Goal: Task Accomplishment & Management: Manage account settings

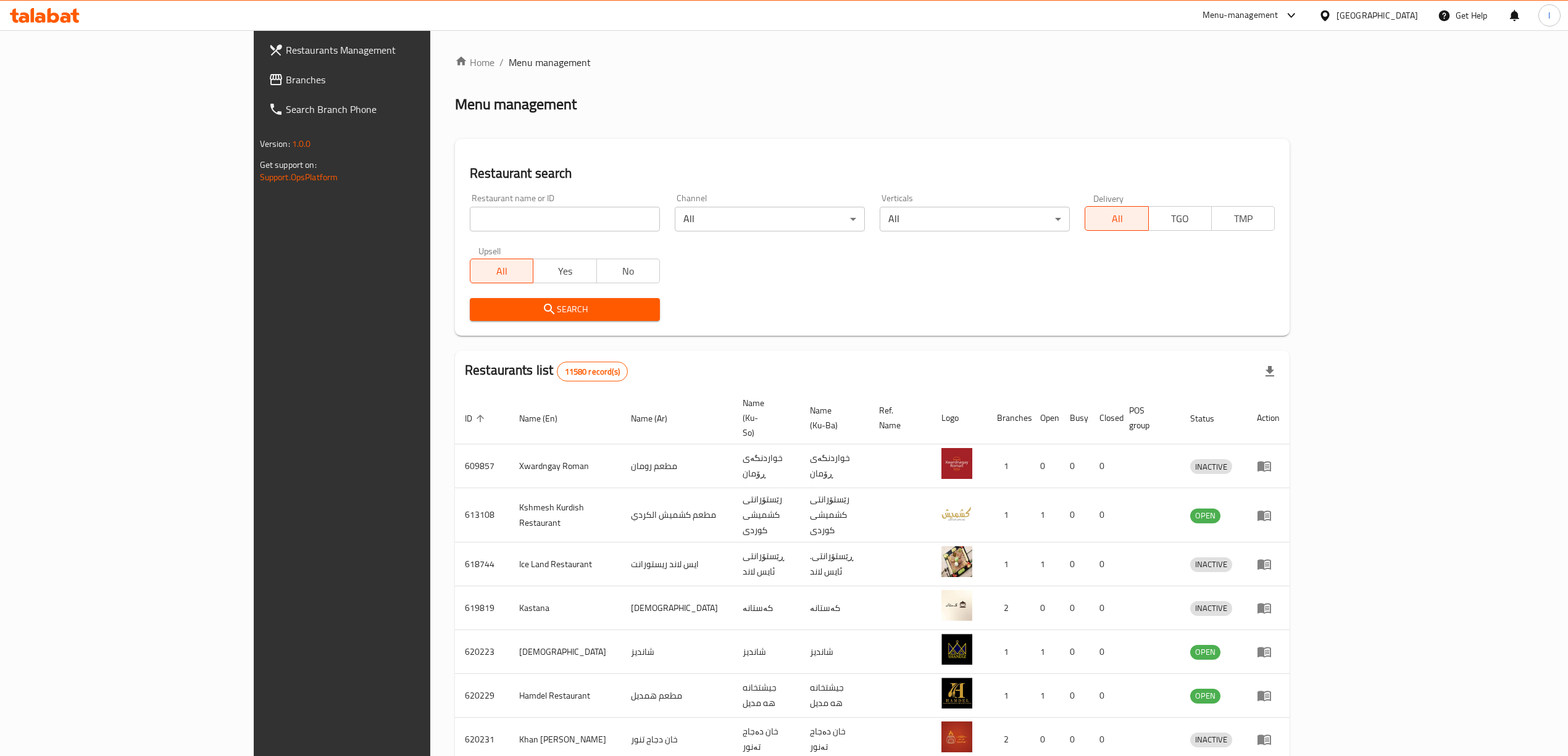
click at [469, 231] on input "search" at bounding box center [564, 219] width 190 height 24
drag, startPoint x: 434, startPoint y: 231, endPoint x: 440, endPoint y: 208, distance: 23.8
paste input "Yum Yum"
type input "Yum Yum"
click at [479, 309] on span "Search" at bounding box center [565, 310] width 171 height 16
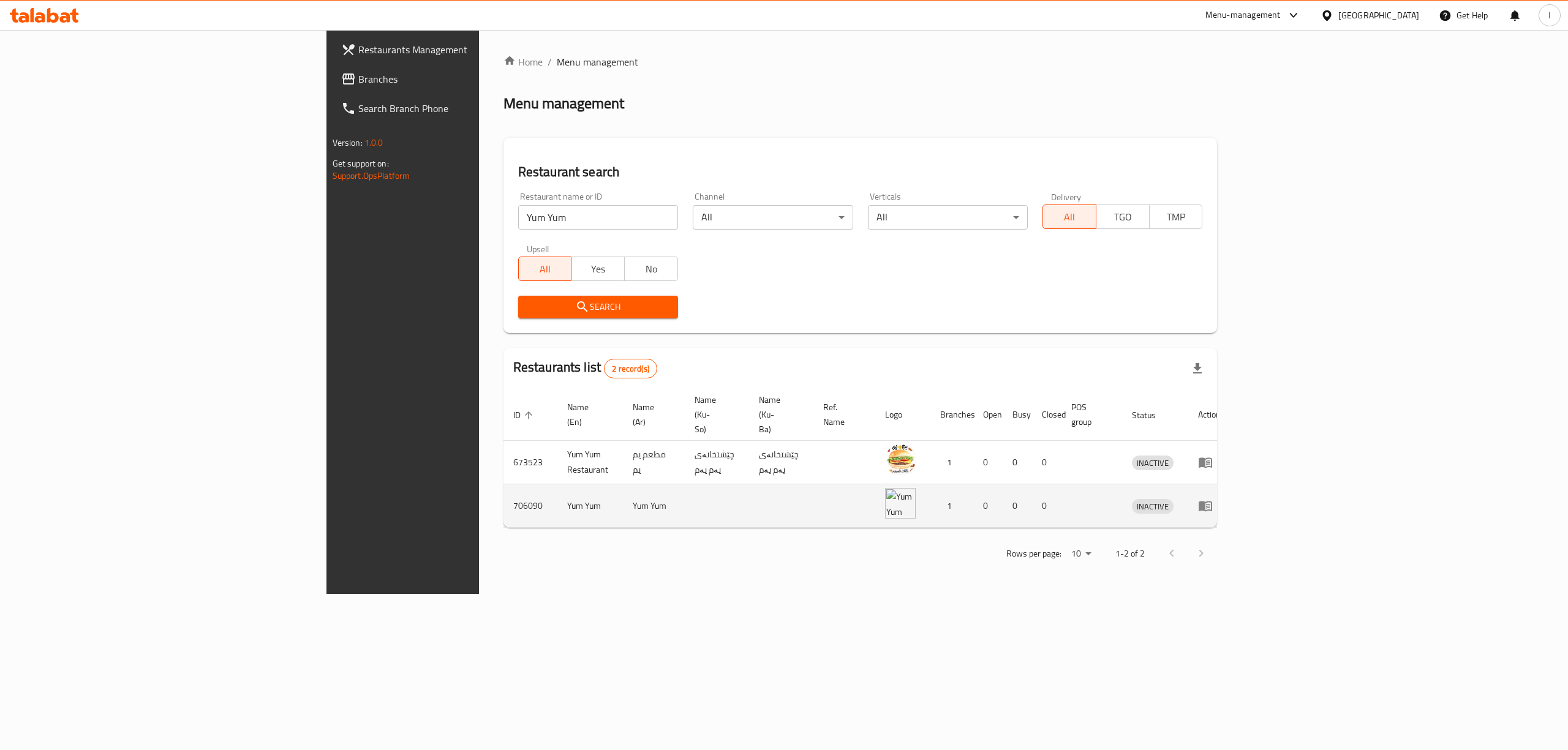
click at [1230, 484] on td "enhanced table" at bounding box center [1209, 505] width 42 height 43
click at [1212, 501] on icon "enhanced table" at bounding box center [1205, 506] width 14 height 11
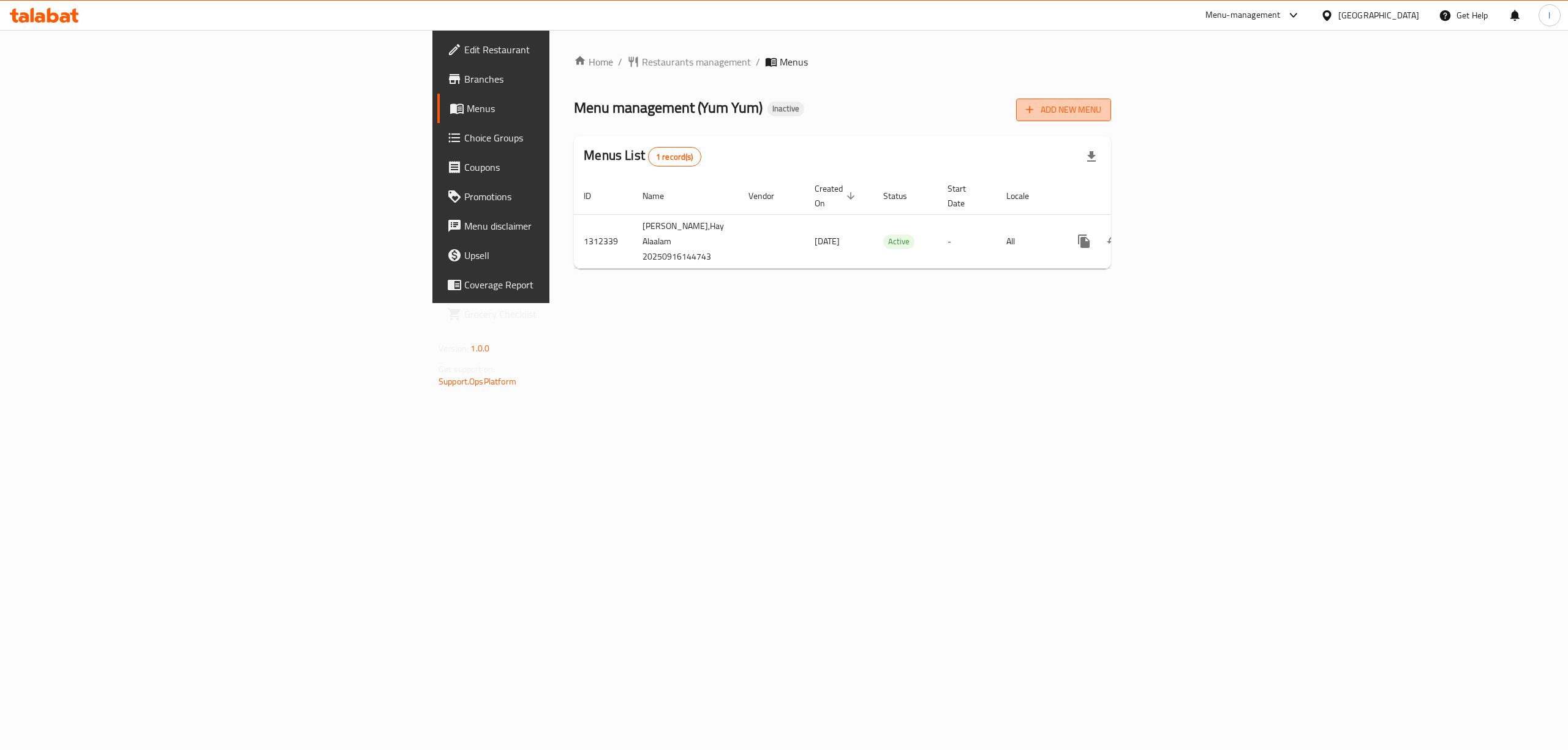
click at [1111, 120] on button "Add New Menu" at bounding box center [1063, 110] width 95 height 23
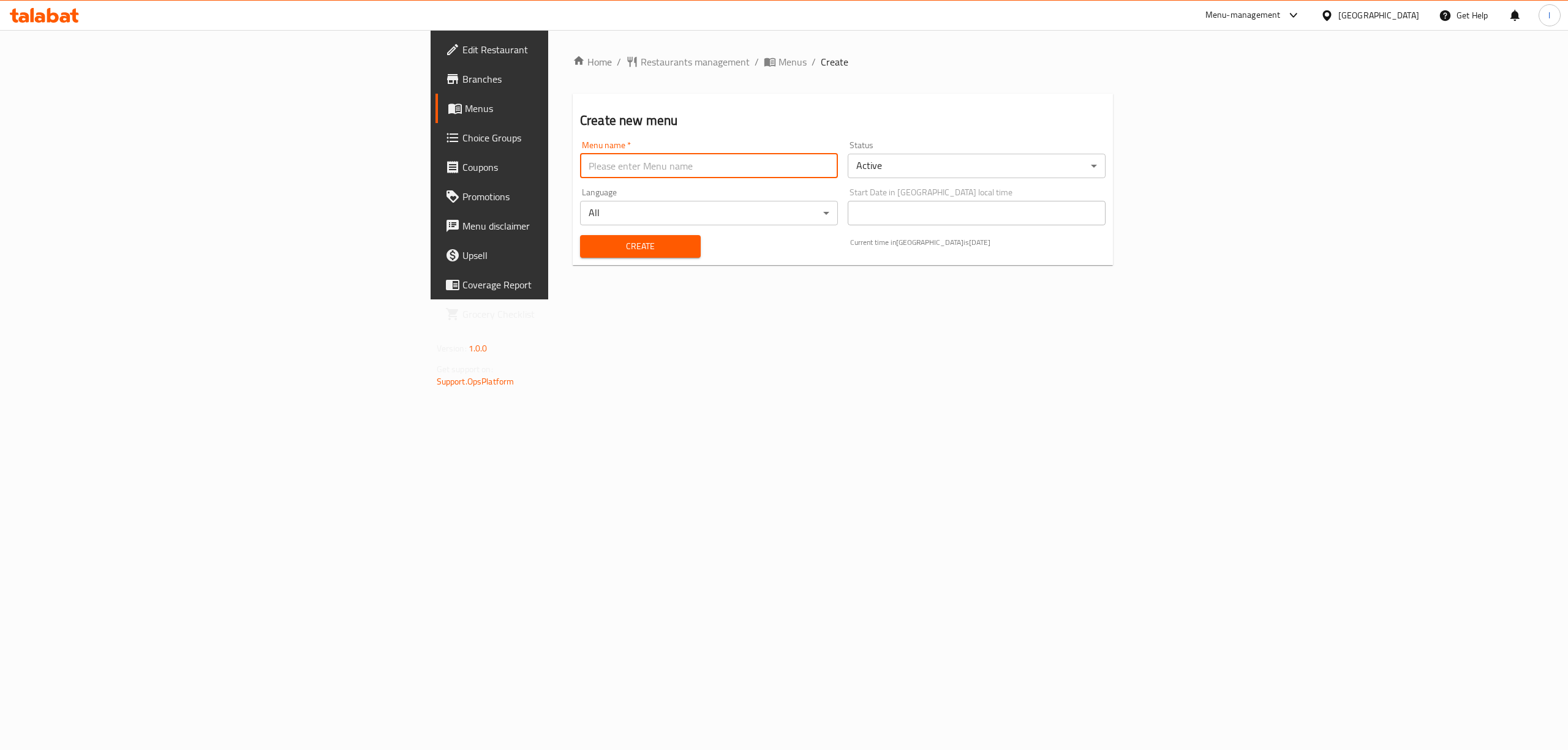
click at [757, 172] on input "text" at bounding box center [709, 166] width 258 height 24
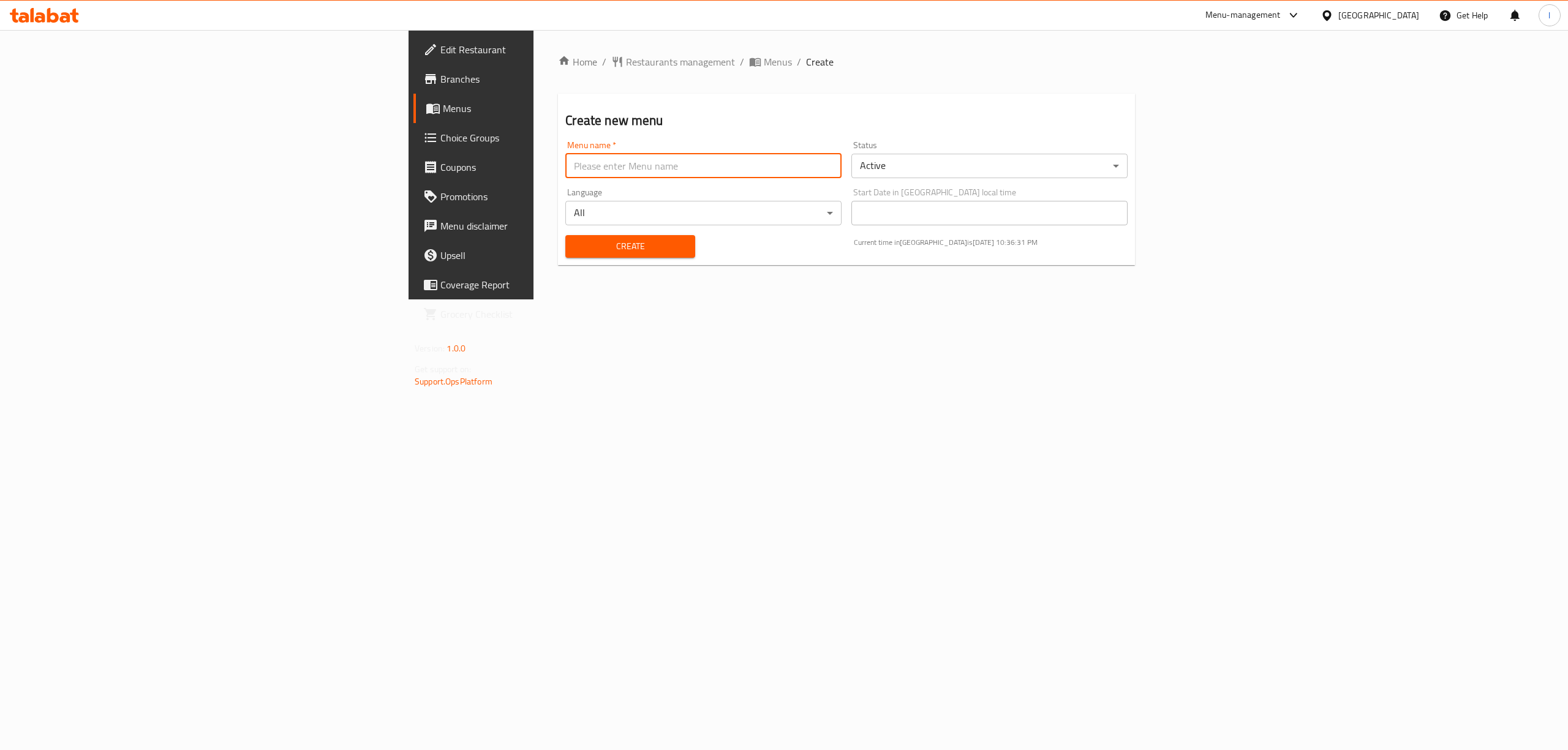
type input "MENU"
click at [575, 239] on span "Create" at bounding box center [630, 247] width 110 height 16
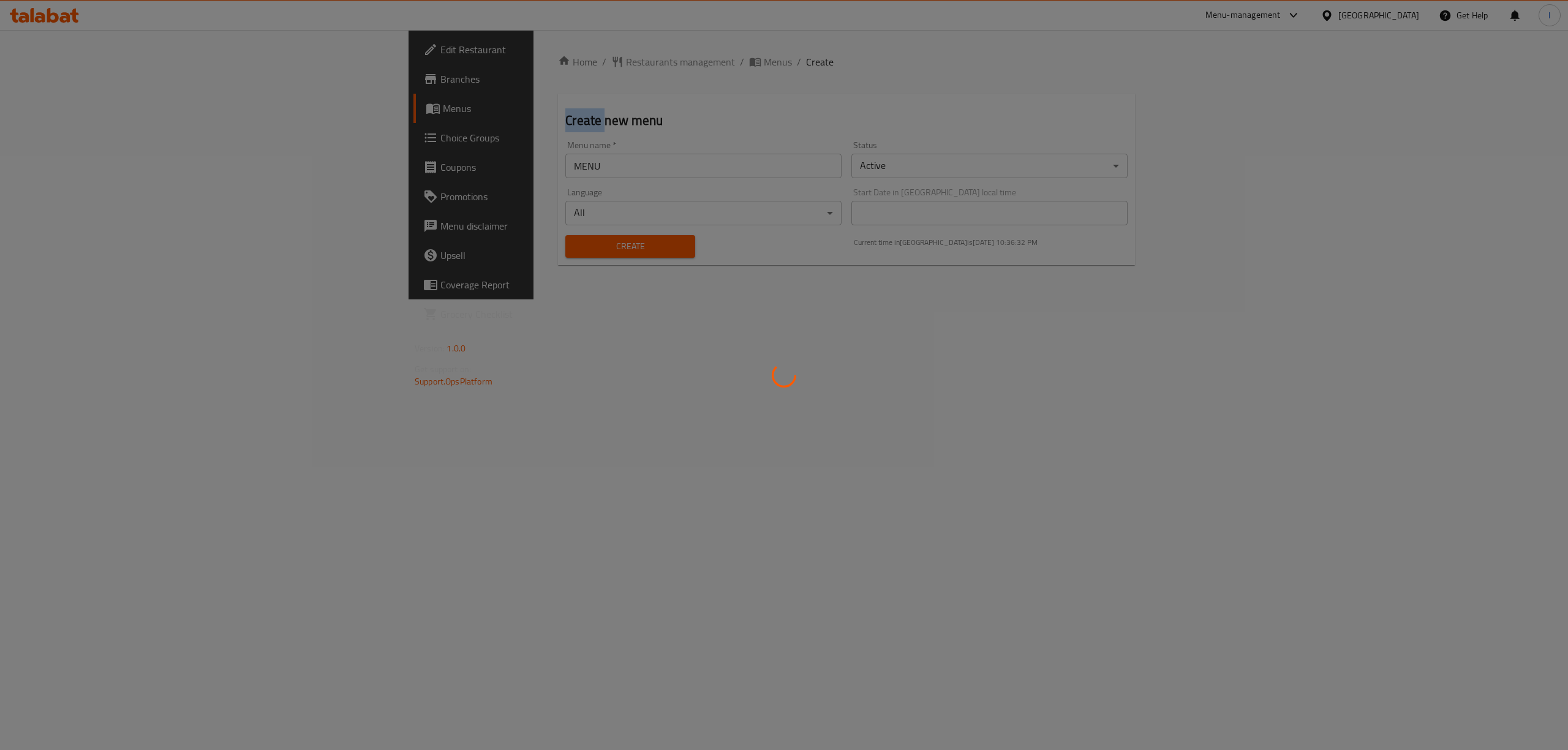
click at [449, 237] on div at bounding box center [784, 375] width 1568 height 750
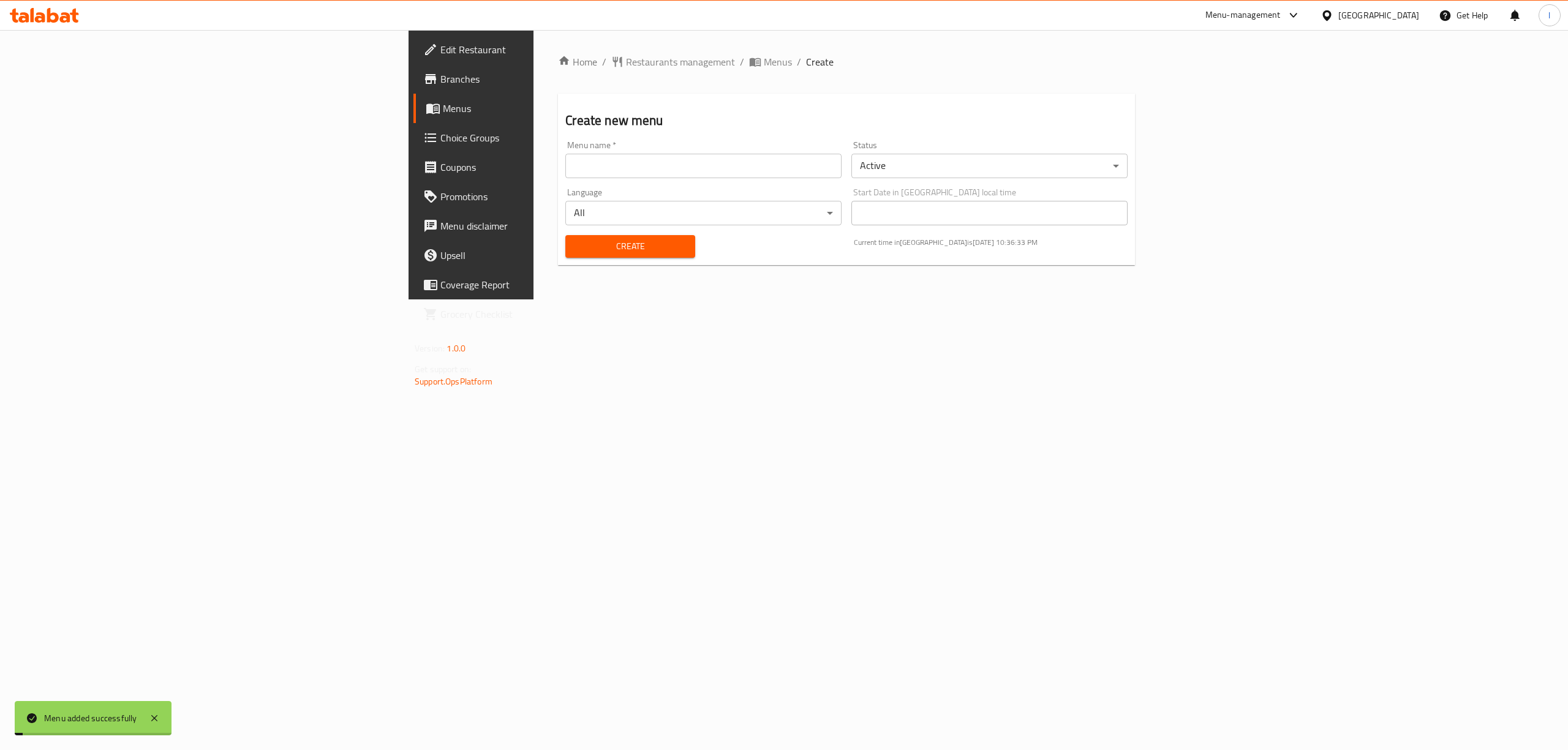
click at [558, 77] on div "Home / Restaurants management / Menus / Create Create new menu Menu name   * Me…" at bounding box center [846, 165] width 577 height 220
click at [764, 66] on span "Menus" at bounding box center [778, 62] width 28 height 15
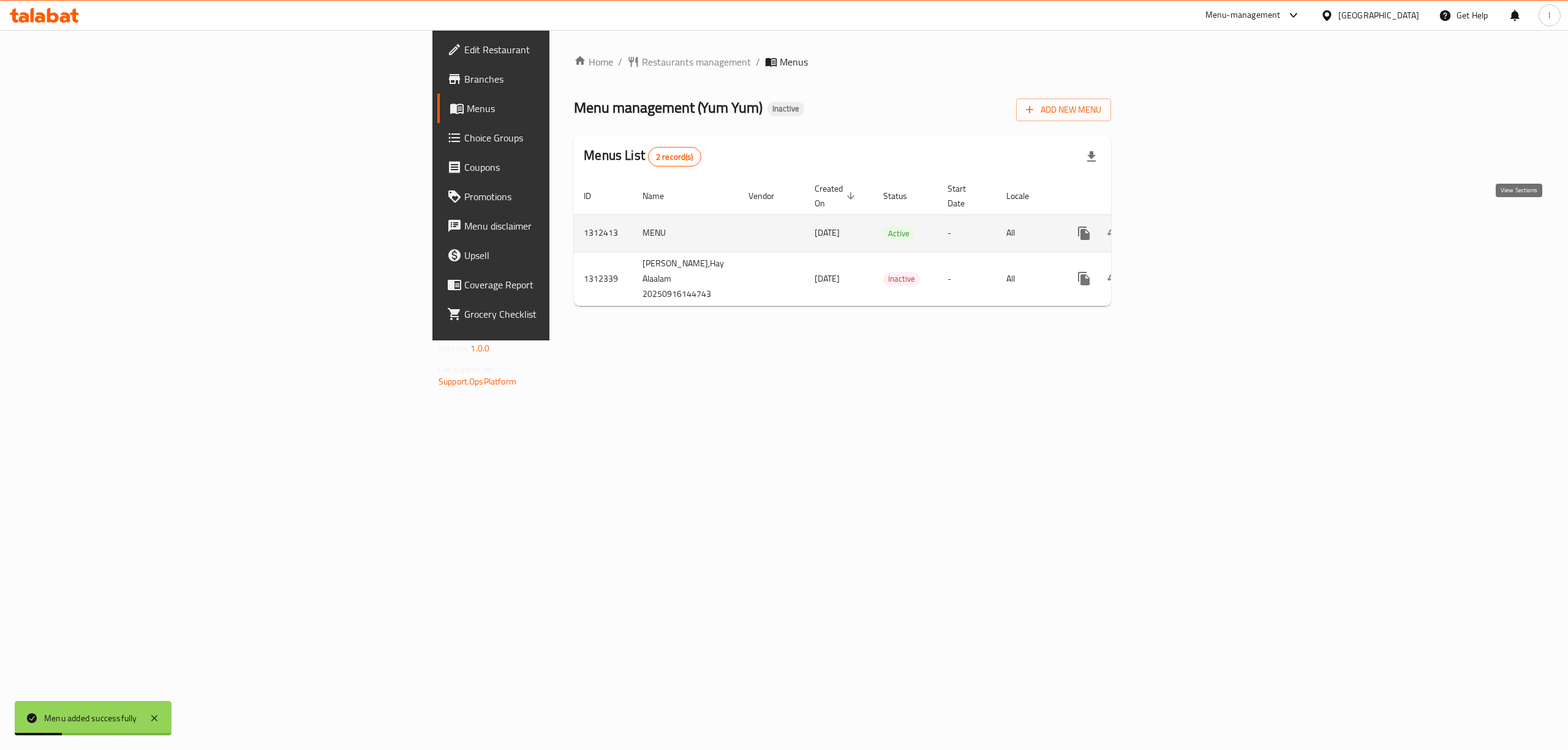
click at [1180, 226] on icon "enhanced table" at bounding box center [1172, 233] width 15 height 15
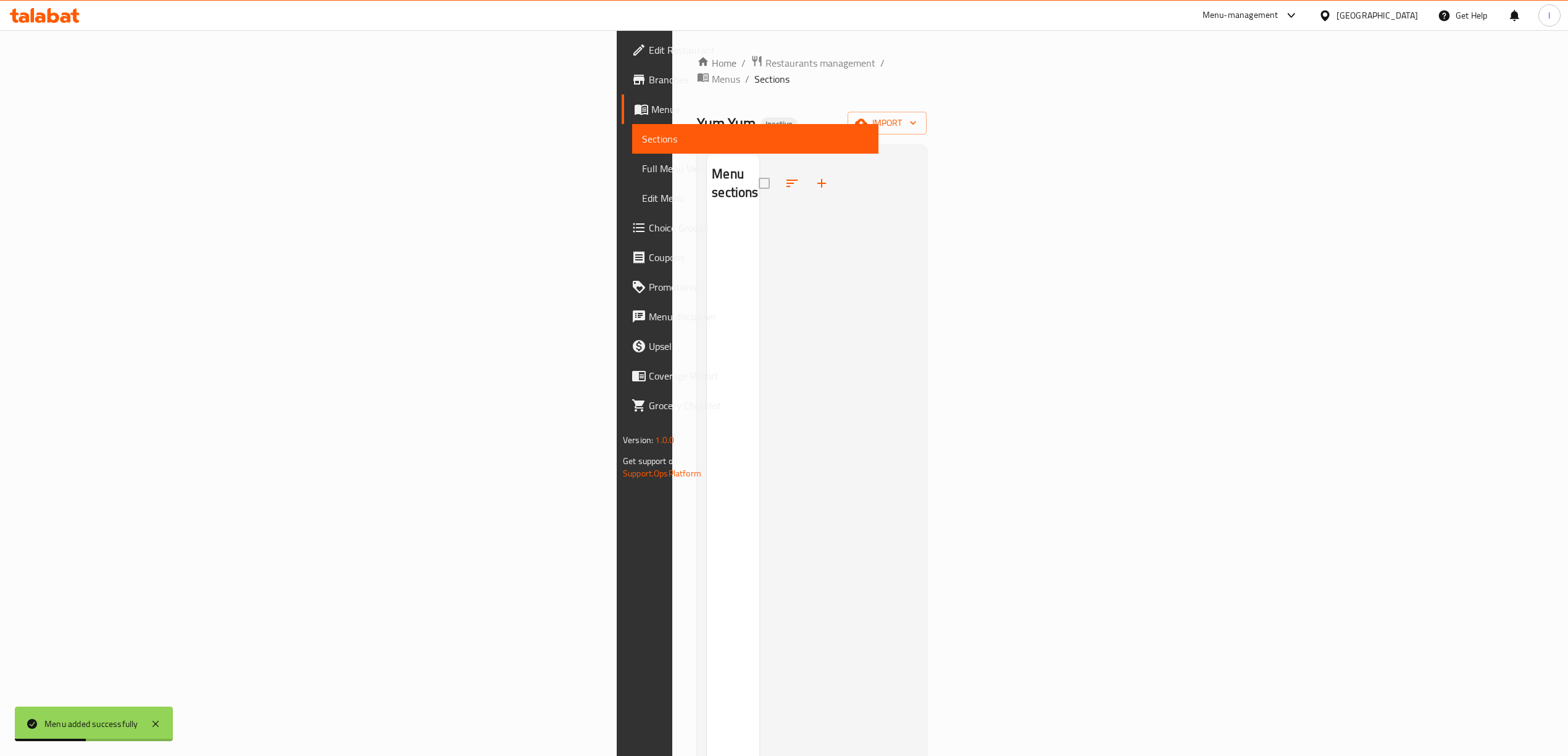
click at [927, 95] on div "Home / Restaurants management / Menus / Sections Yum Yum Inactive import Menu s…" at bounding box center [811, 488] width 229 height 866
click at [917, 115] on span "import" at bounding box center [886, 123] width 59 height 16
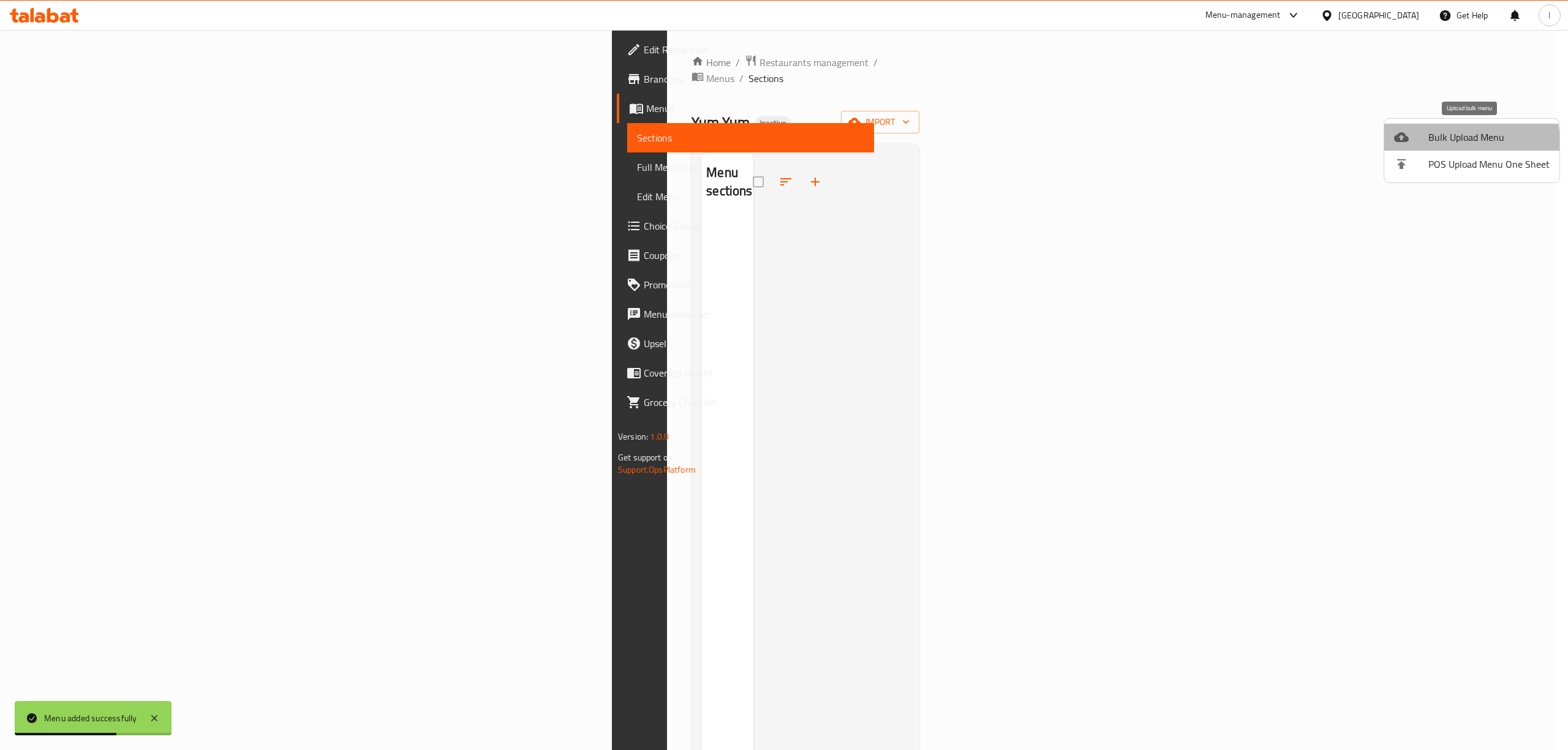
click at [1421, 145] on li "Bulk Upload Menu" at bounding box center [1472, 137] width 175 height 27
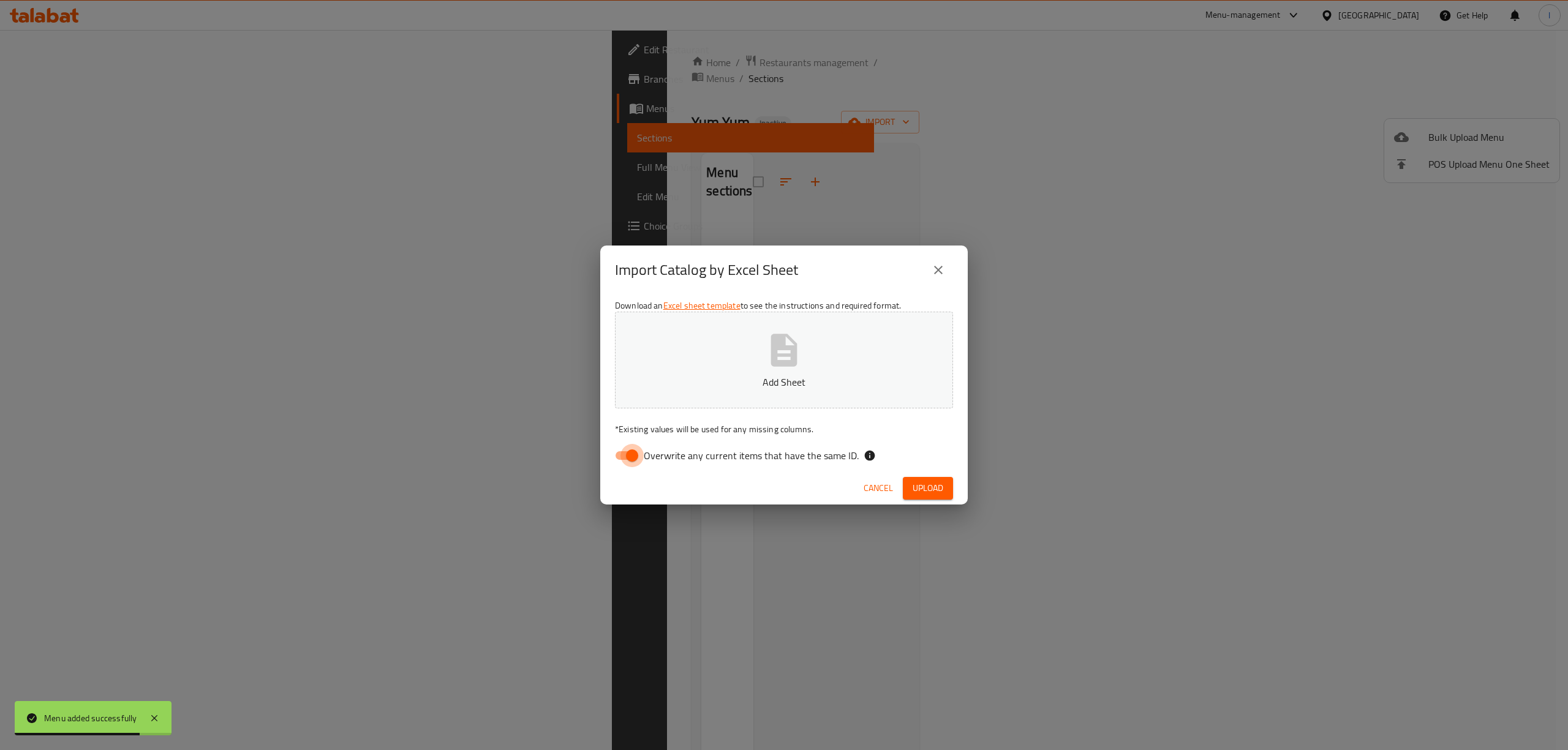
click at [640, 451] on input "Overwrite any current items that have the same ID." at bounding box center [632, 455] width 70 height 23
checkbox input "false"
click at [701, 390] on p "Add Sheet" at bounding box center [784, 382] width 300 height 15
click at [941, 268] on icon "close" at bounding box center [938, 269] width 15 height 15
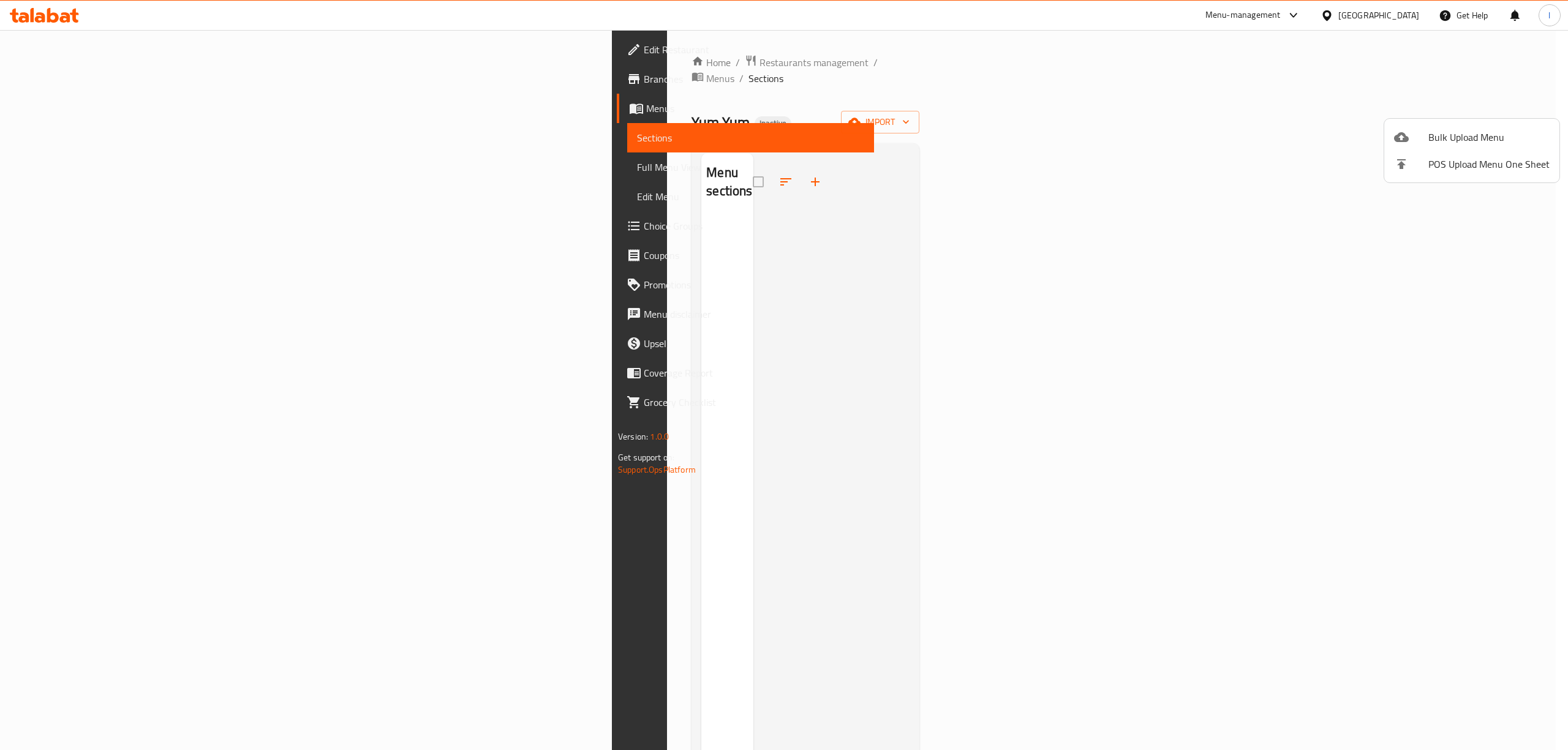
click at [1495, 134] on span "Bulk Upload Menu" at bounding box center [1489, 137] width 122 height 15
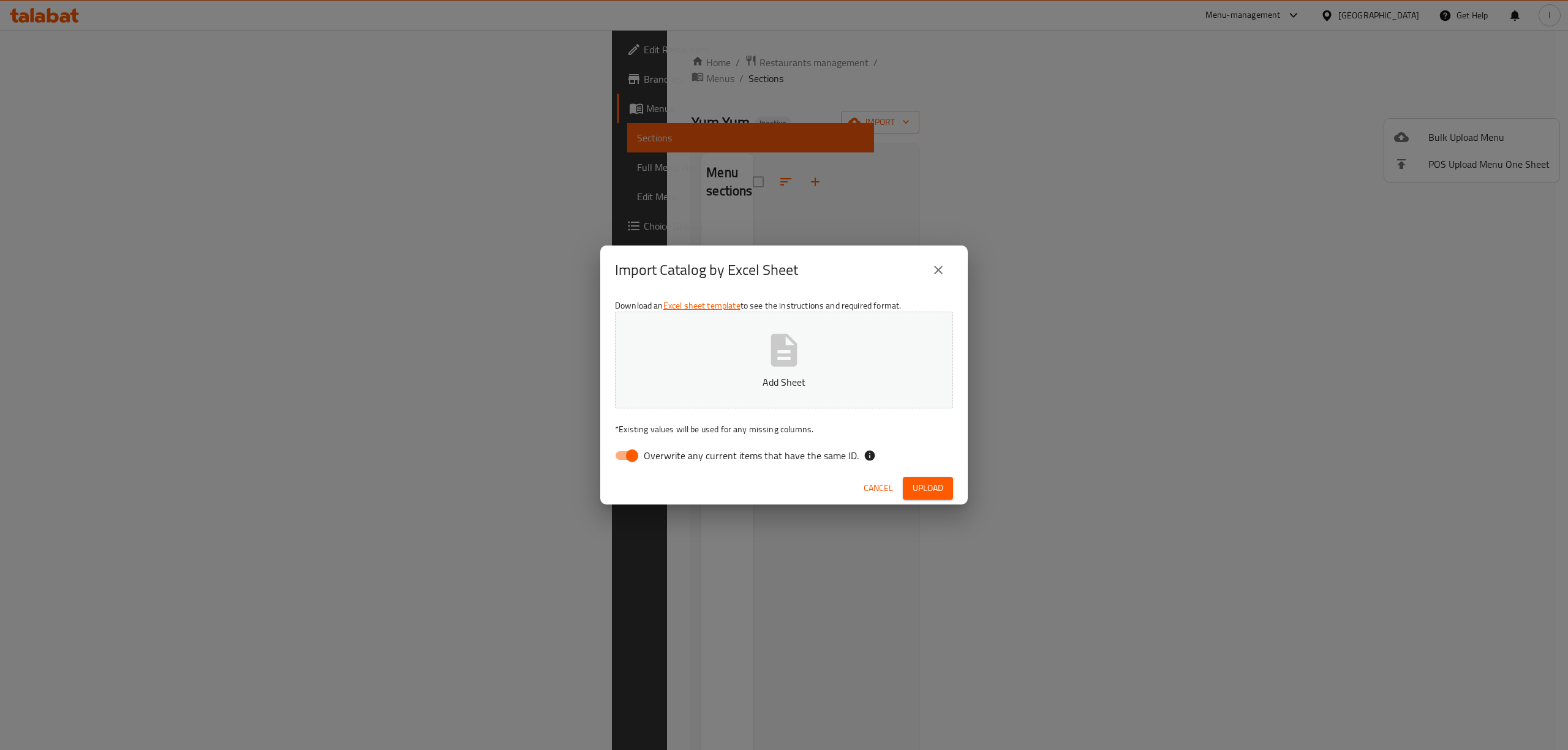
click at [629, 452] on input "Overwrite any current items that have the same ID." at bounding box center [632, 455] width 70 height 23
checkbox input "false"
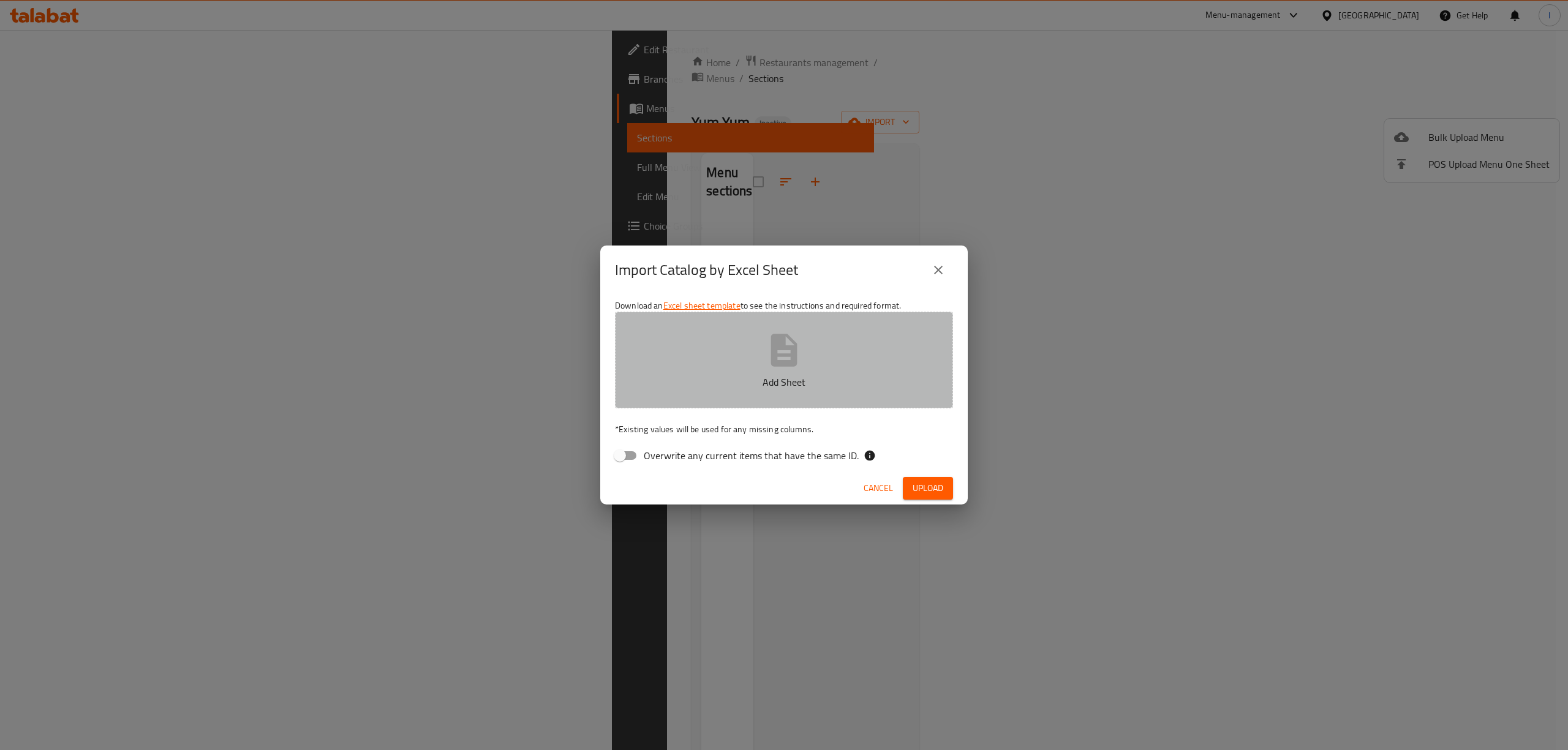
click at [707, 402] on button "Add Sheet" at bounding box center [784, 360] width 338 height 97
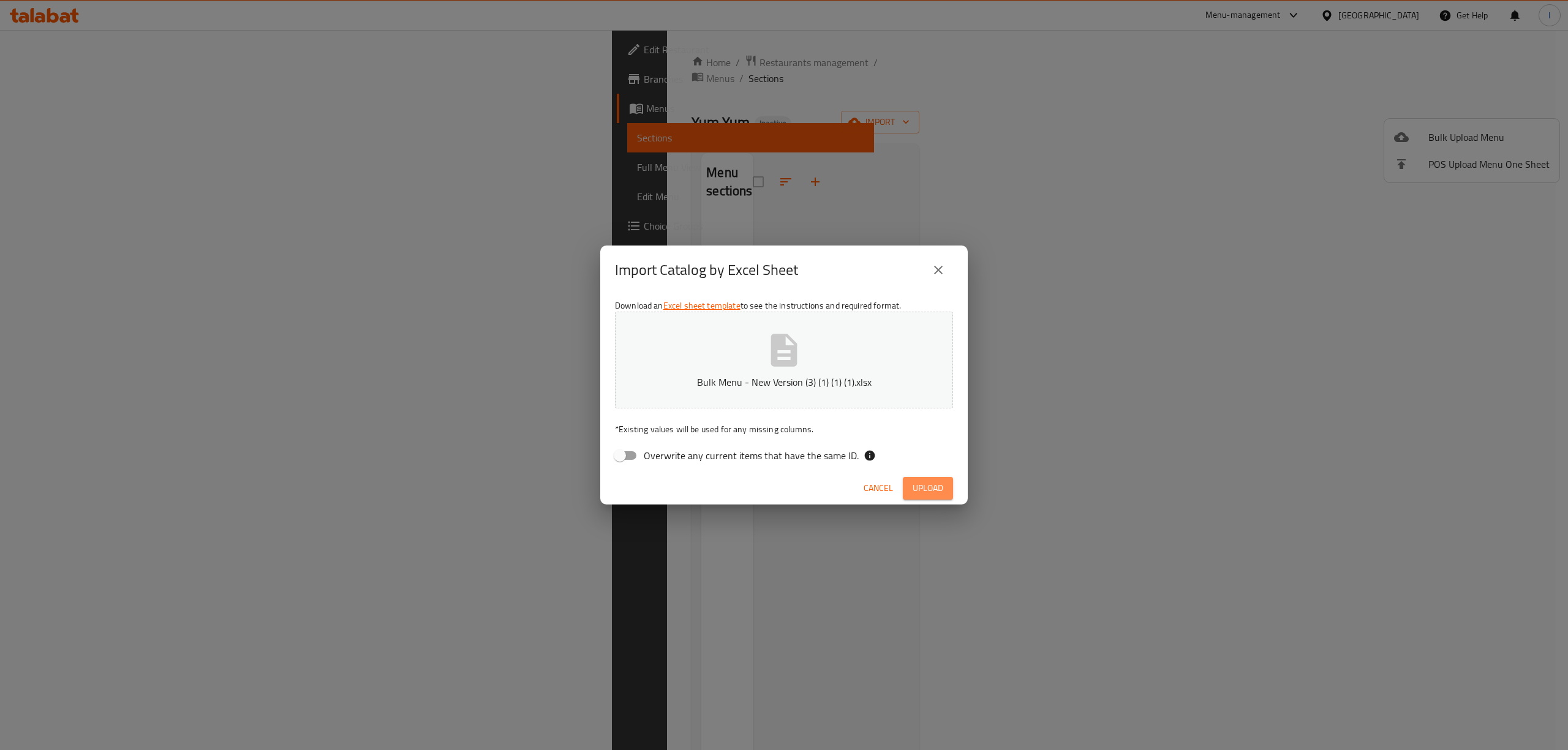
click at [941, 490] on span "Upload" at bounding box center [927, 488] width 31 height 16
click at [937, 274] on icon "close" at bounding box center [938, 269] width 15 height 15
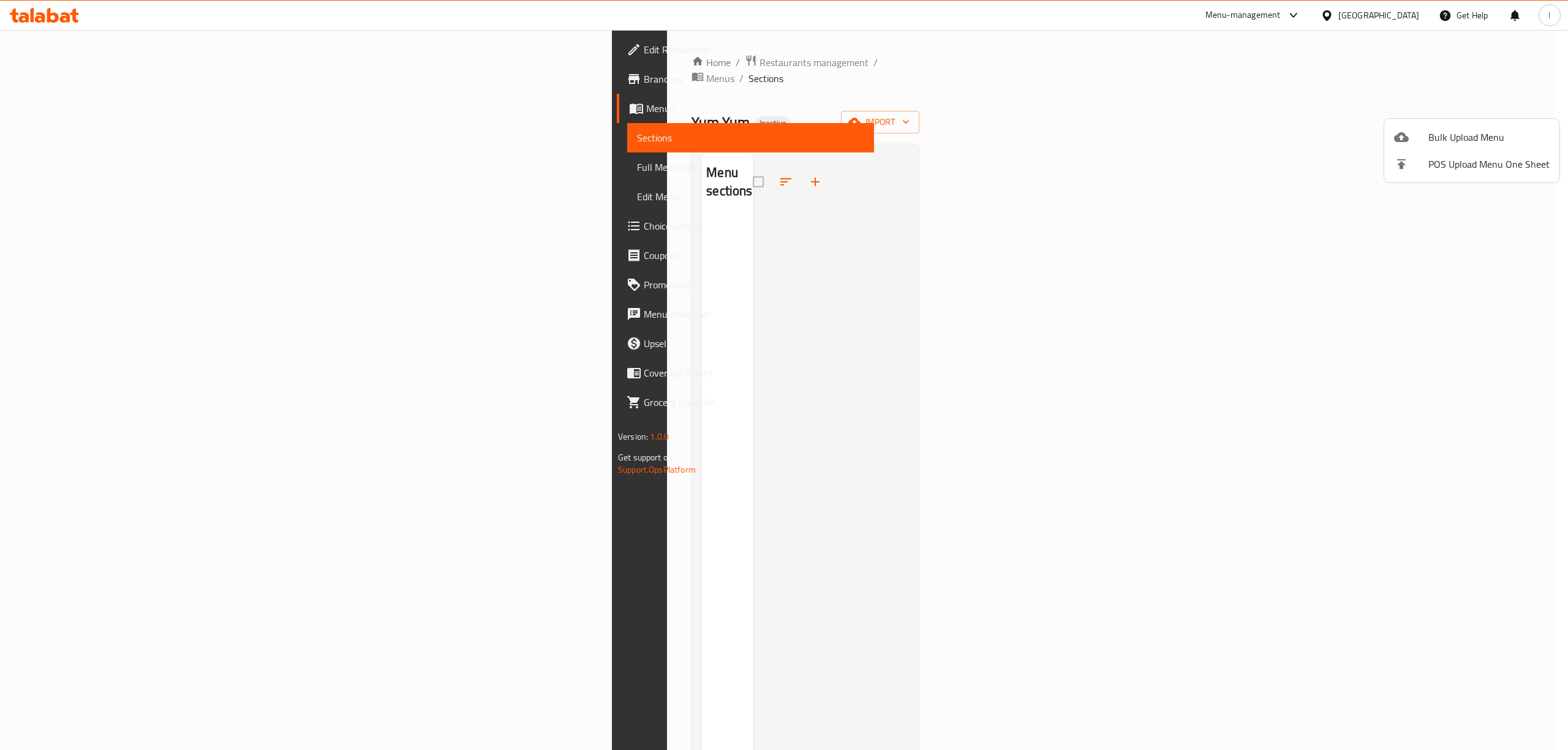
click at [1353, 221] on div at bounding box center [784, 375] width 1568 height 750
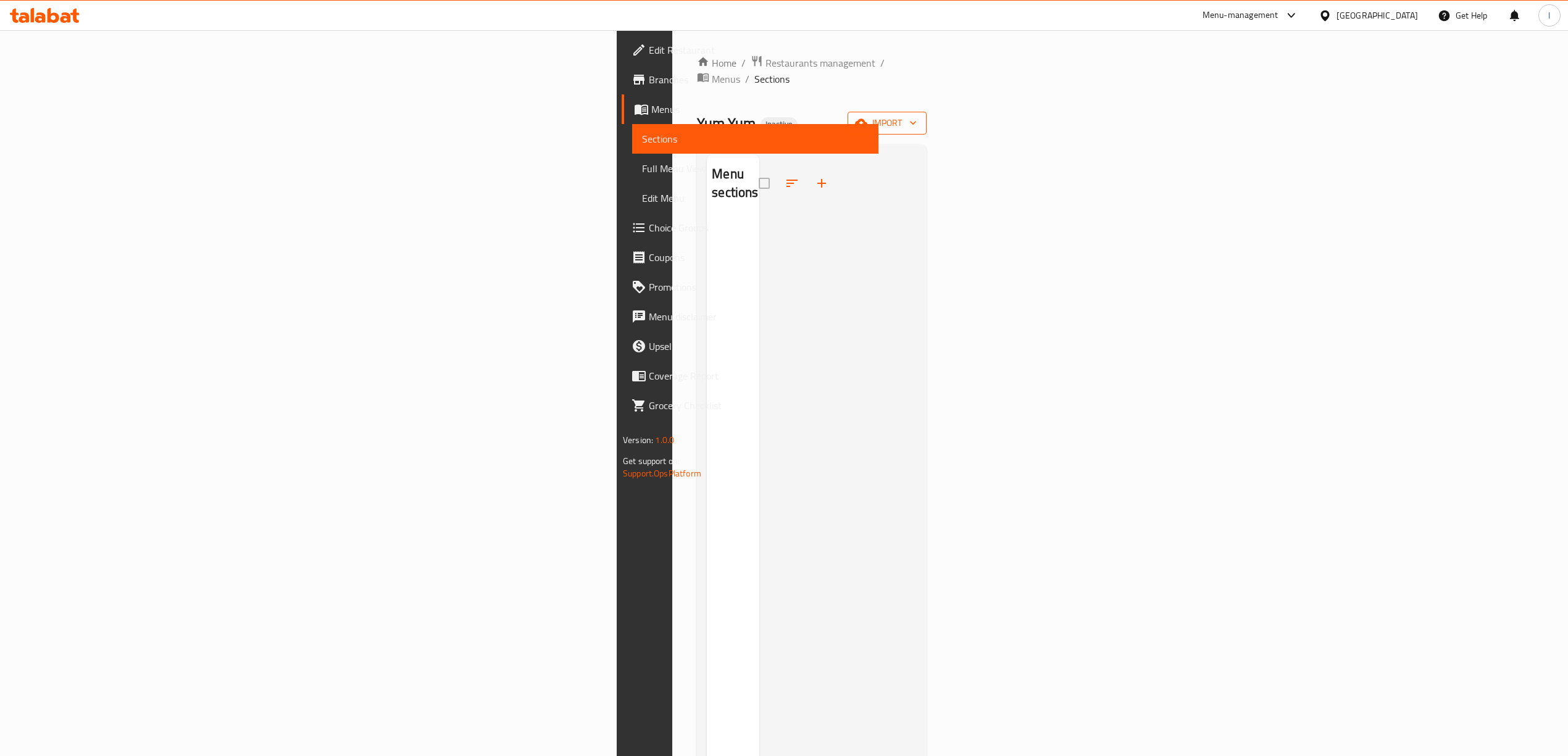
click at [927, 118] on button "import" at bounding box center [887, 123] width 79 height 23
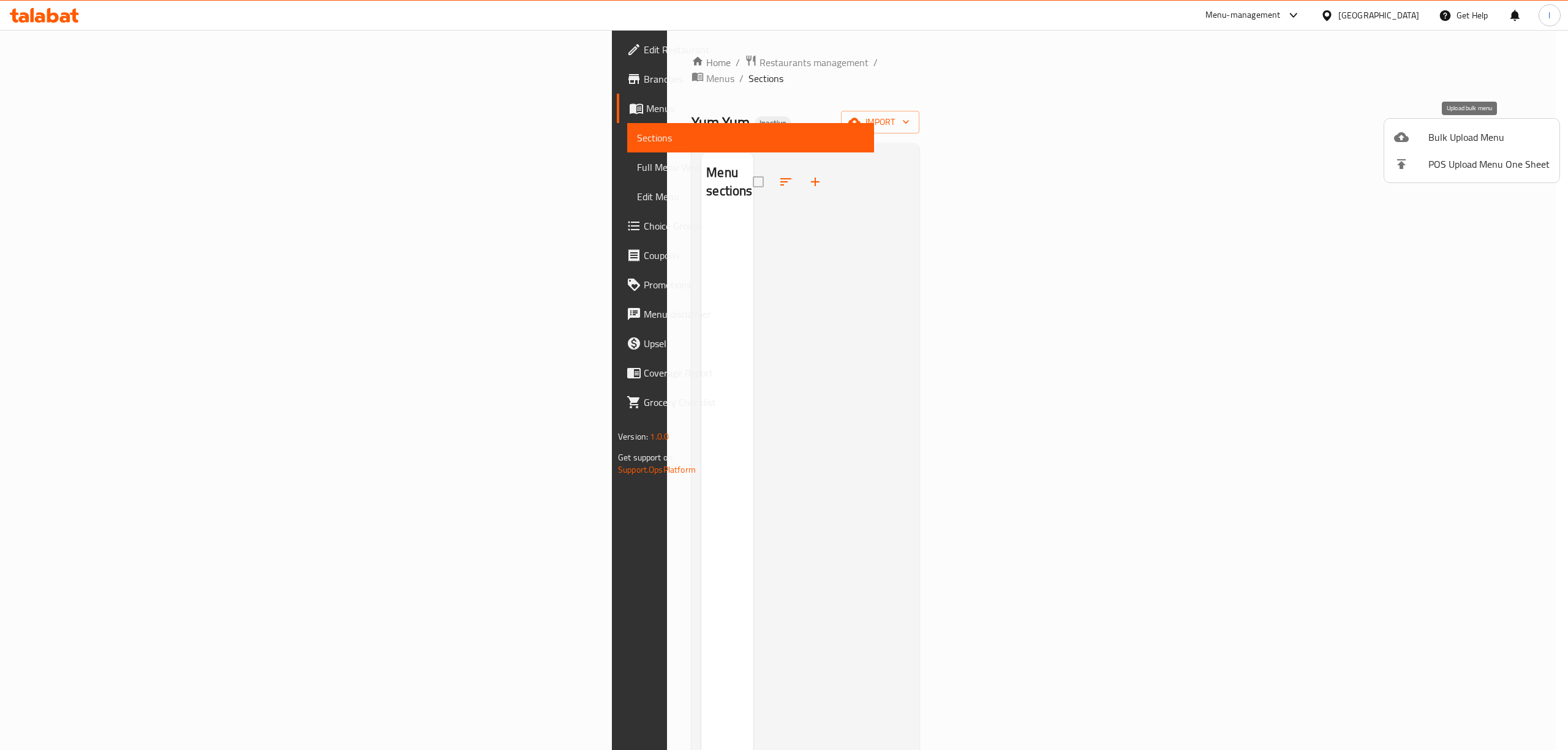
click at [1458, 139] on span "Bulk Upload Menu" at bounding box center [1489, 137] width 122 height 15
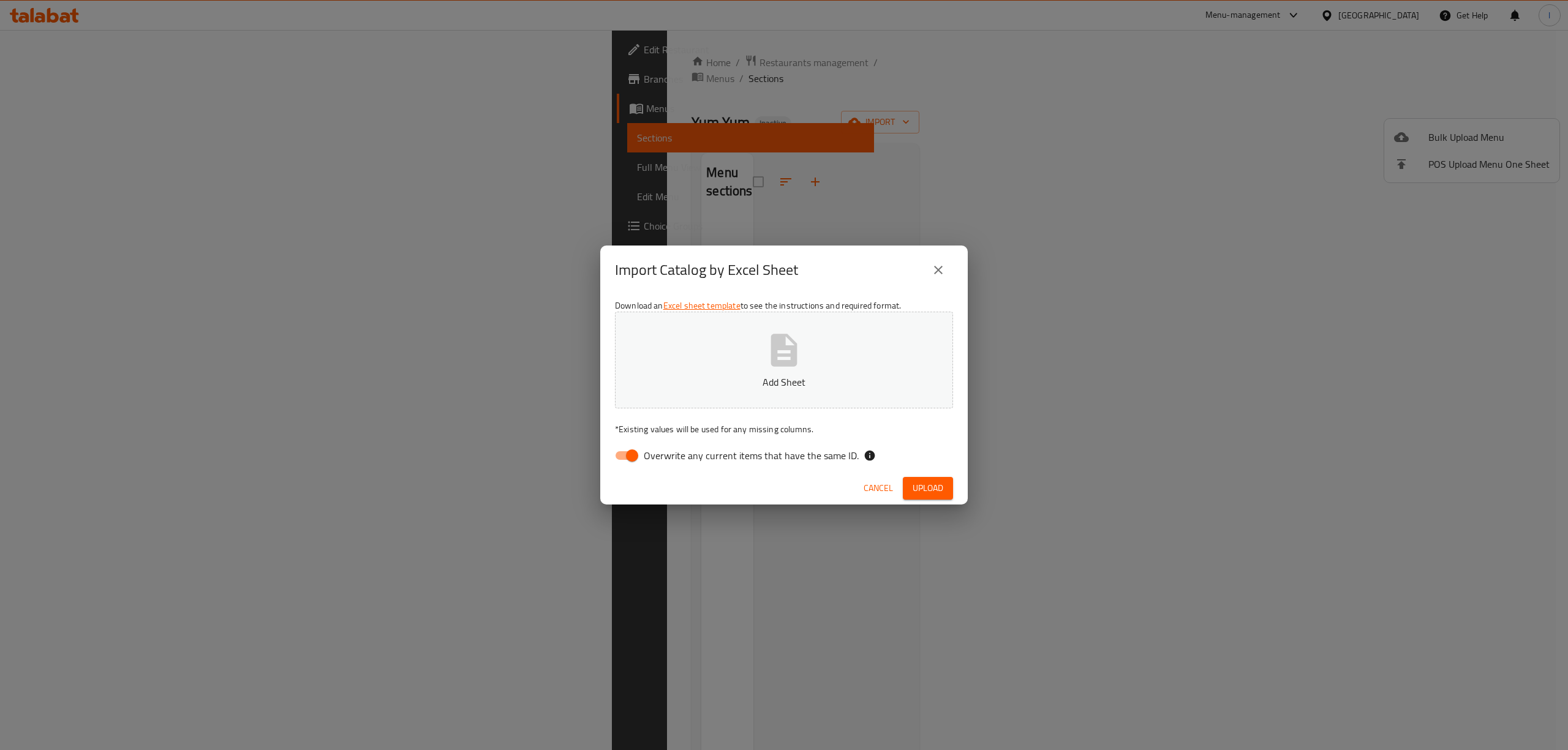
click at [638, 461] on input "Overwrite any current items that have the same ID." at bounding box center [632, 455] width 70 height 23
checkbox input "false"
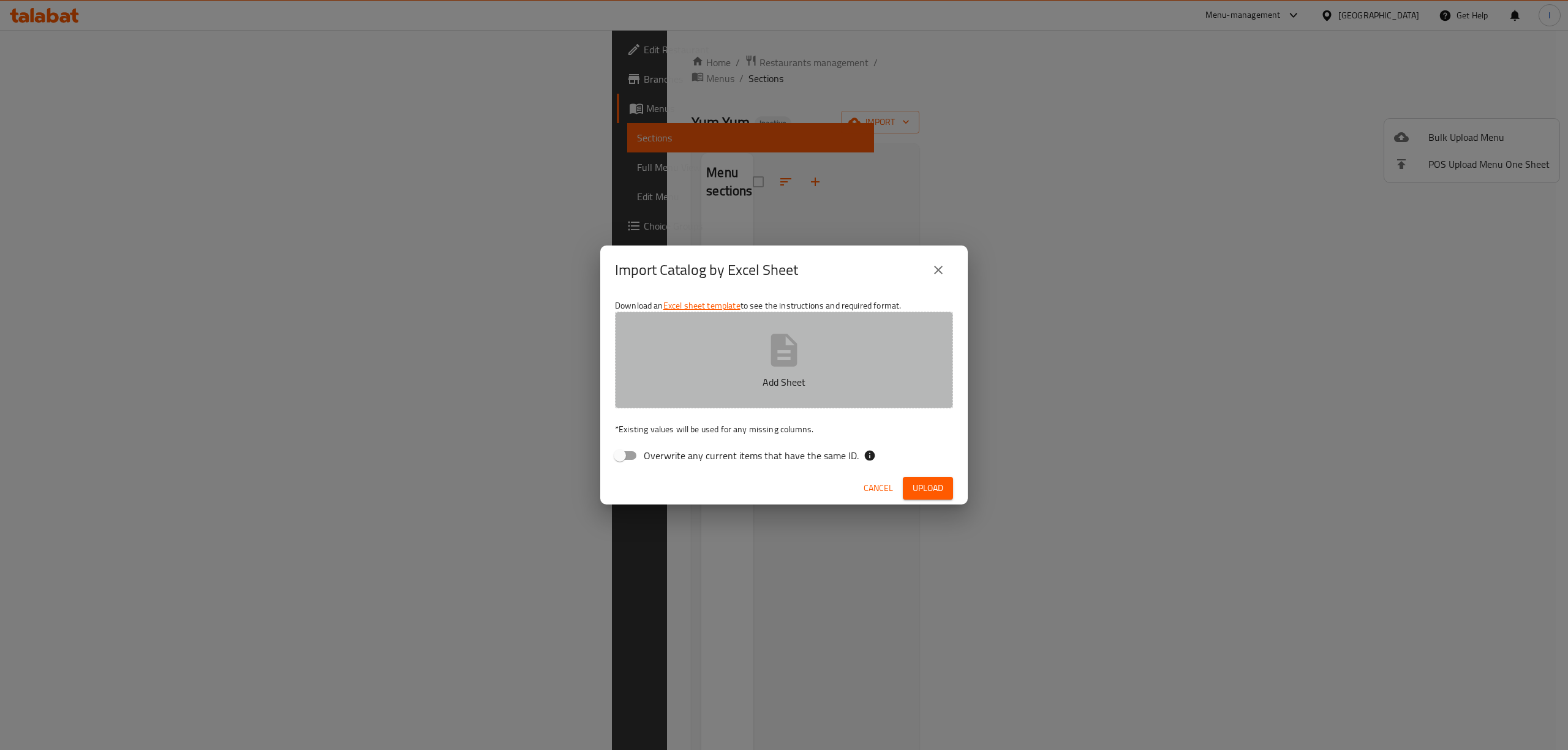
click at [755, 373] on button "Add Sheet" at bounding box center [784, 360] width 338 height 97
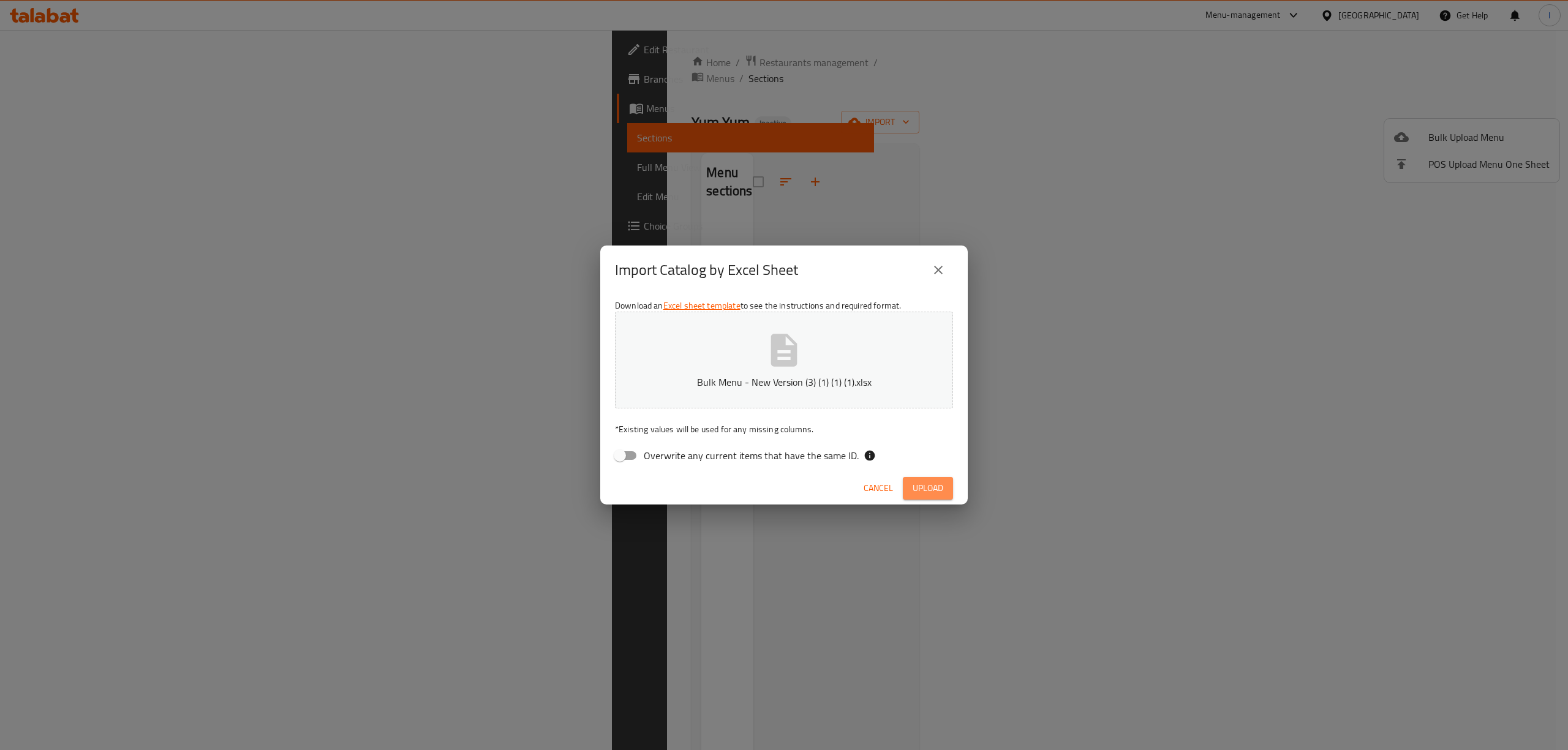
click at [946, 488] on button "Upload" at bounding box center [928, 488] width 50 height 23
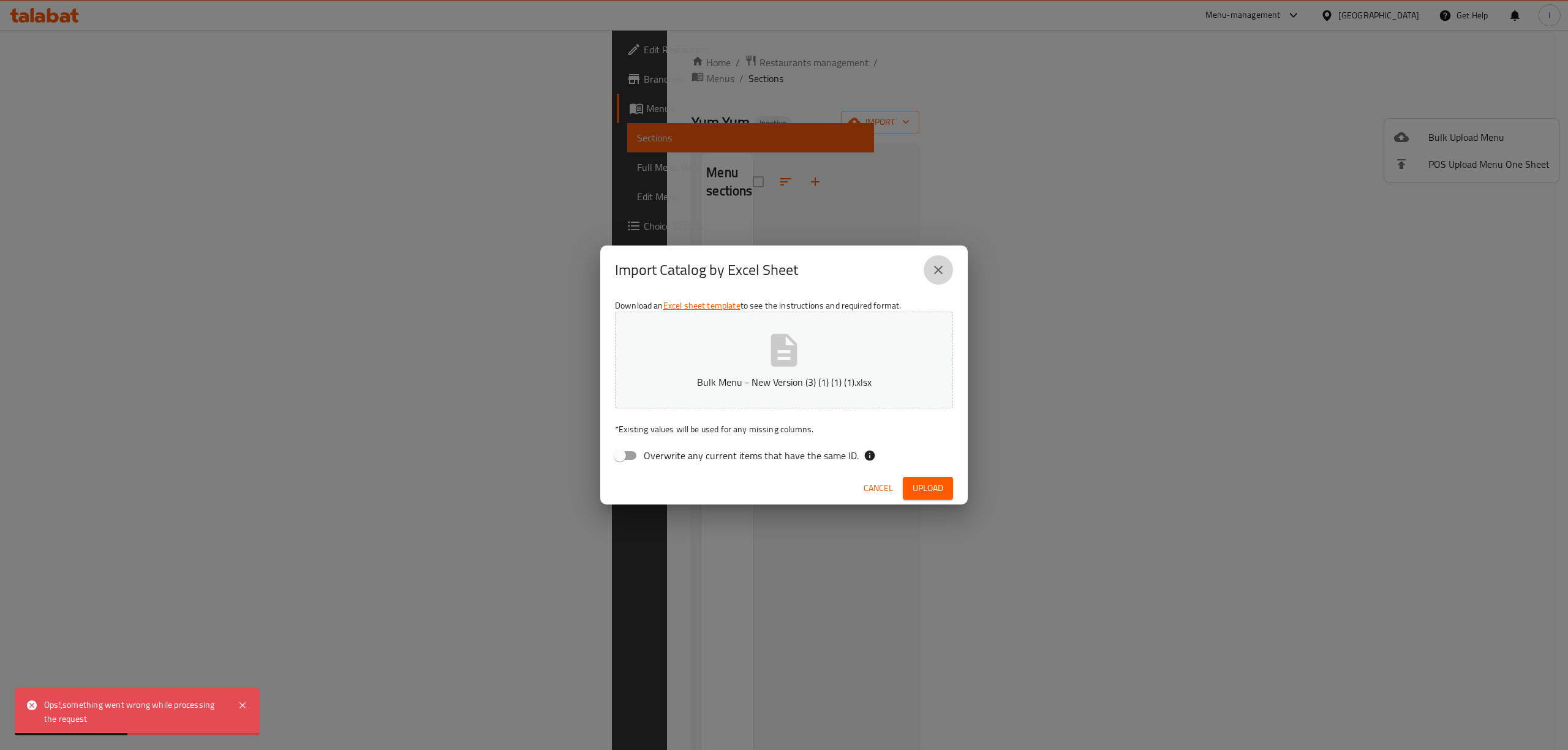
click at [944, 270] on icon "close" at bounding box center [938, 269] width 15 height 15
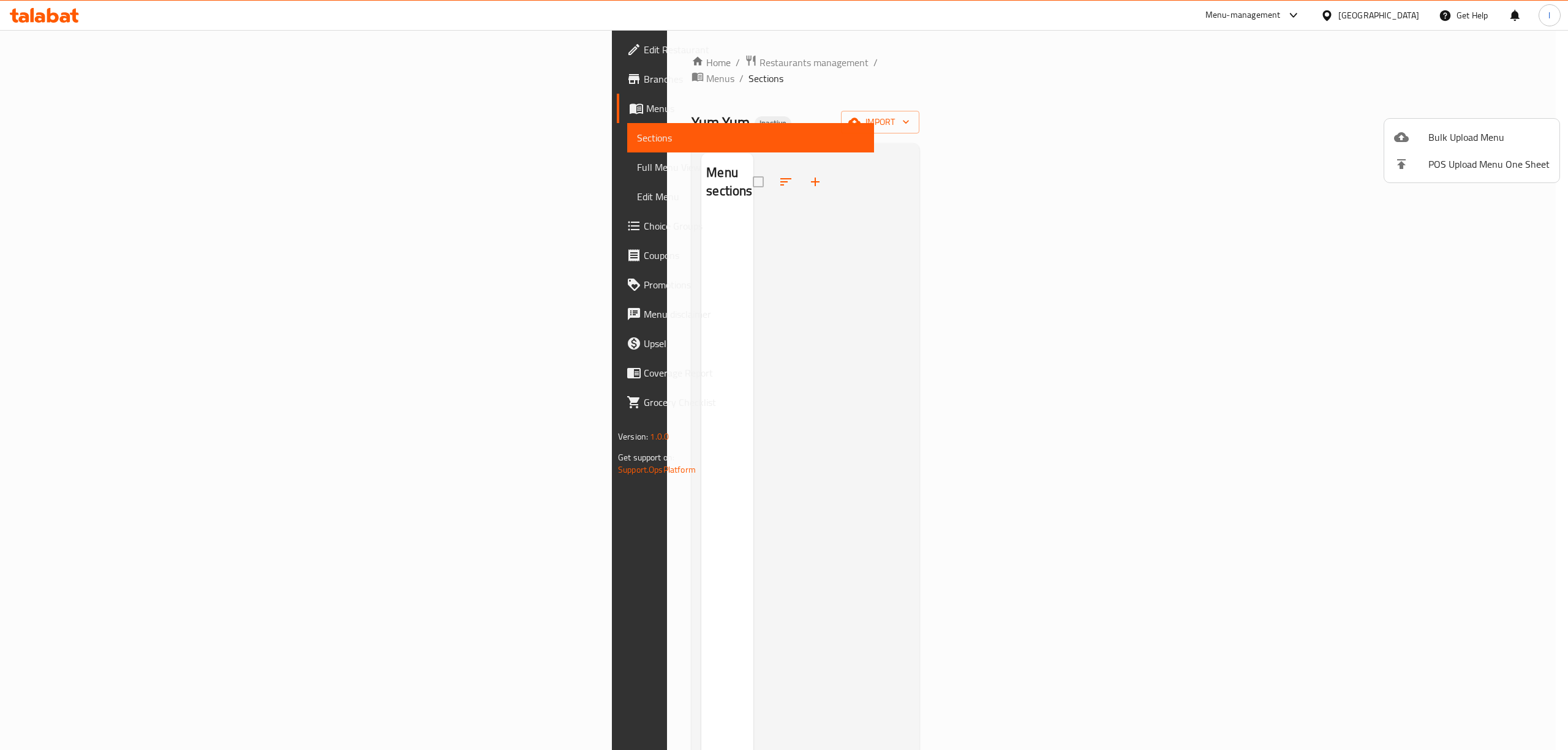
click at [728, 228] on div at bounding box center [784, 375] width 1568 height 750
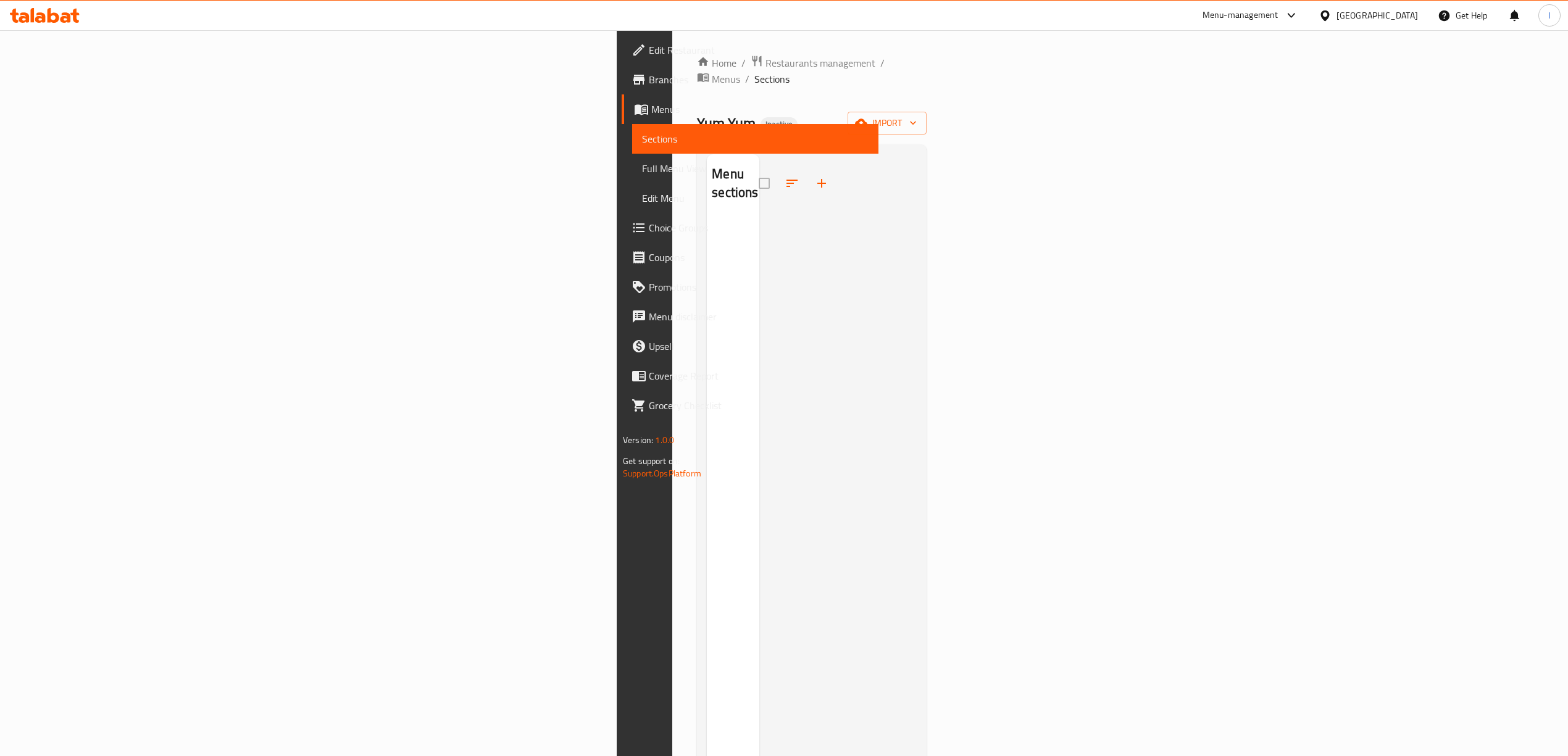
click at [759, 154] on div at bounding box center [838, 532] width 158 height 756
click at [632, 162] on link "Full Menu View" at bounding box center [755, 168] width 247 height 29
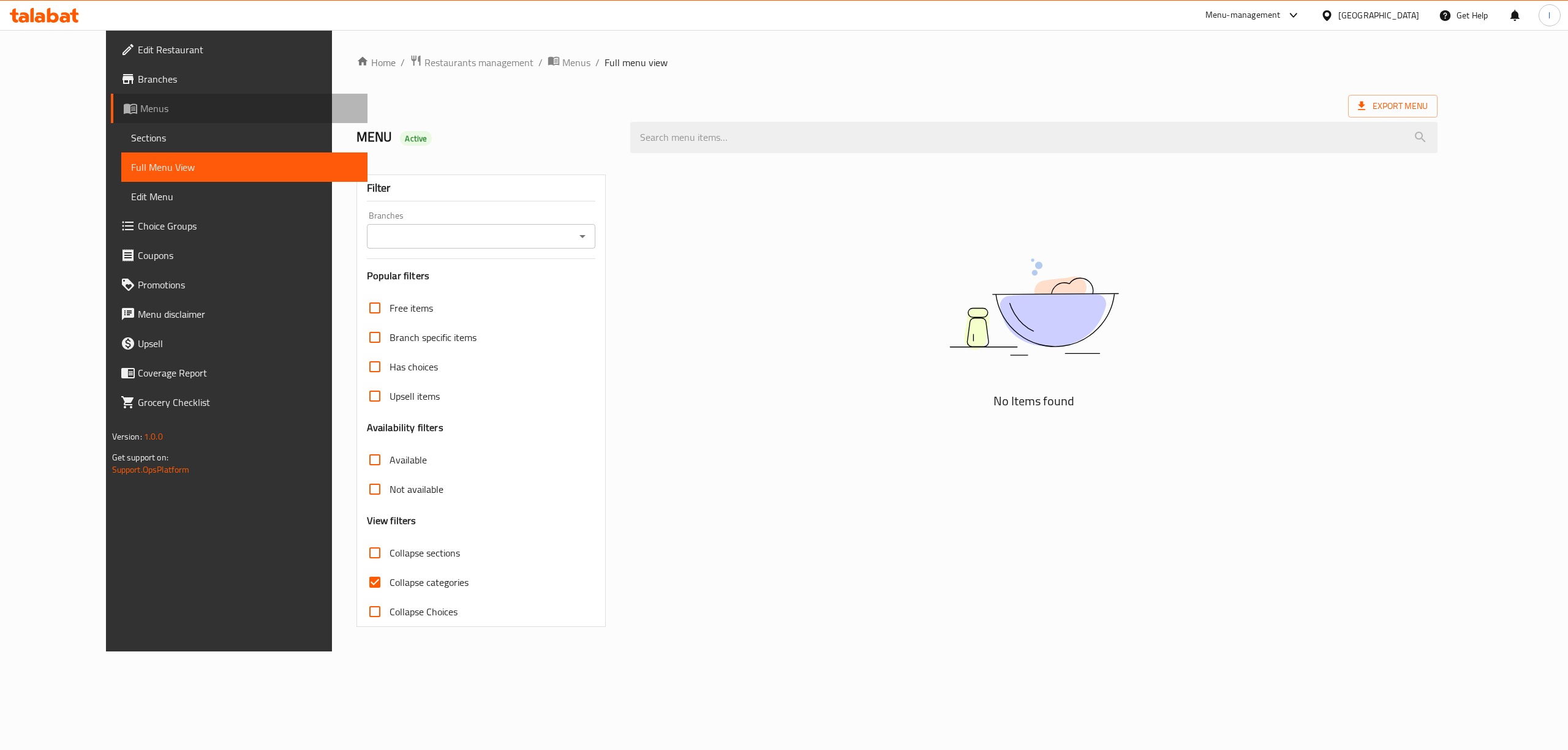
click at [140, 111] on span "Menus" at bounding box center [249, 108] width 218 height 15
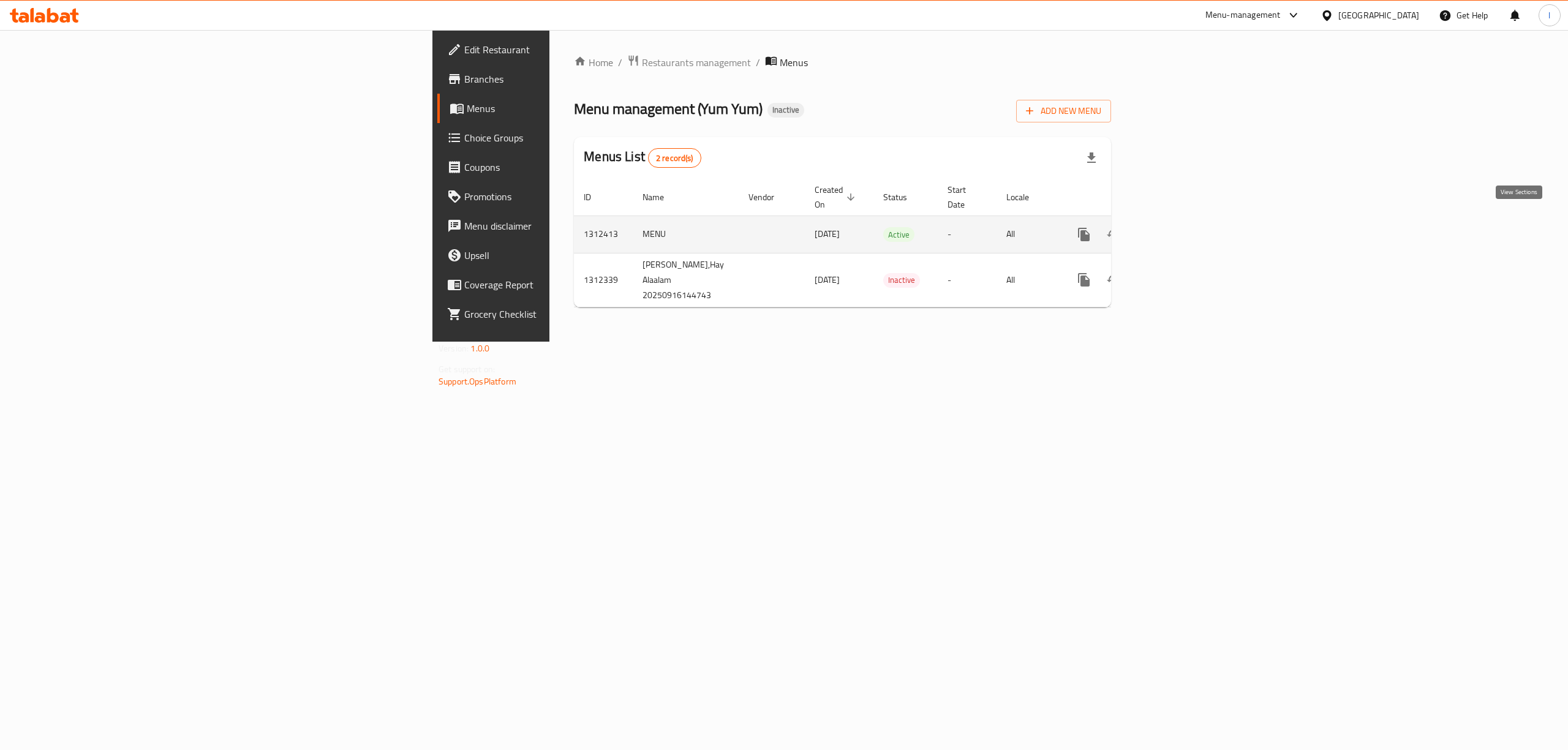
click at [1180, 227] on icon "enhanced table" at bounding box center [1172, 235] width 15 height 15
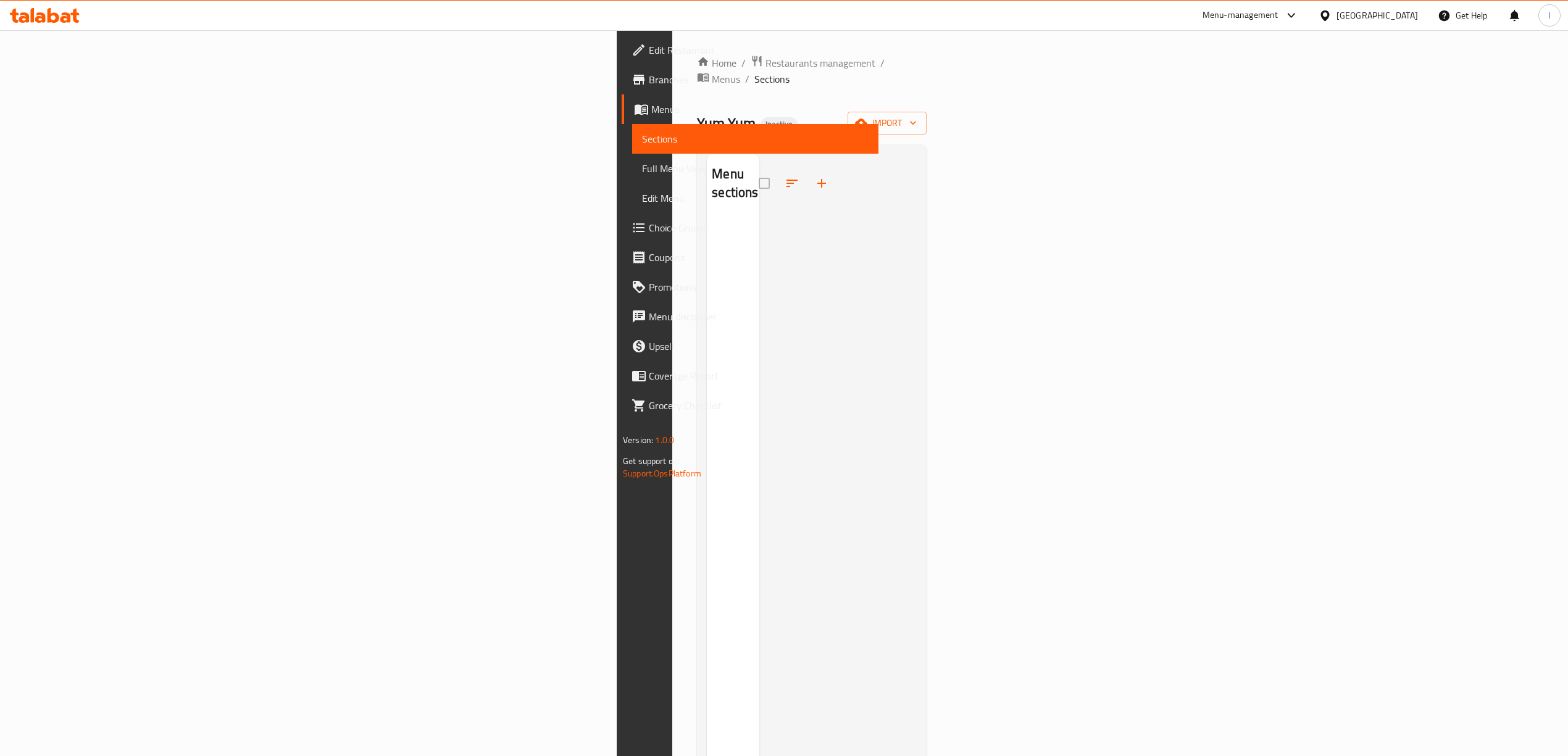
click at [707, 327] on div "Menu sections" at bounding box center [732, 532] width 52 height 756
click at [927, 118] on button "import" at bounding box center [887, 123] width 79 height 23
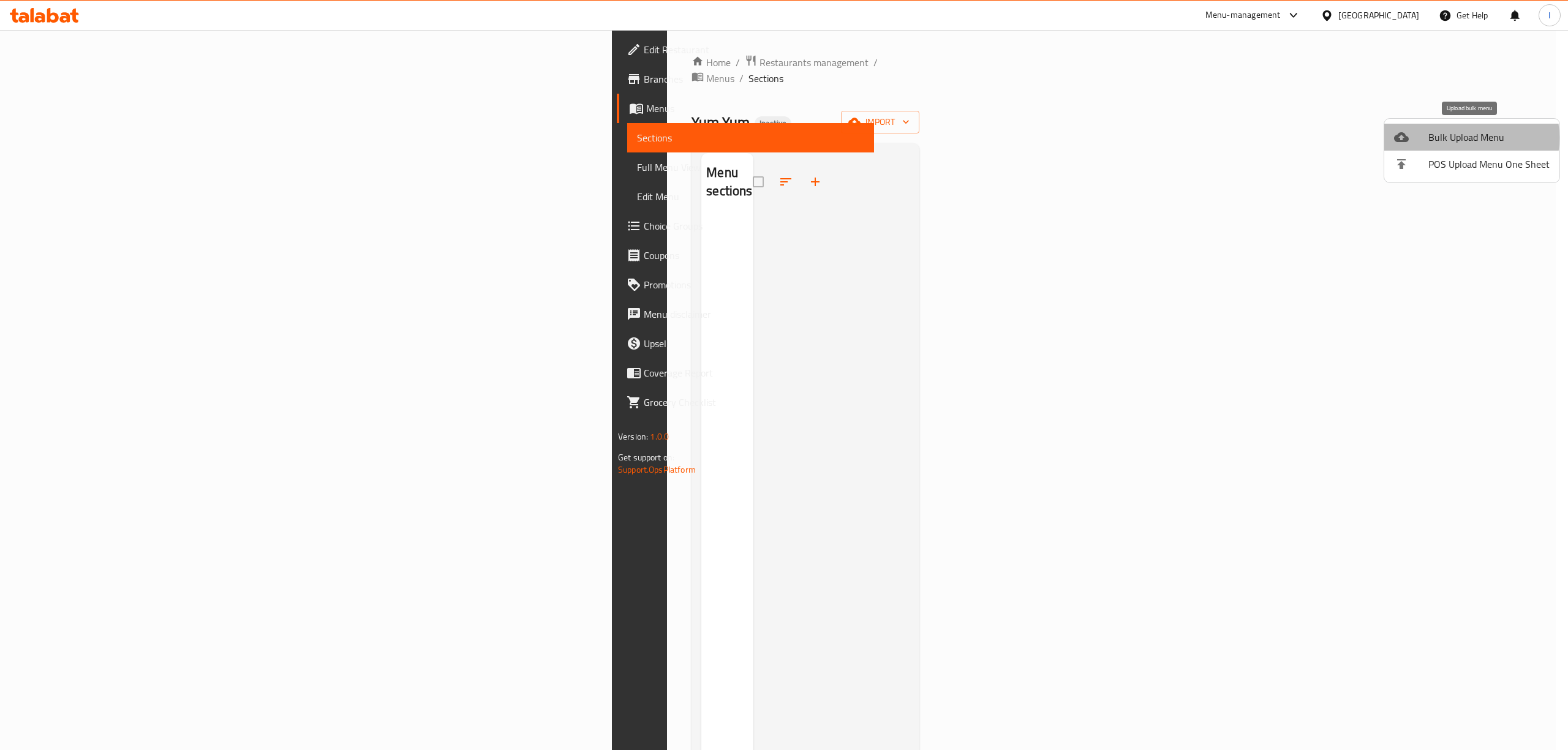
click at [1449, 138] on span "Bulk Upload Menu" at bounding box center [1489, 137] width 122 height 15
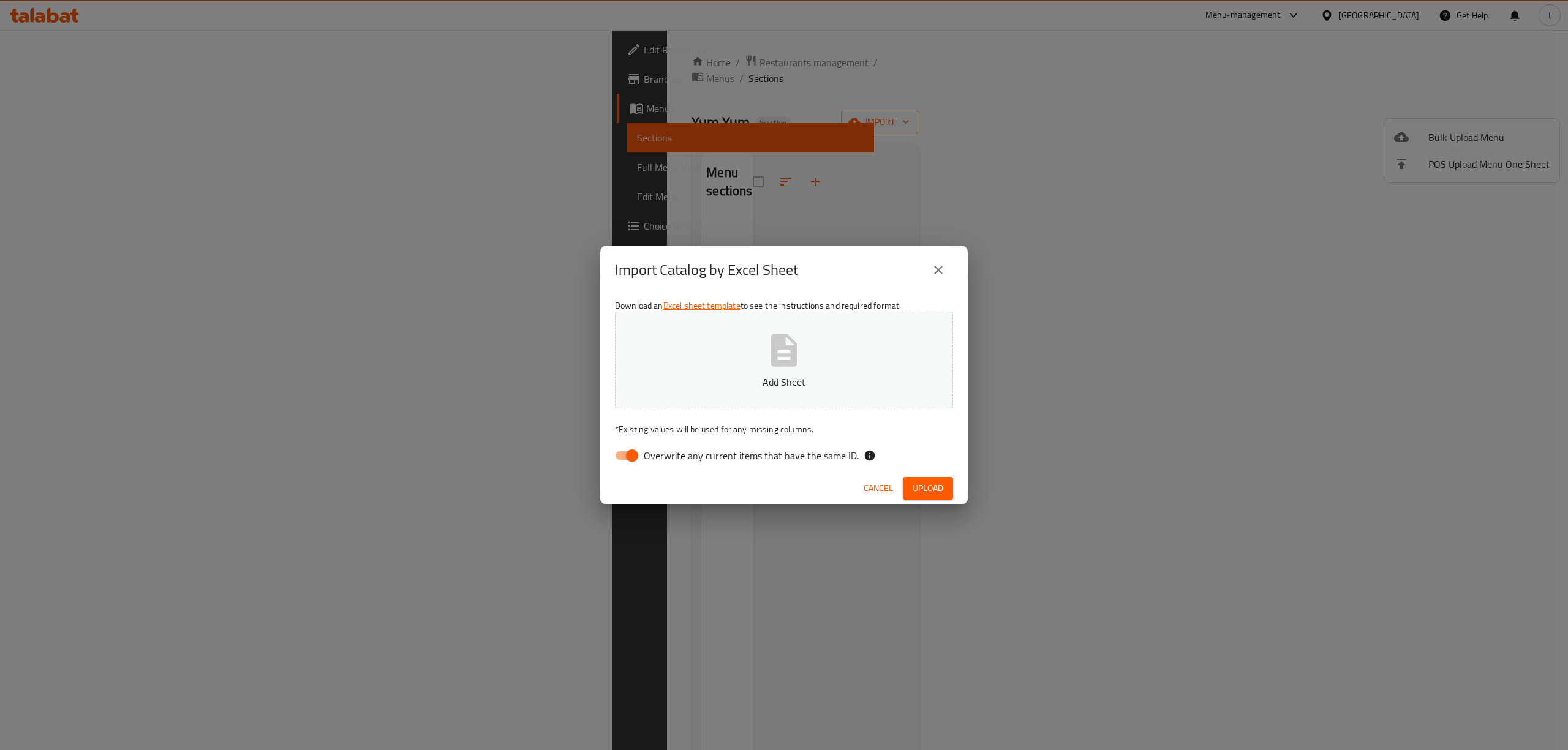
click at [626, 456] on input "Overwrite any current items that have the same ID." at bounding box center [632, 455] width 70 height 23
checkbox input "false"
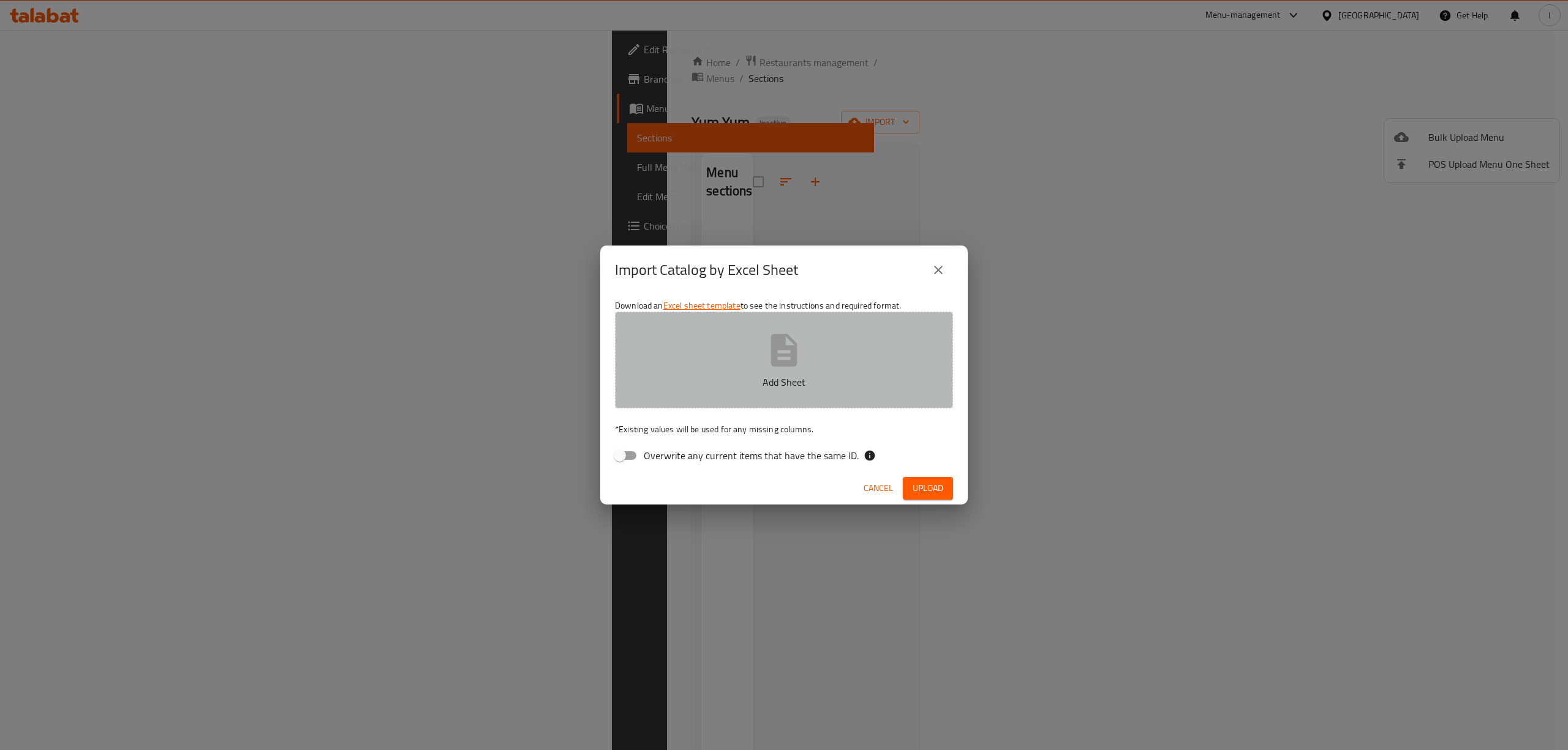
click at [720, 346] on button "Add Sheet" at bounding box center [784, 360] width 338 height 97
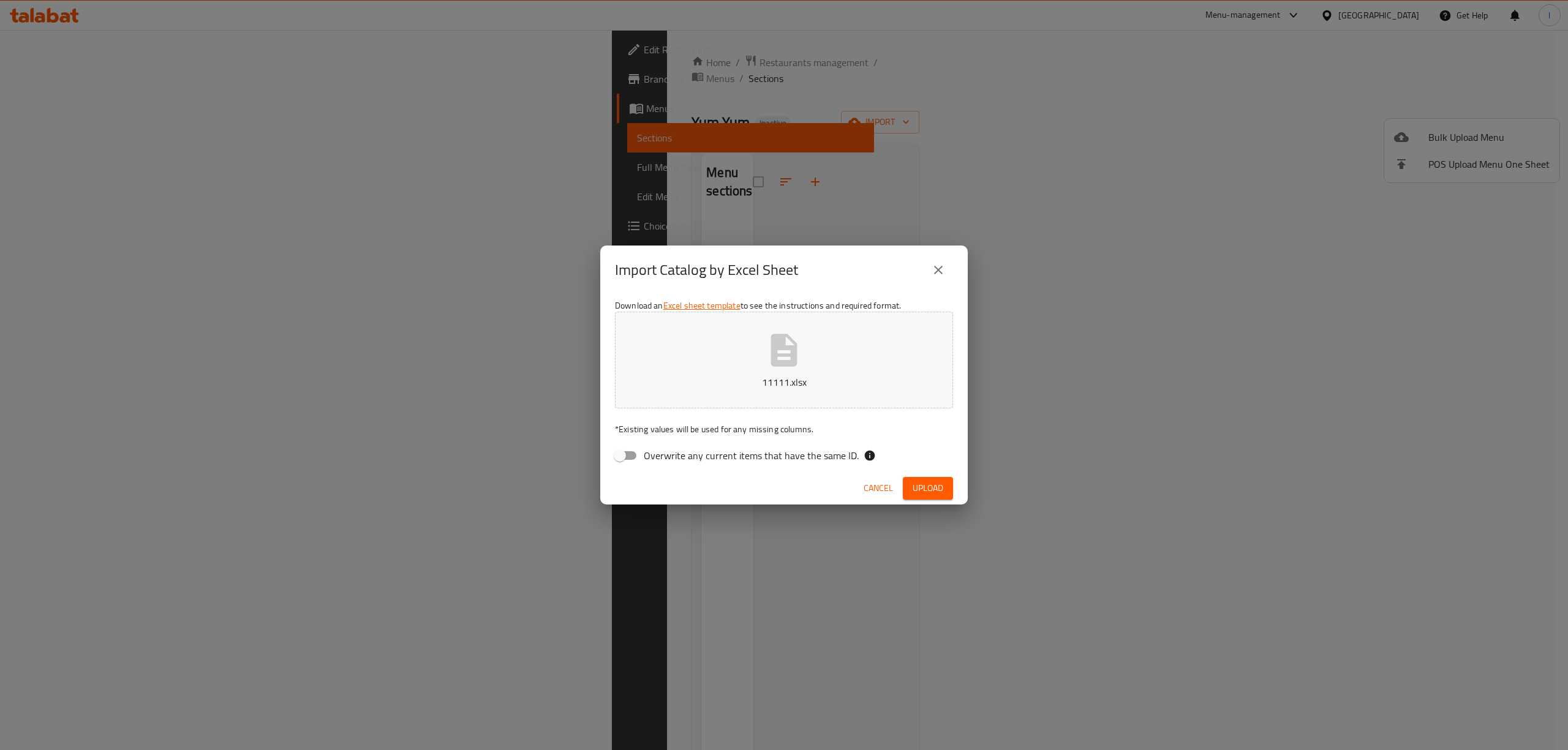
drag, startPoint x: 900, startPoint y: 483, endPoint x: 922, endPoint y: 481, distance: 22.1
click at [922, 481] on div "Cancel Upload" at bounding box center [784, 488] width 368 height 33
click at [929, 486] on span "Upload" at bounding box center [927, 488] width 31 height 16
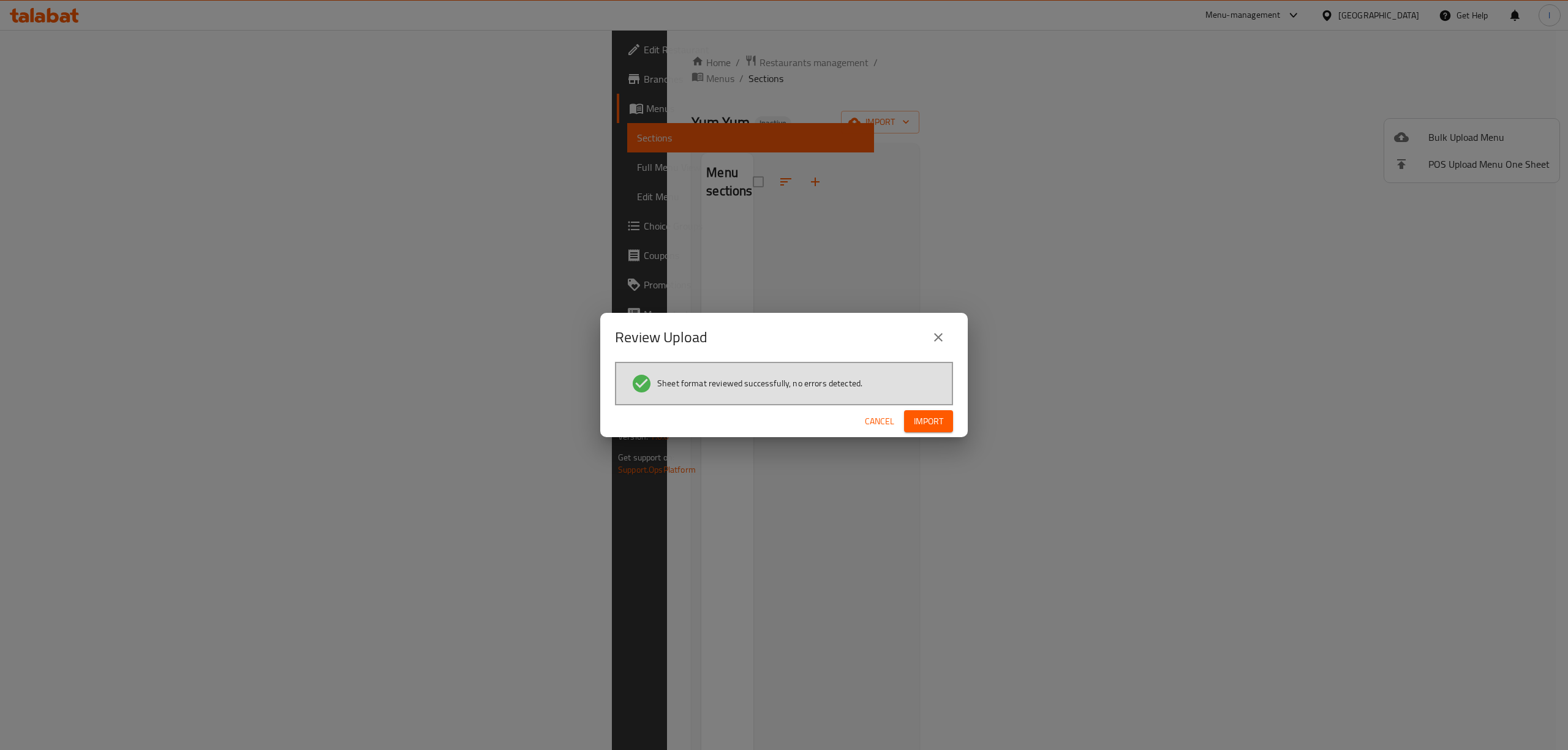
click at [932, 439] on div "Review Upload Sheet format reviewed successfully, no errors detected. Cancel Im…" at bounding box center [784, 375] width 1568 height 750
click at [946, 417] on button "Import" at bounding box center [928, 422] width 49 height 23
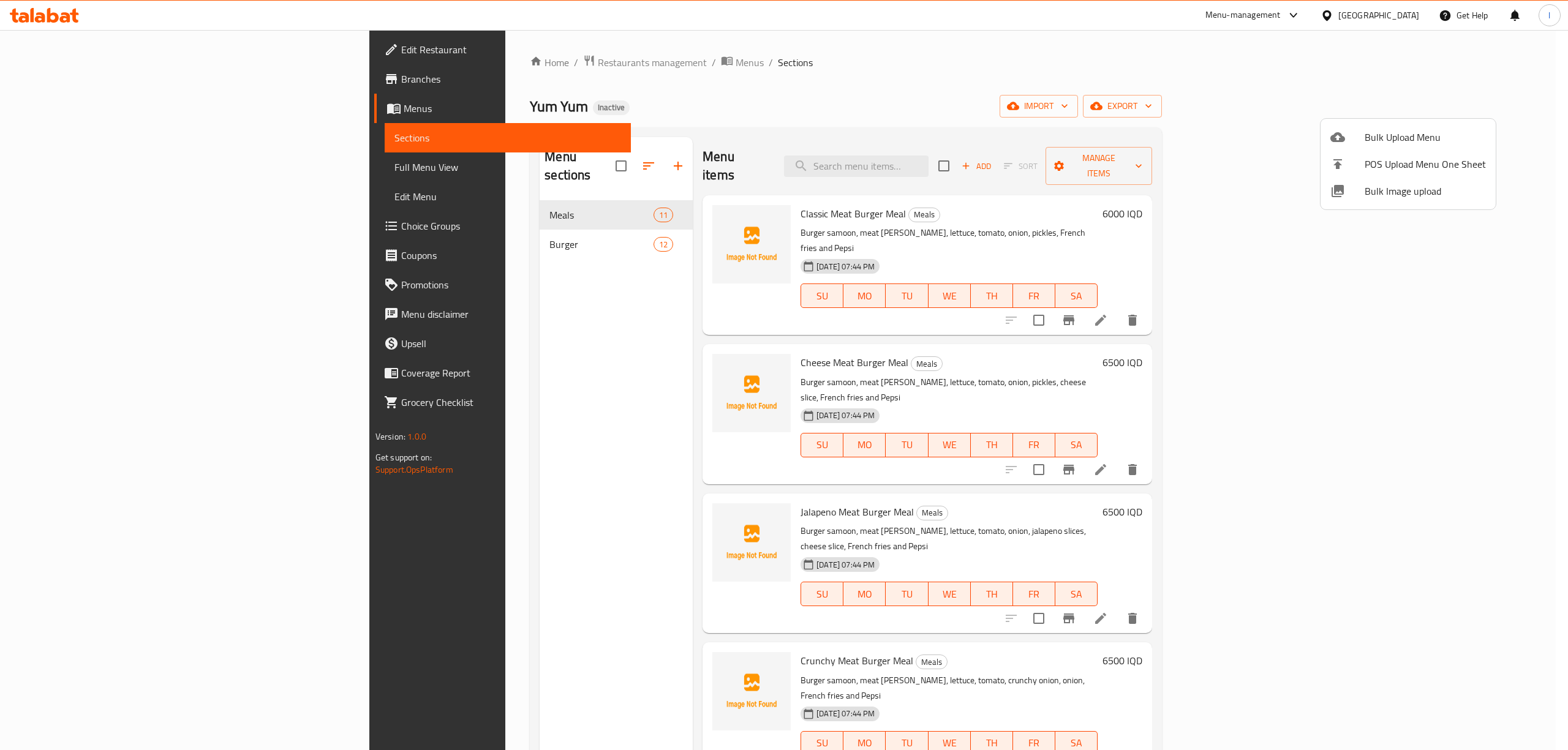
click at [90, 157] on div at bounding box center [784, 375] width 1568 height 750
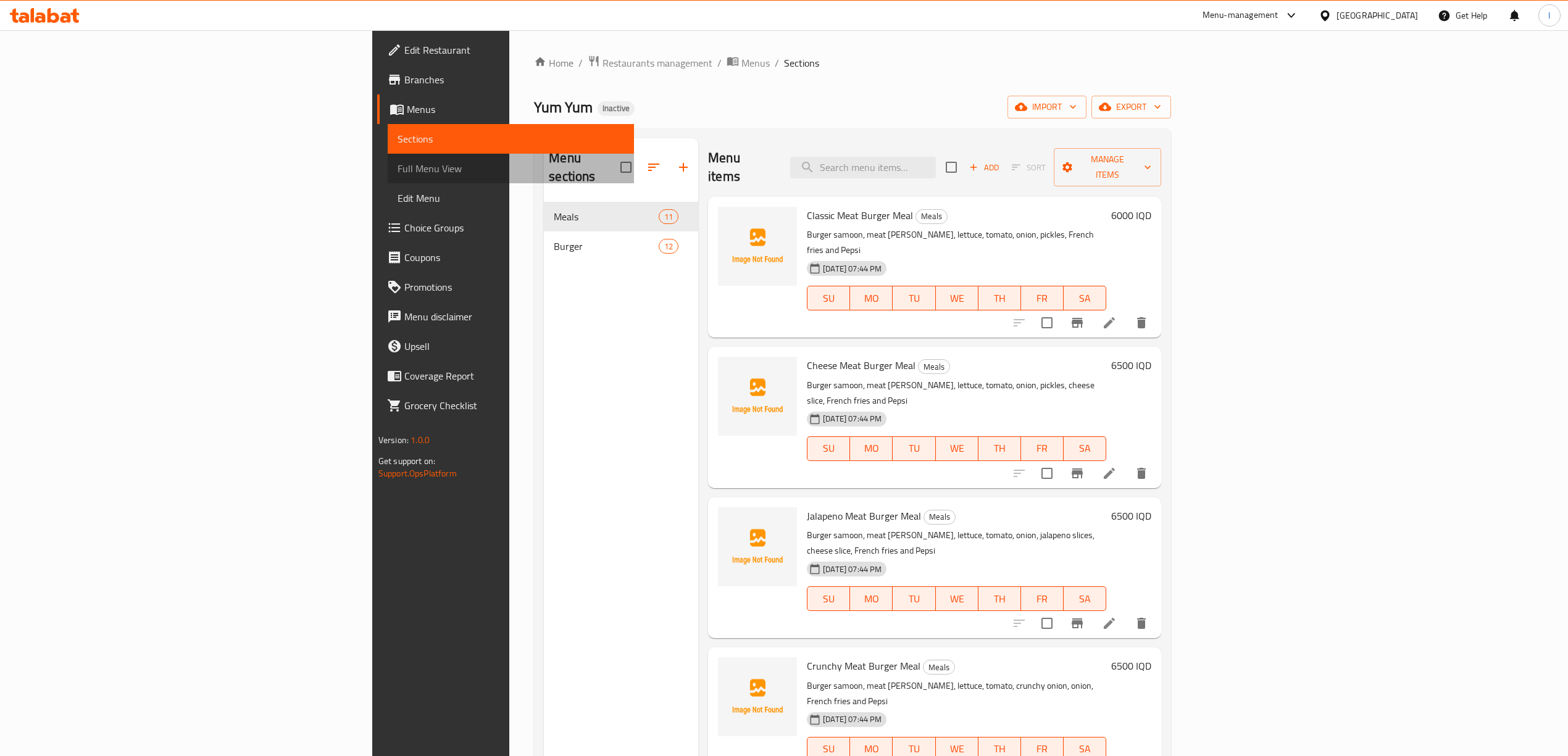
click at [398, 166] on span "Full Menu View" at bounding box center [511, 168] width 226 height 15
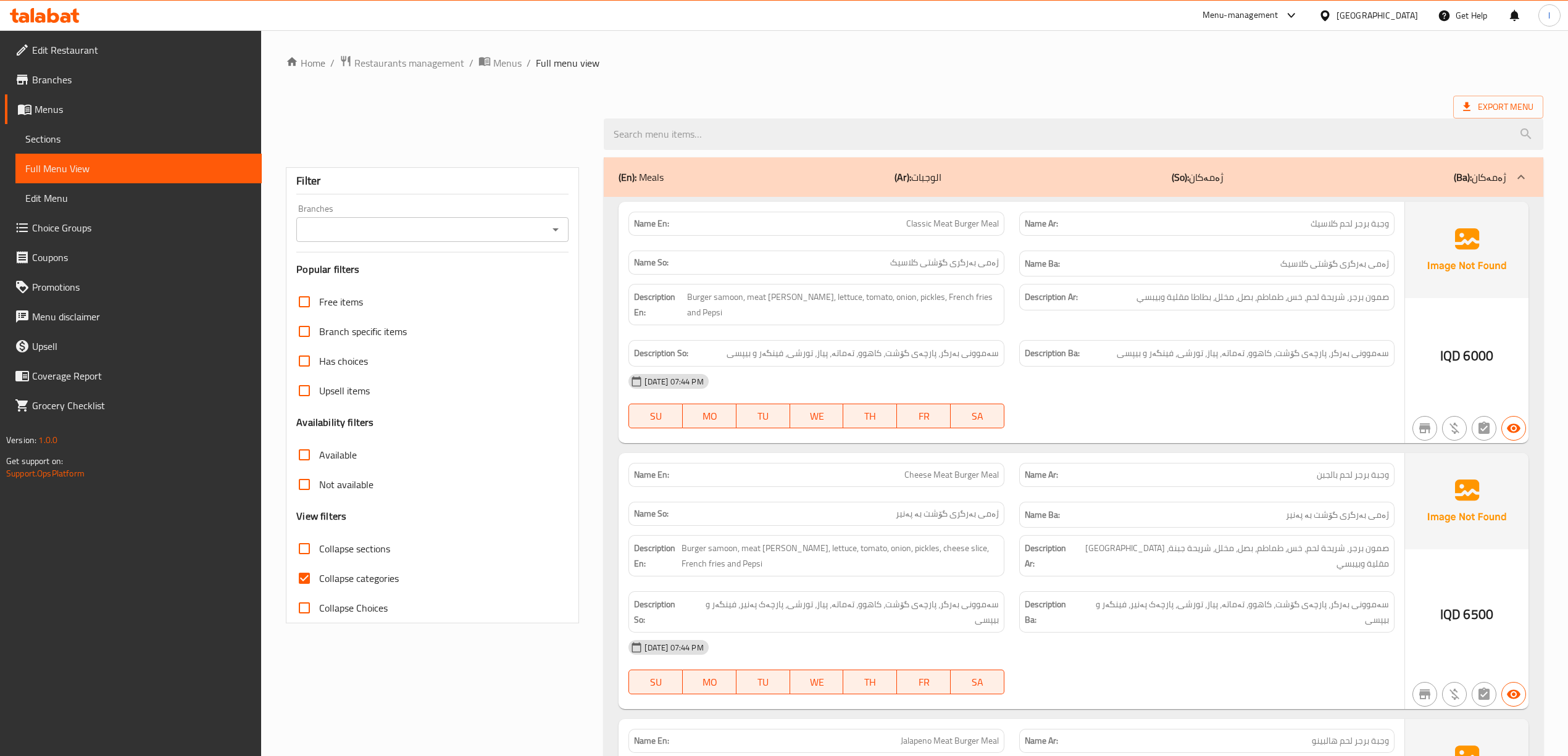
click at [559, 228] on icon "Open" at bounding box center [555, 229] width 15 height 15
click at [489, 278] on ul "All [PERSON_NAME],[PERSON_NAME]" at bounding box center [432, 273] width 272 height 54
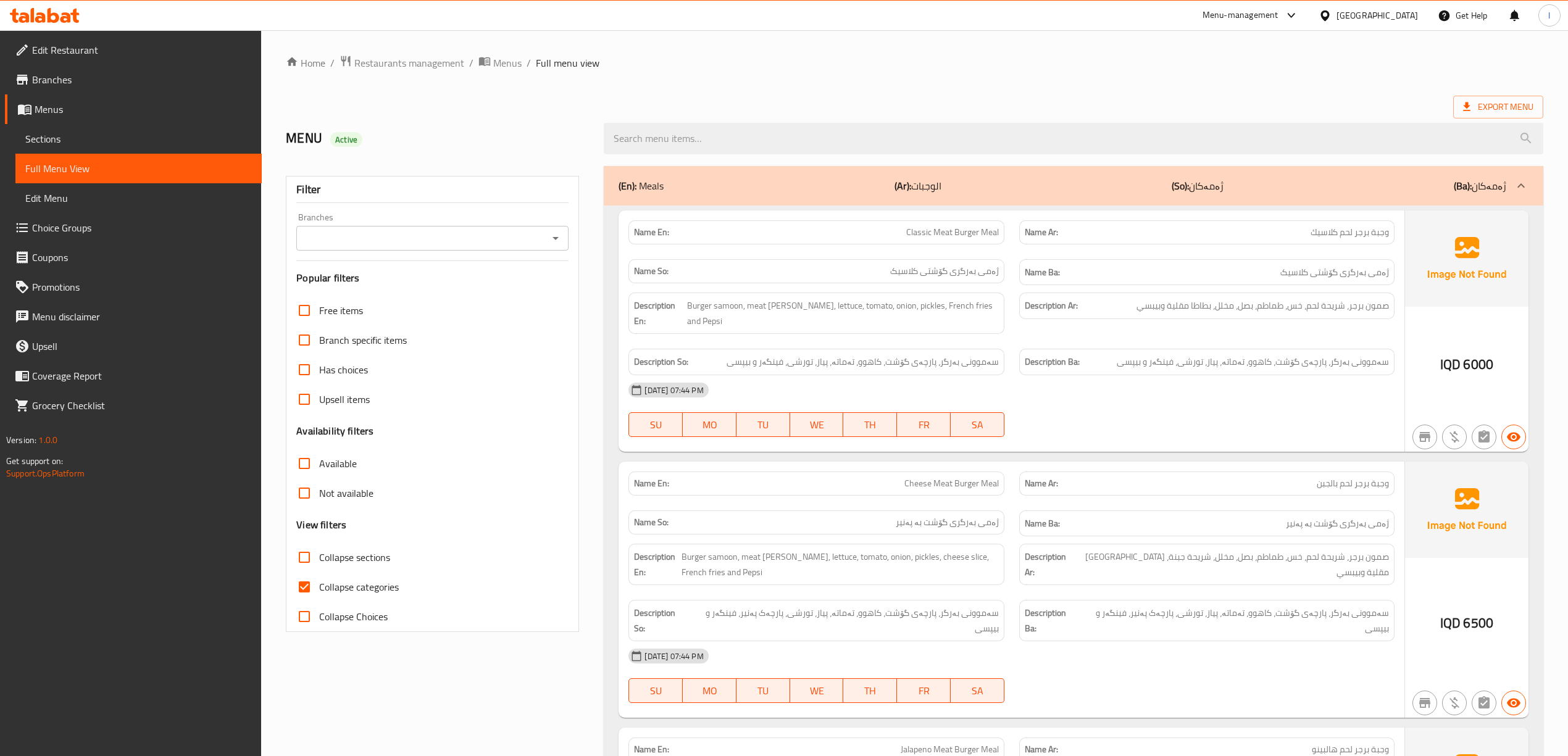
click at [366, 580] on span "Collapse categories" at bounding box center [358, 587] width 80 height 15
click at [319, 578] on input "Collapse categories" at bounding box center [304, 586] width 29 height 29
checkbox input "false"
click at [361, 564] on span "Collapse sections" at bounding box center [354, 557] width 71 height 15
click at [319, 564] on input "Collapse sections" at bounding box center [304, 557] width 29 height 29
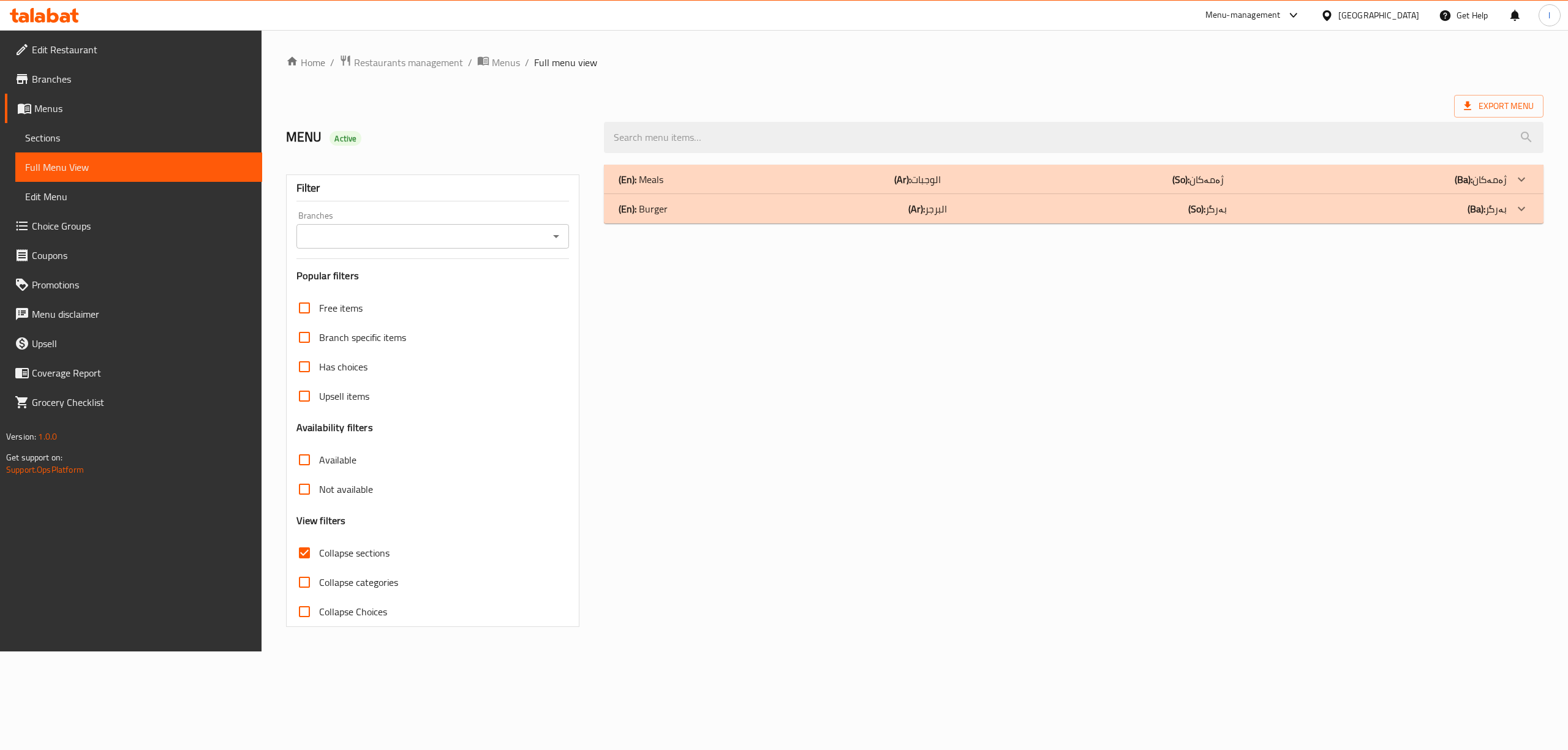
click at [358, 559] on span "Collapse sections" at bounding box center [354, 552] width 70 height 15
click at [319, 559] on input "Collapse sections" at bounding box center [304, 552] width 29 height 29
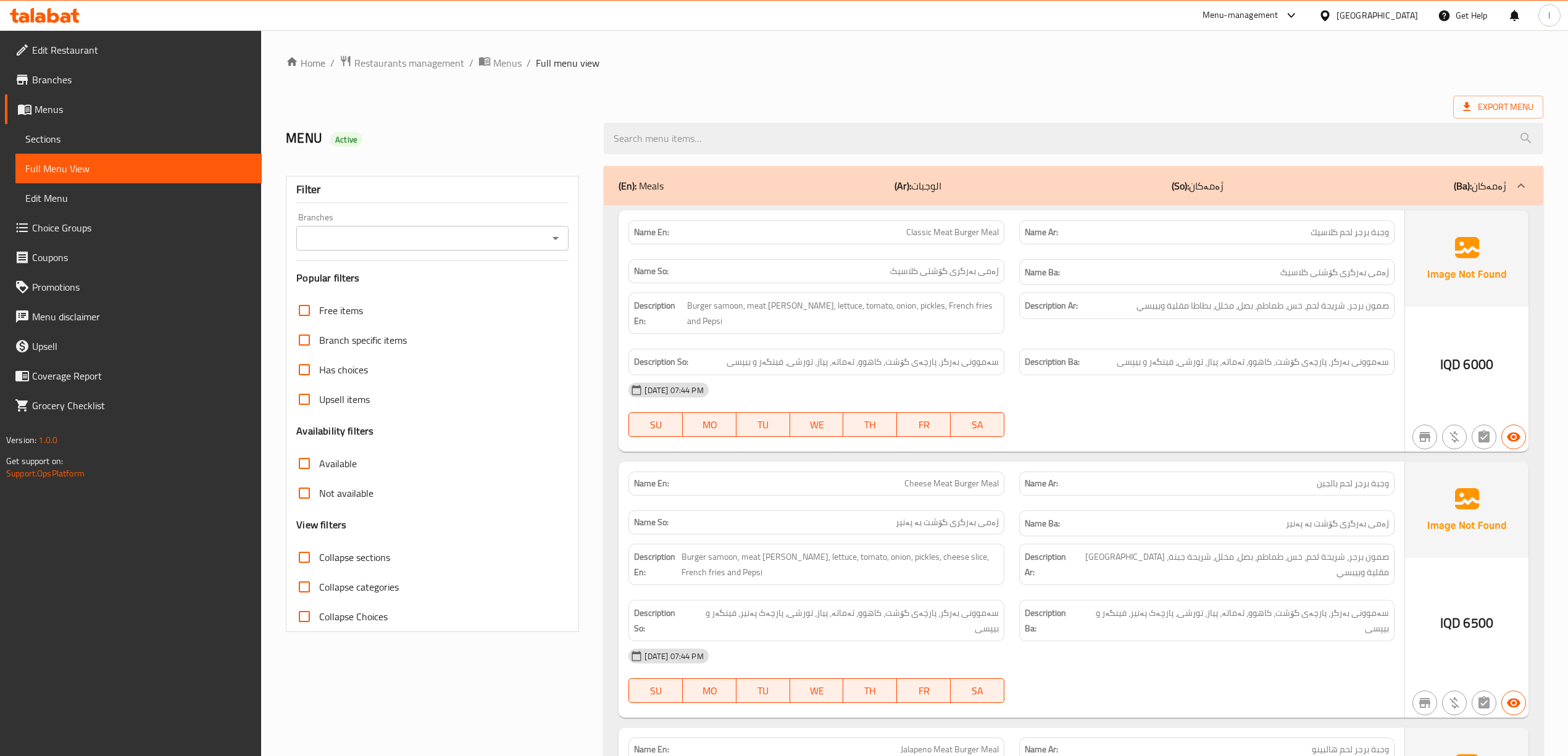
click at [361, 564] on span "Collapse sections" at bounding box center [354, 557] width 71 height 15
click at [319, 564] on input "Collapse sections" at bounding box center [304, 557] width 29 height 29
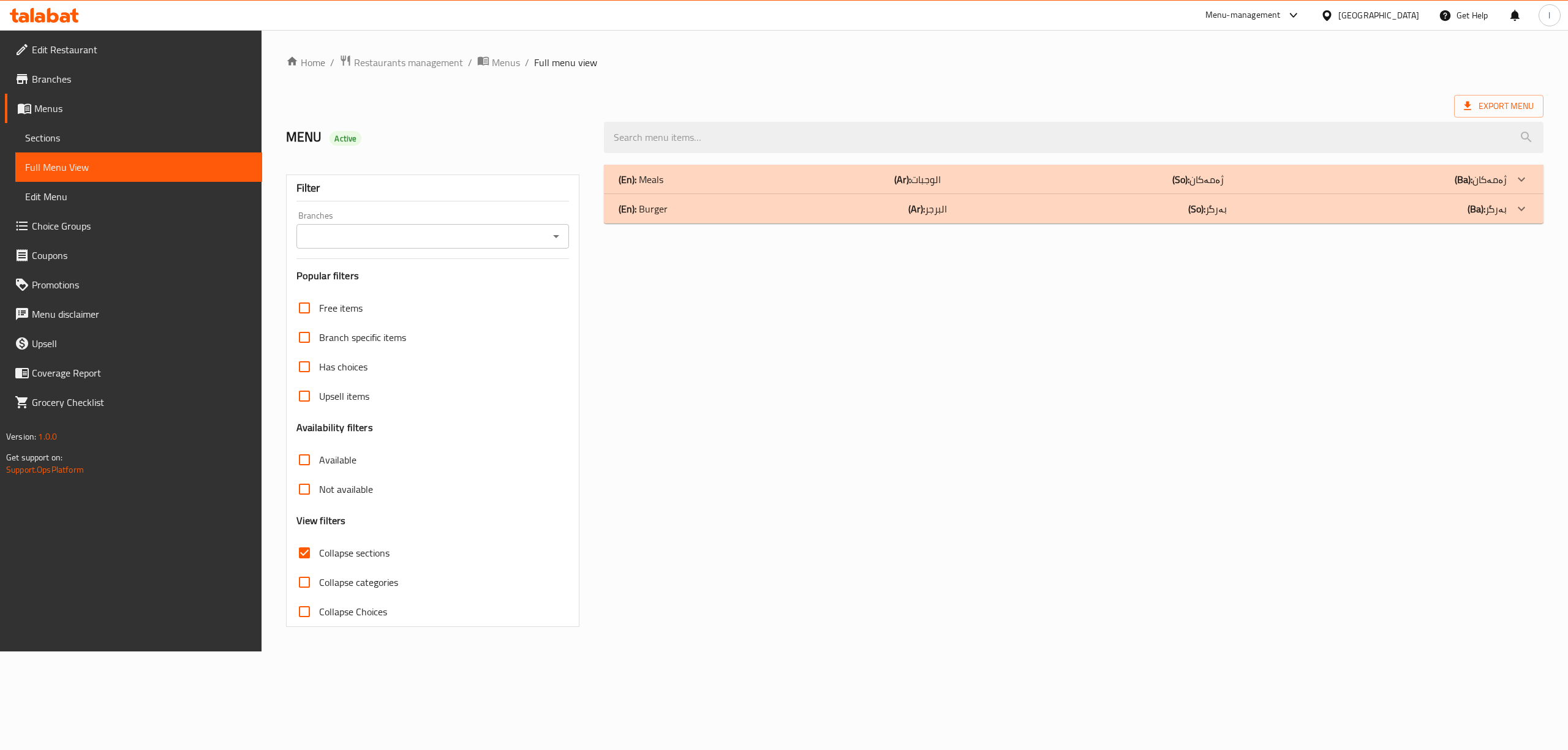
click at [358, 559] on span "Collapse sections" at bounding box center [354, 552] width 70 height 15
click at [319, 559] on input "Collapse sections" at bounding box center [304, 552] width 29 height 29
checkbox input "false"
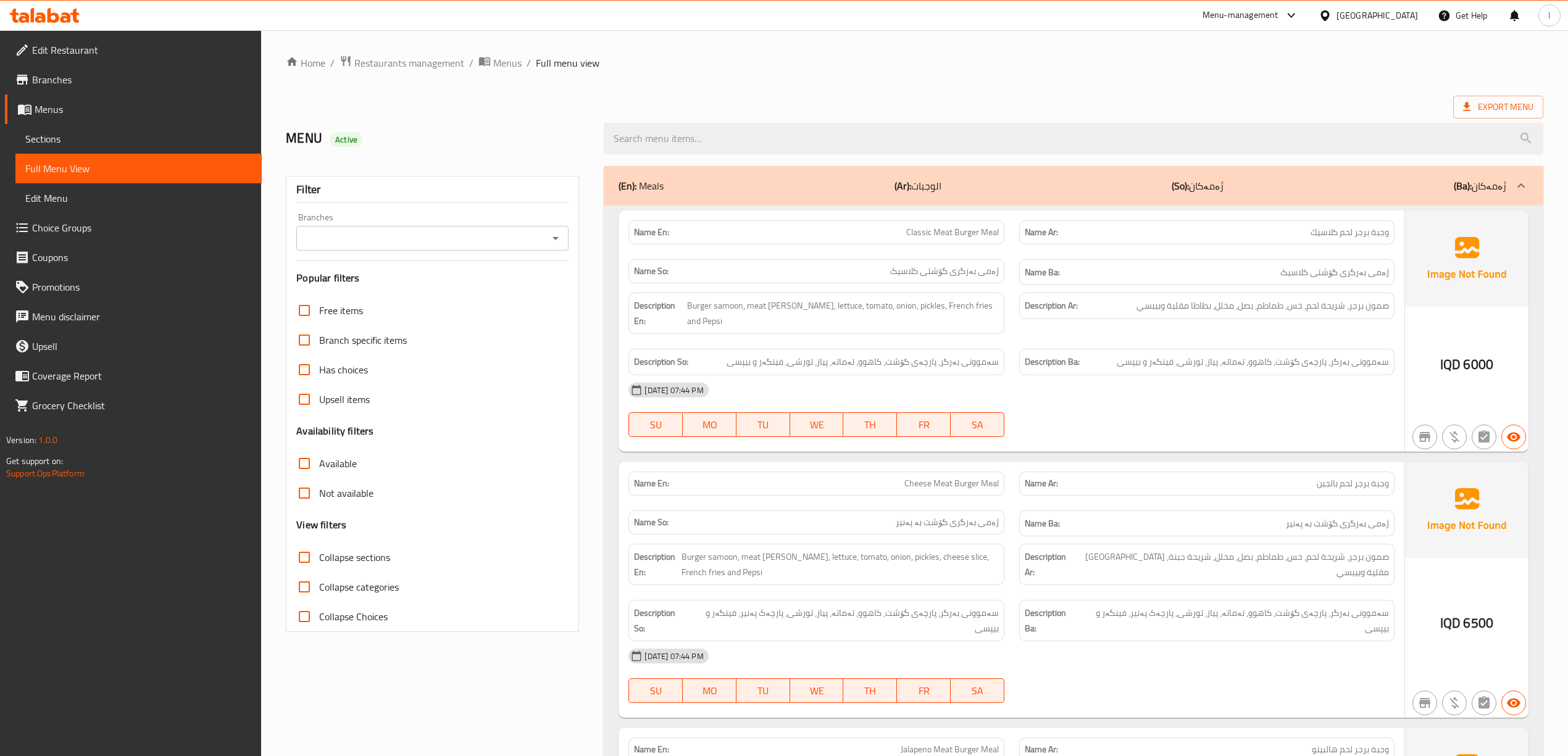
click at [1221, 464] on div "Name Ar: وجبة برجر لحم بالجبن" at bounding box center [1207, 484] width 390 height 39
click at [1316, 376] on div "[DATE] 07:44 PM" at bounding box center [1010, 390] width 780 height 29
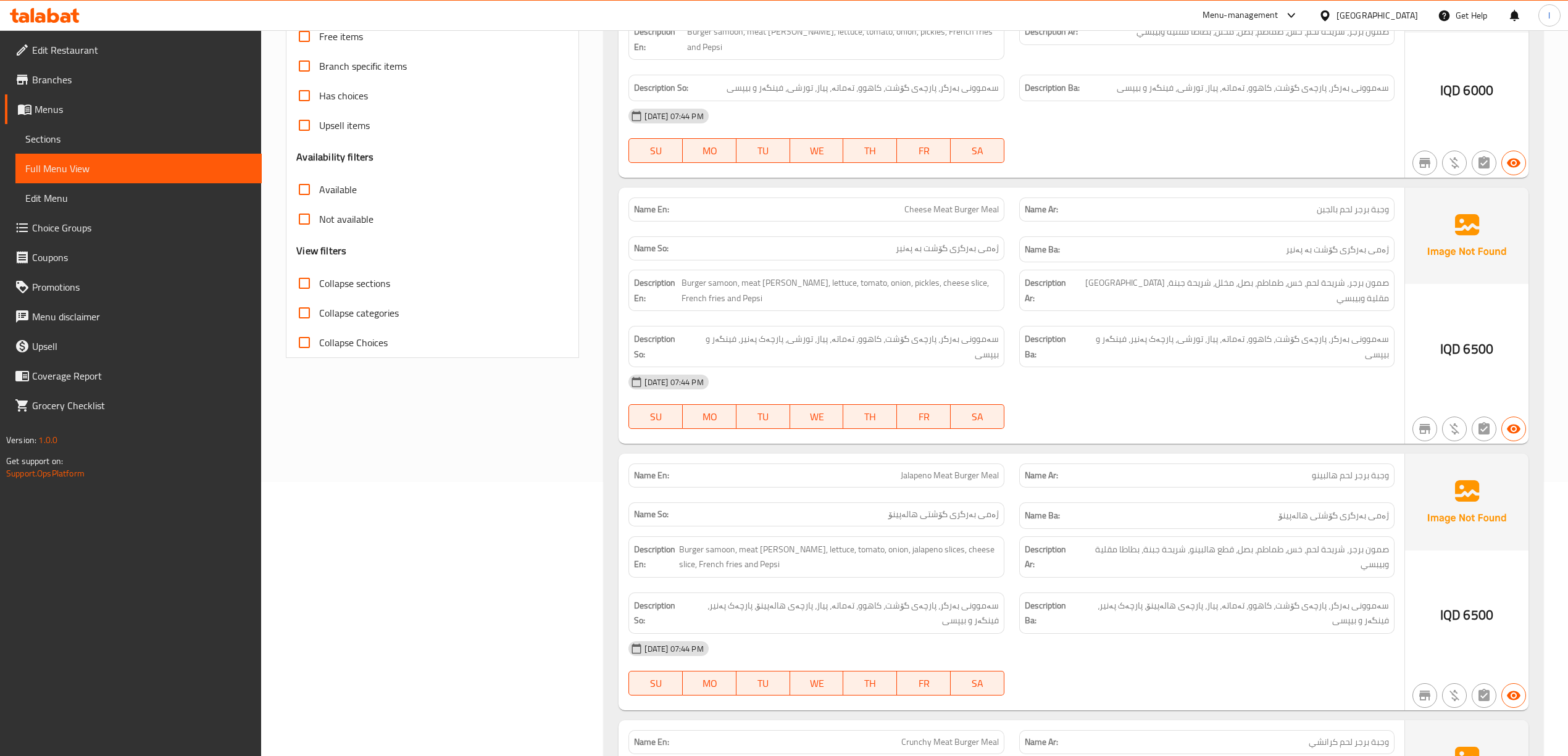
drag, startPoint x: 526, startPoint y: 487, endPoint x: 527, endPoint y: 469, distance: 18.0
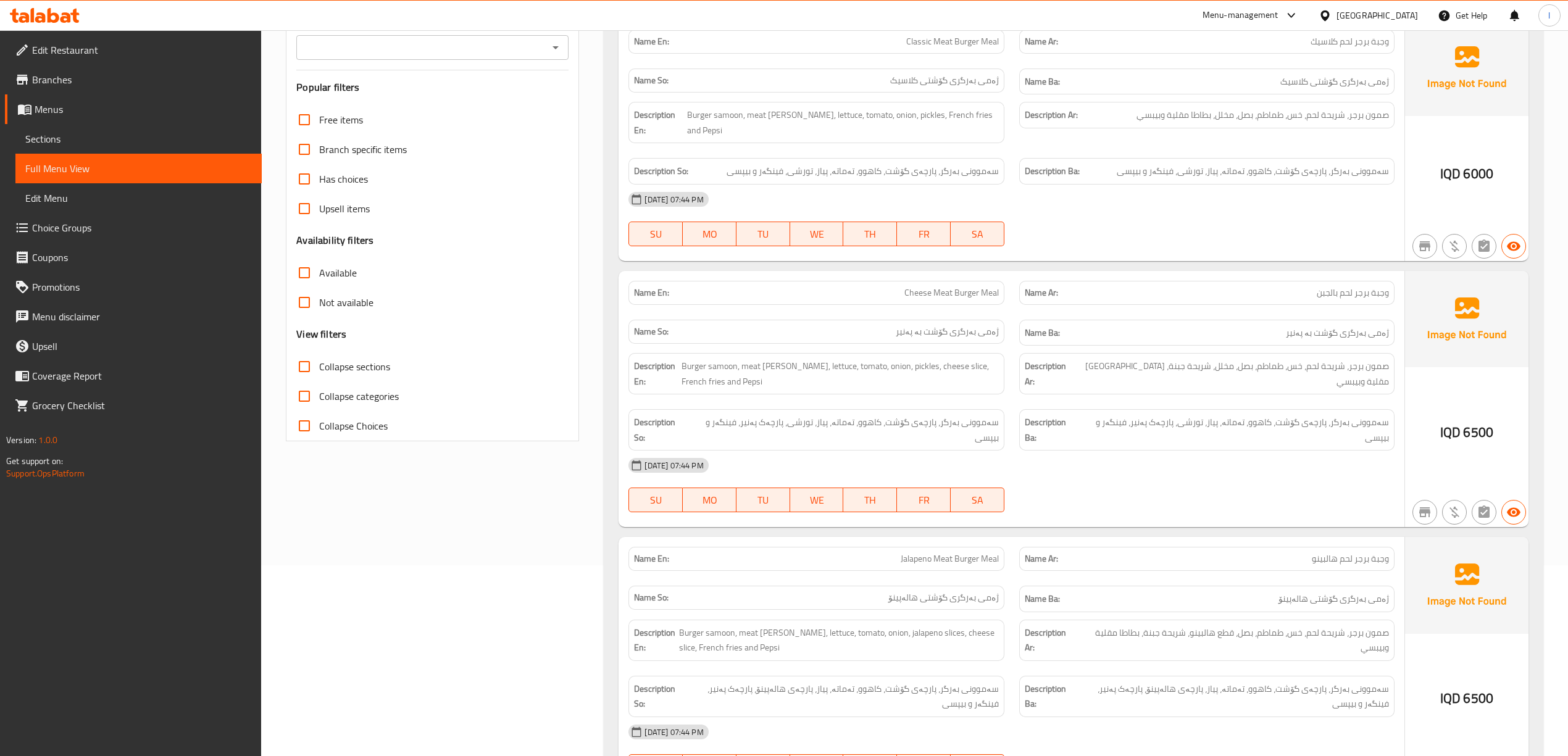
scroll to position [0, 0]
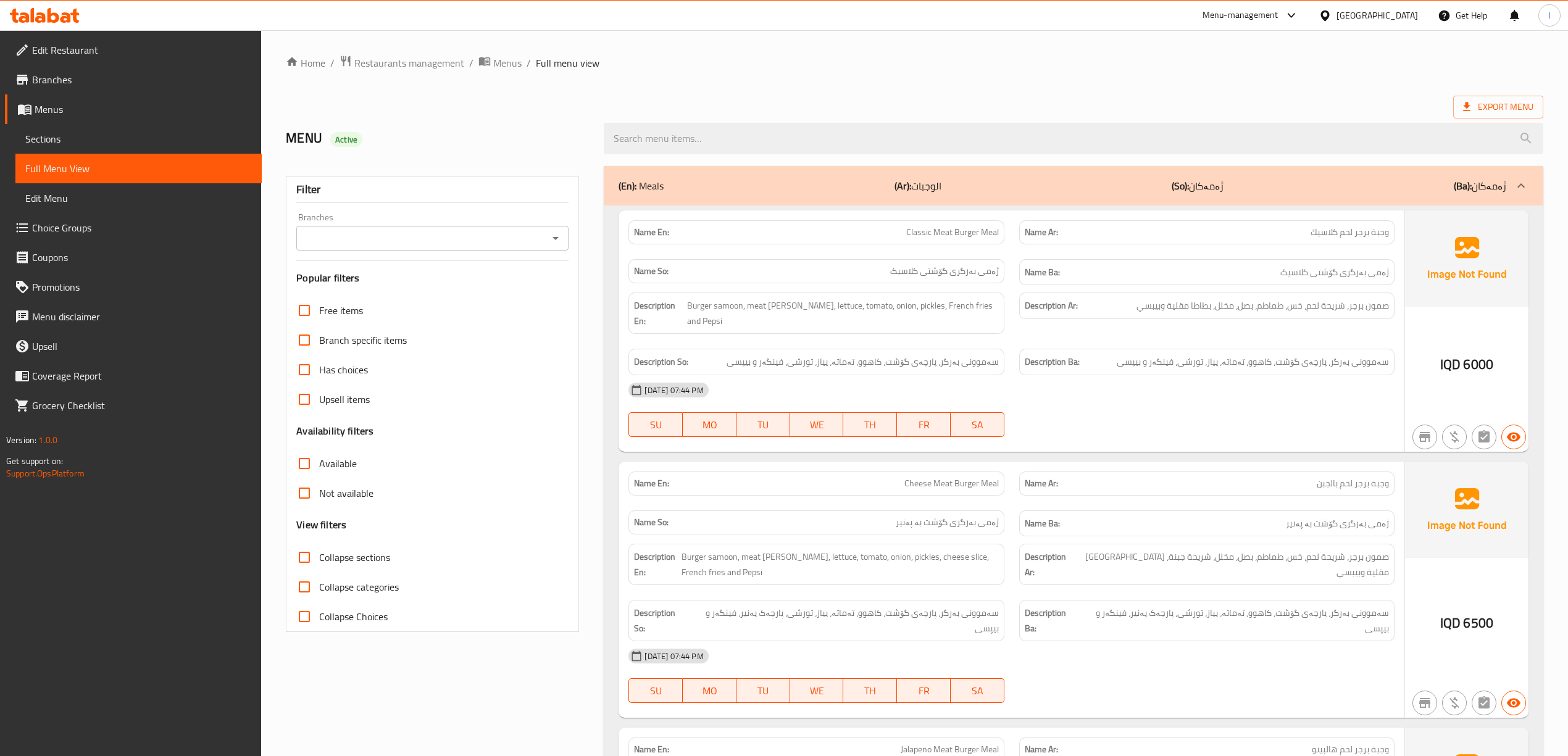
click at [480, 255] on div "Filter Branches Branches Popular filters Free items Branch specific items Has c…" at bounding box center [432, 403] width 293 height 456
click at [479, 245] on input "Branches" at bounding box center [422, 238] width 244 height 17
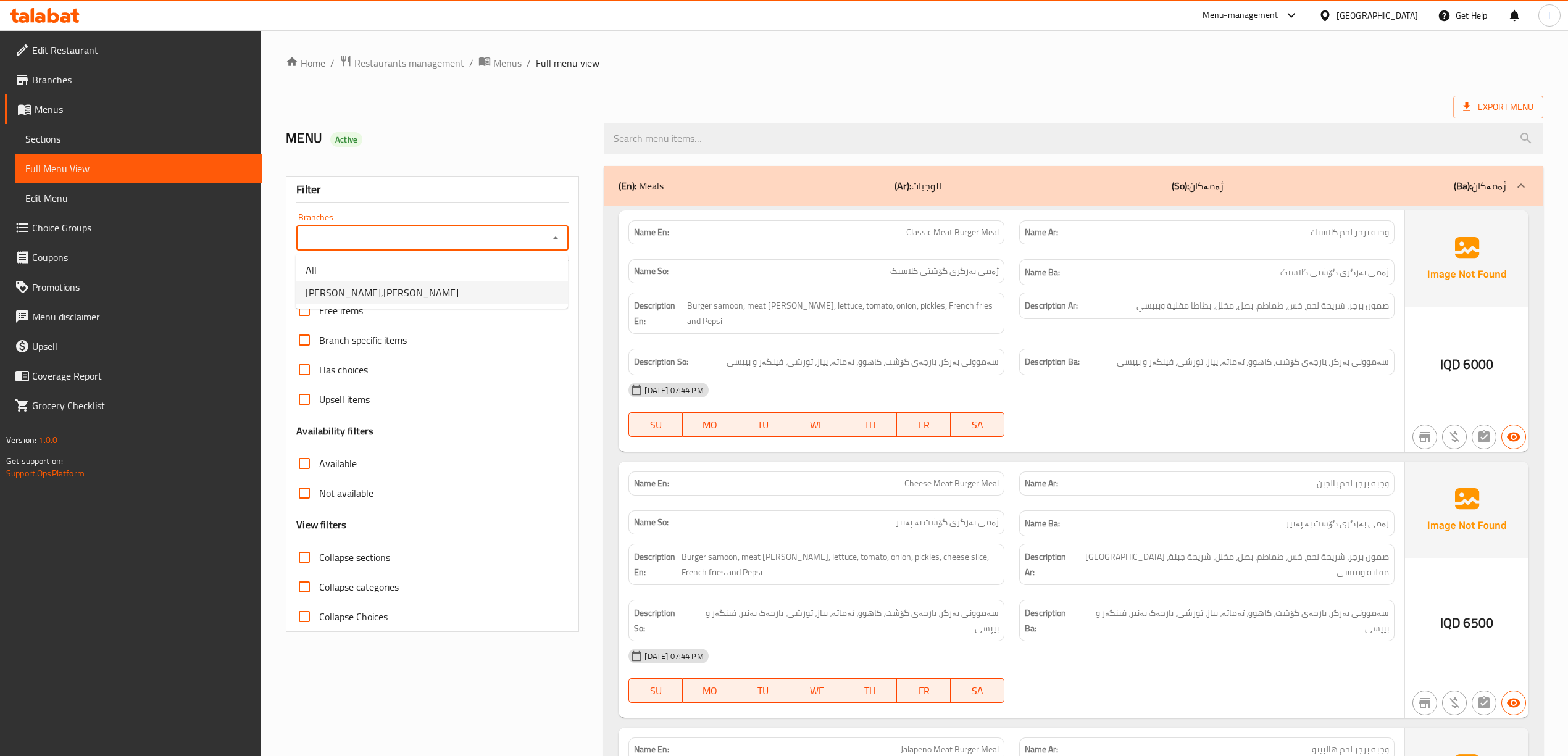
click at [335, 304] on ul "All [PERSON_NAME],[PERSON_NAME]" at bounding box center [432, 282] width 272 height 54
click at [335, 300] on span "[PERSON_NAME],[PERSON_NAME]" at bounding box center [382, 292] width 153 height 15
type input "[PERSON_NAME],[PERSON_NAME]"
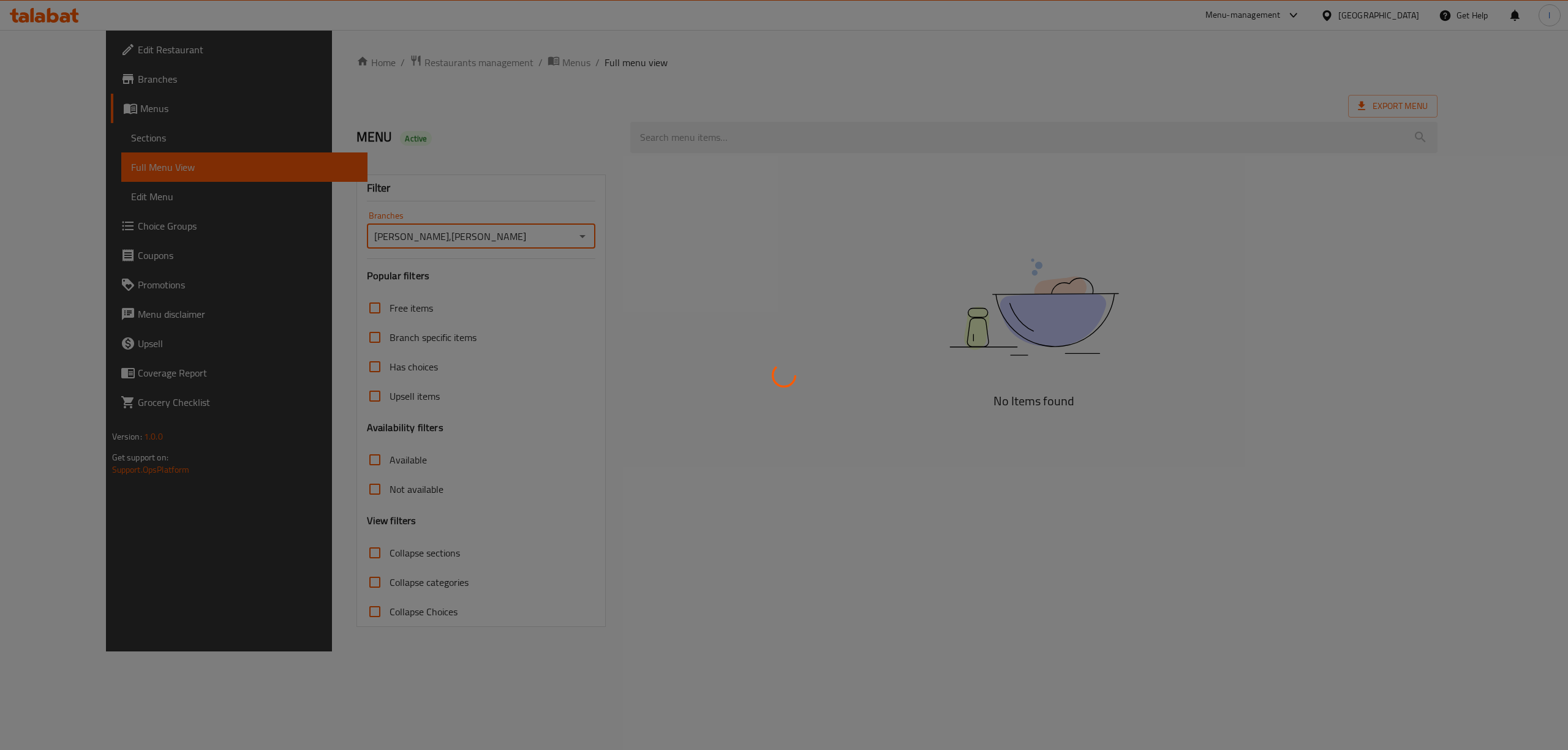
click at [366, 557] on div at bounding box center [784, 375] width 1568 height 750
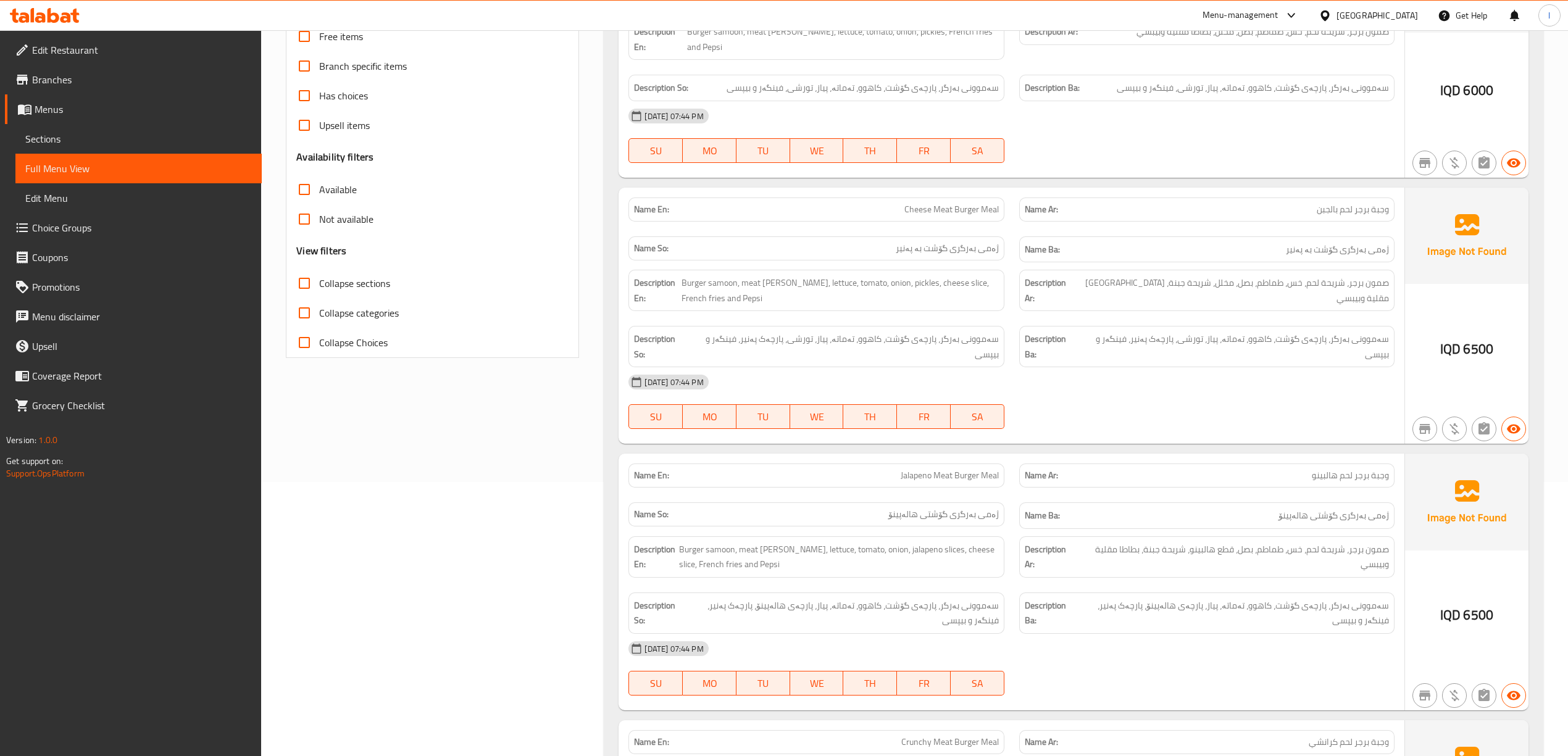
click at [1262, 421] on div at bounding box center [1207, 429] width 390 height 15
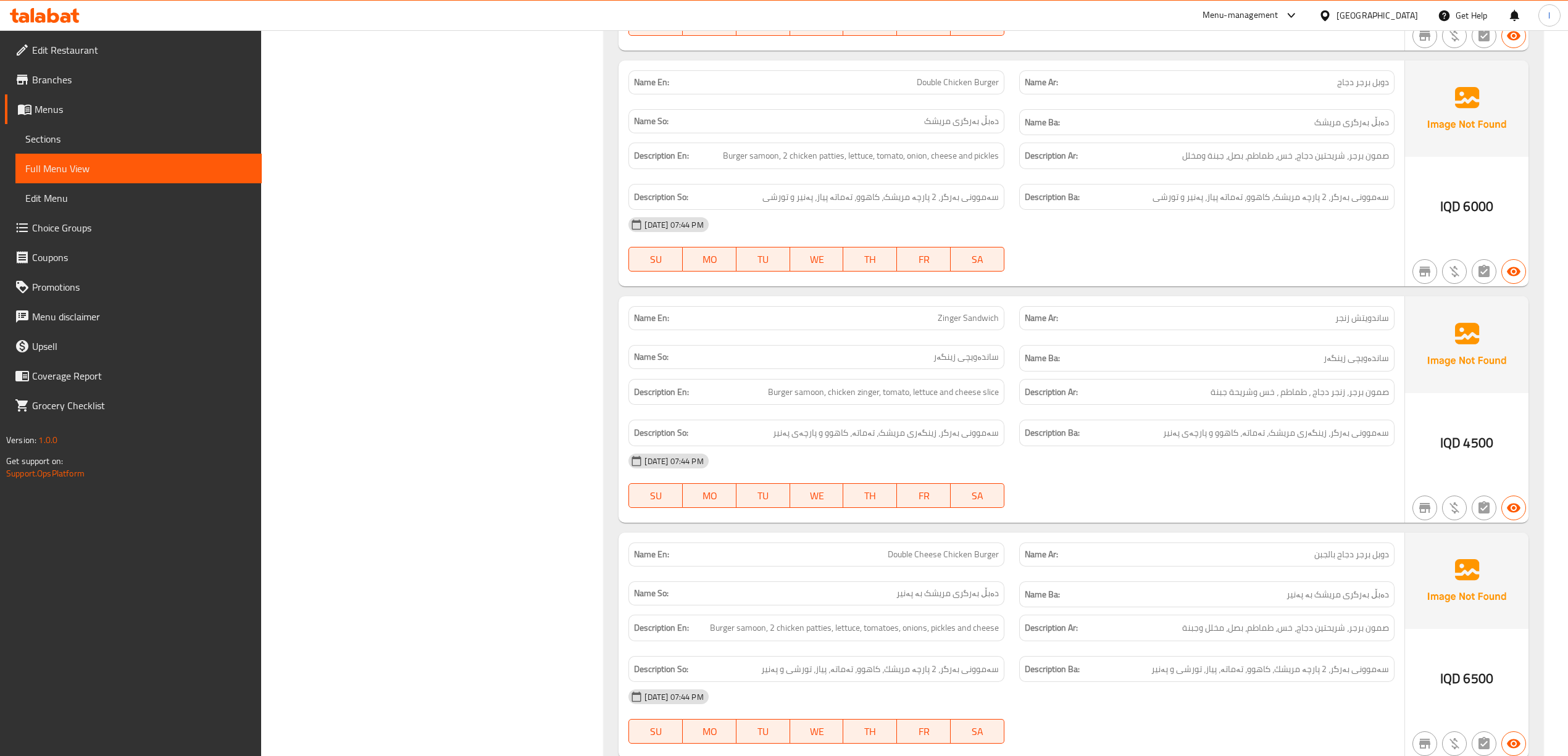
scroll to position [5197, 0]
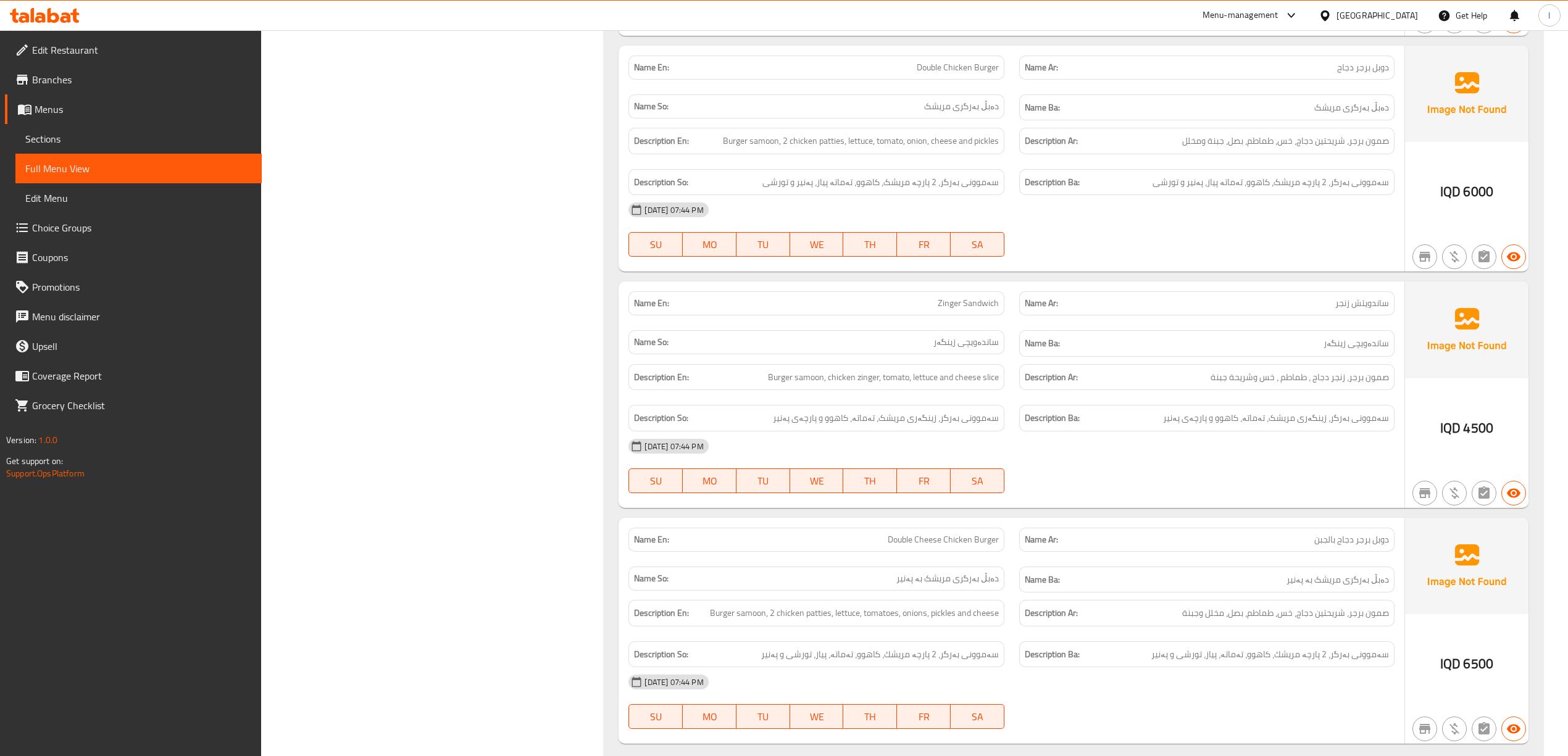
click at [1168, 486] on div at bounding box center [1207, 493] width 390 height 15
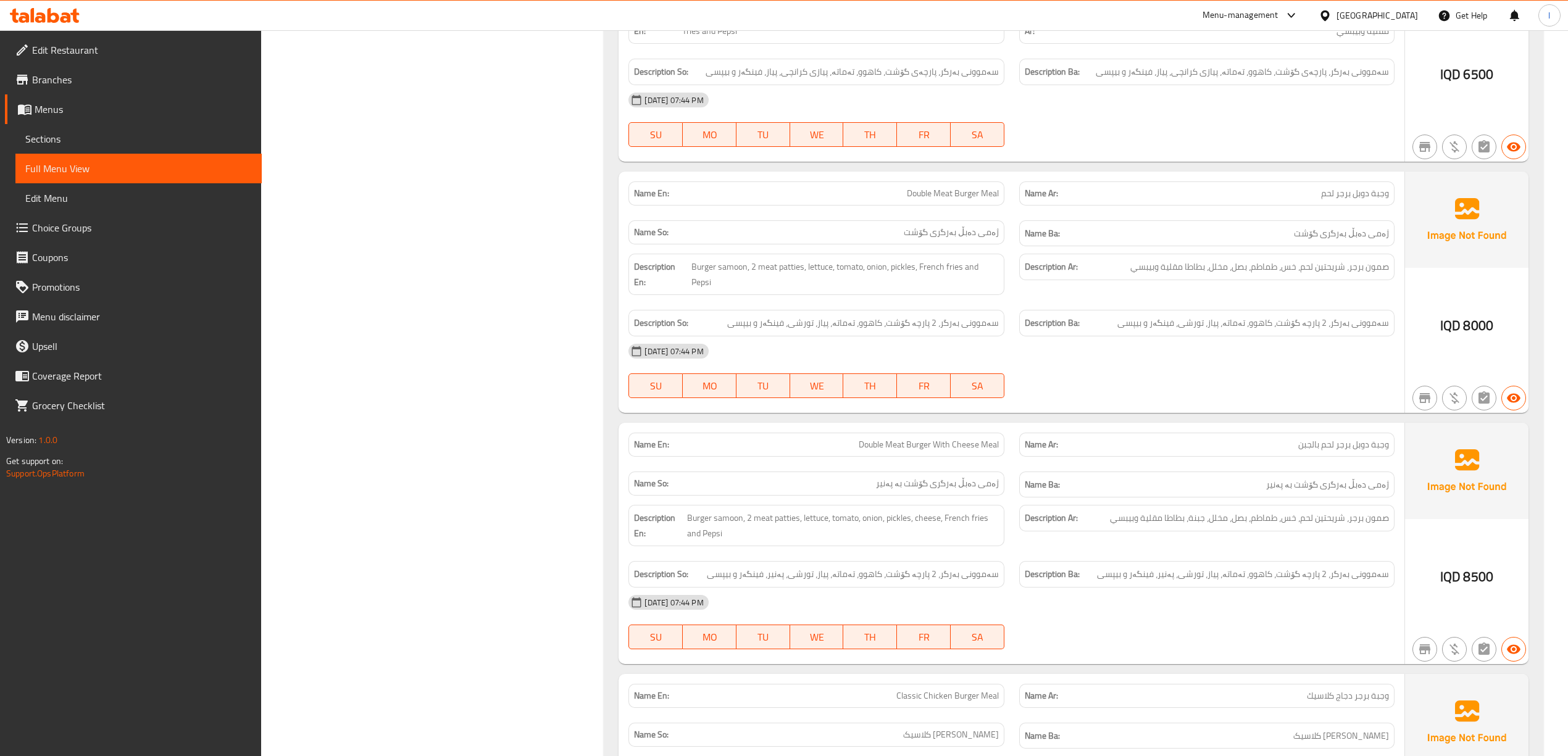
scroll to position [1083, 0]
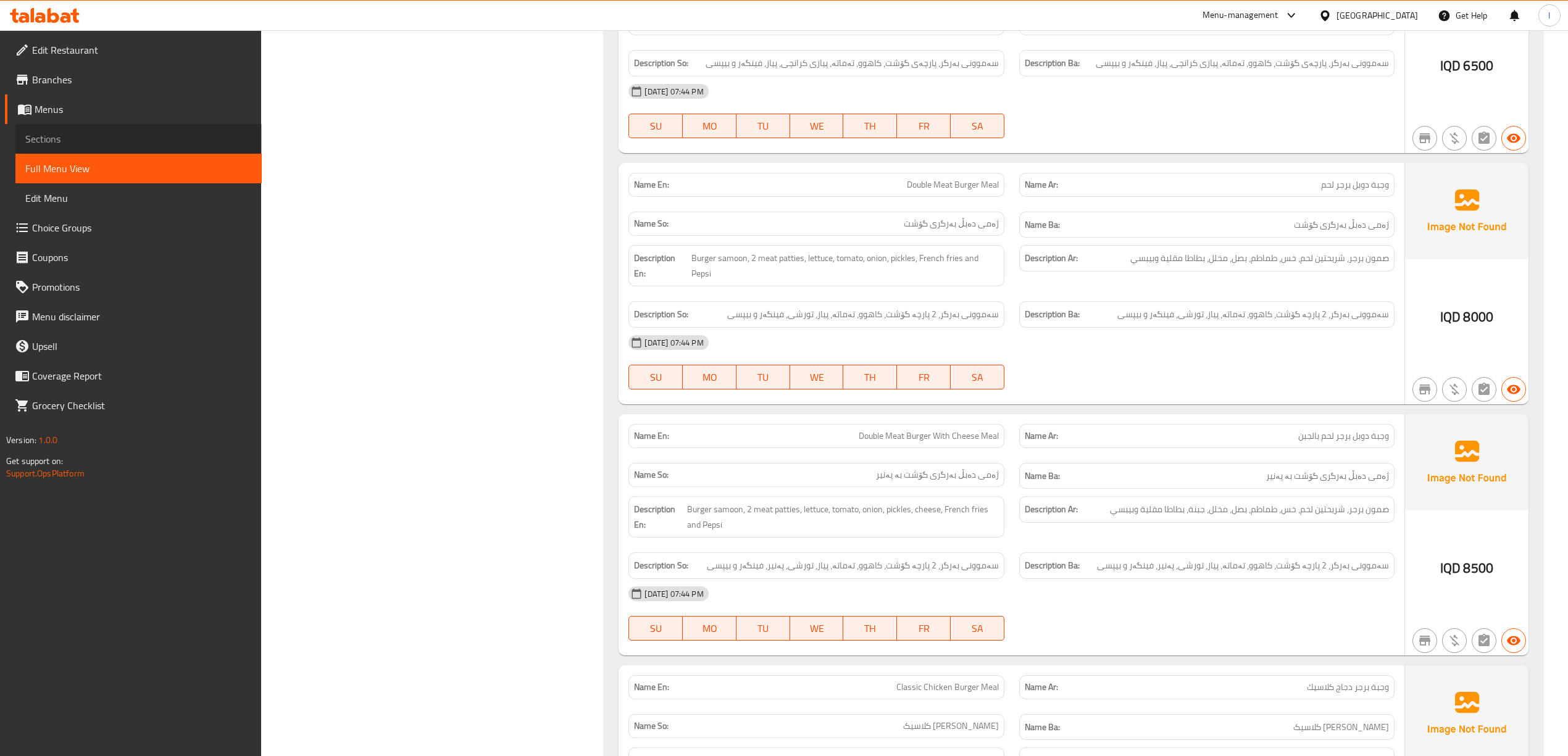
click at [101, 145] on span "Sections" at bounding box center [138, 138] width 226 height 15
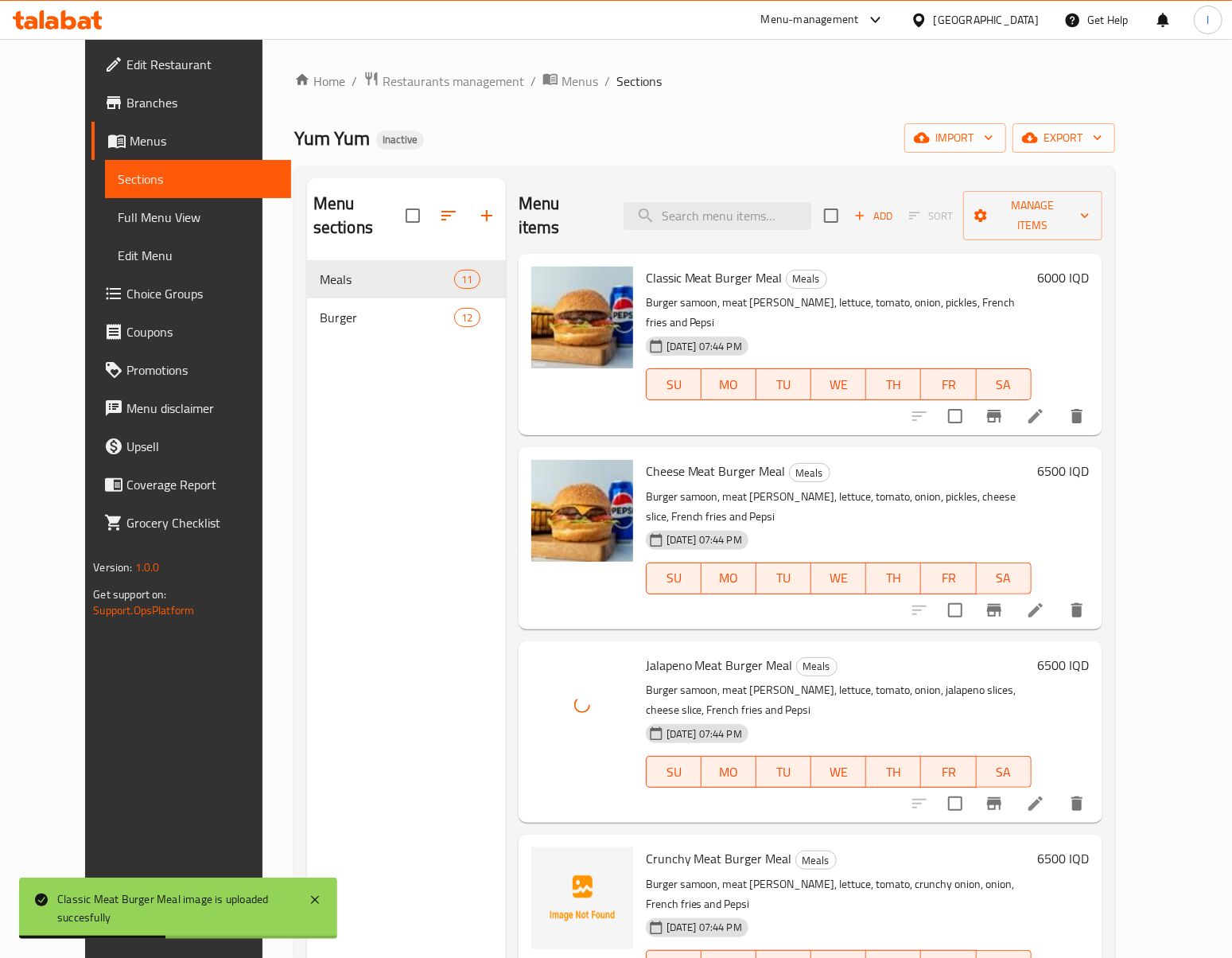
click at [389, 553] on div "Menu sections Meals 11 Burger 12" at bounding box center [405, 657] width 199 height 958
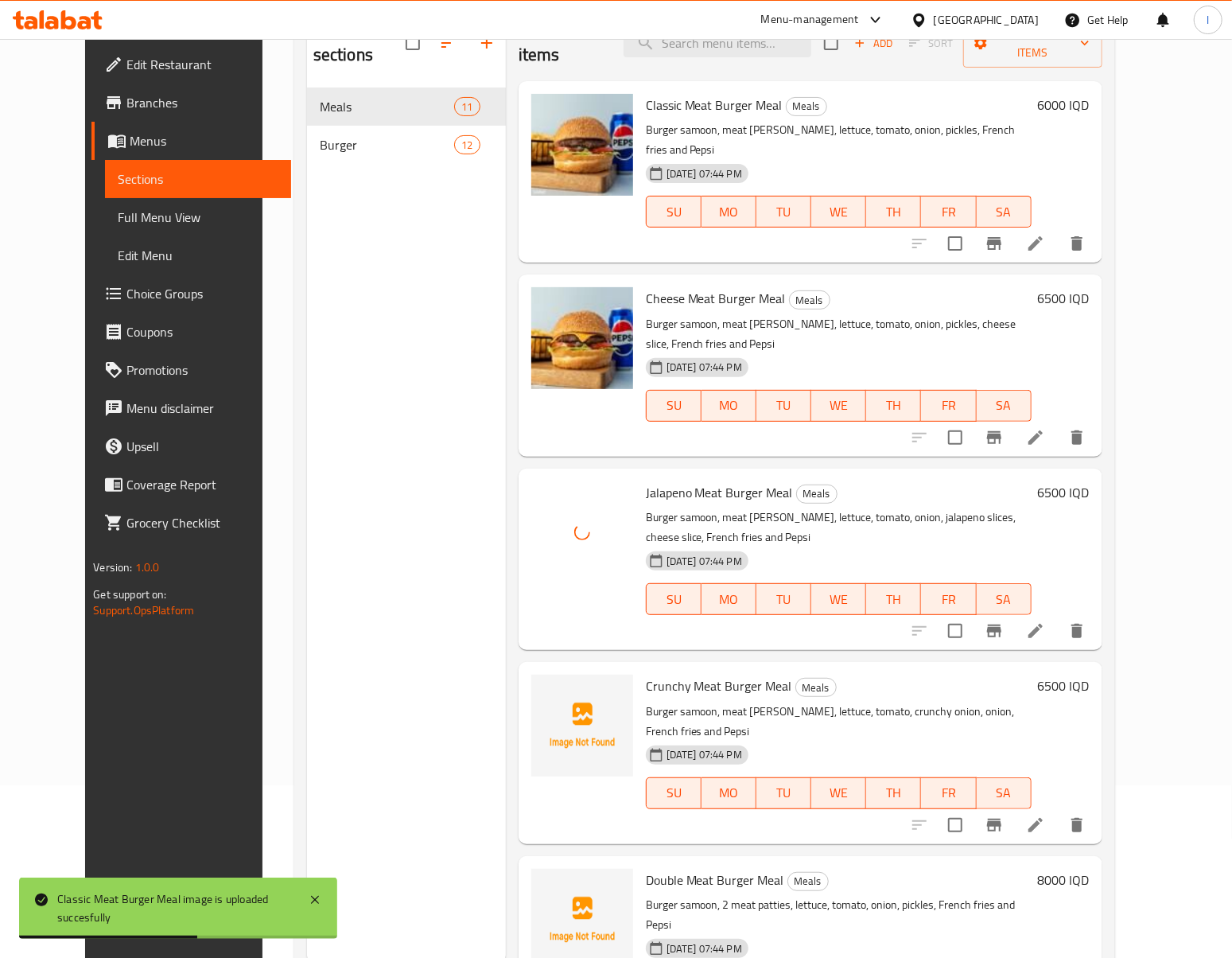
scroll to position [224, 0]
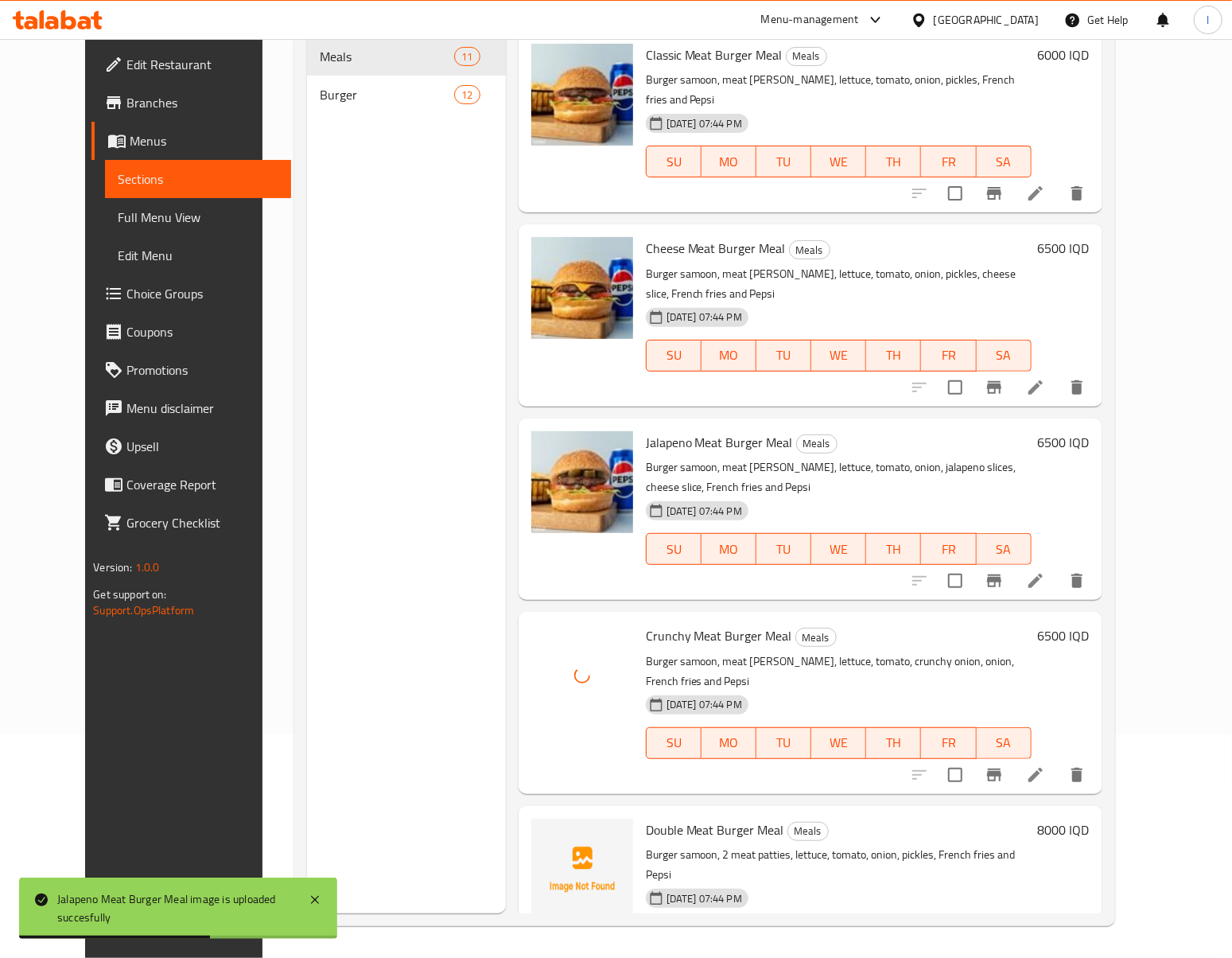
click at [385, 605] on div "Menu sections Meals 11 Burger 12" at bounding box center [405, 434] width 199 height 958
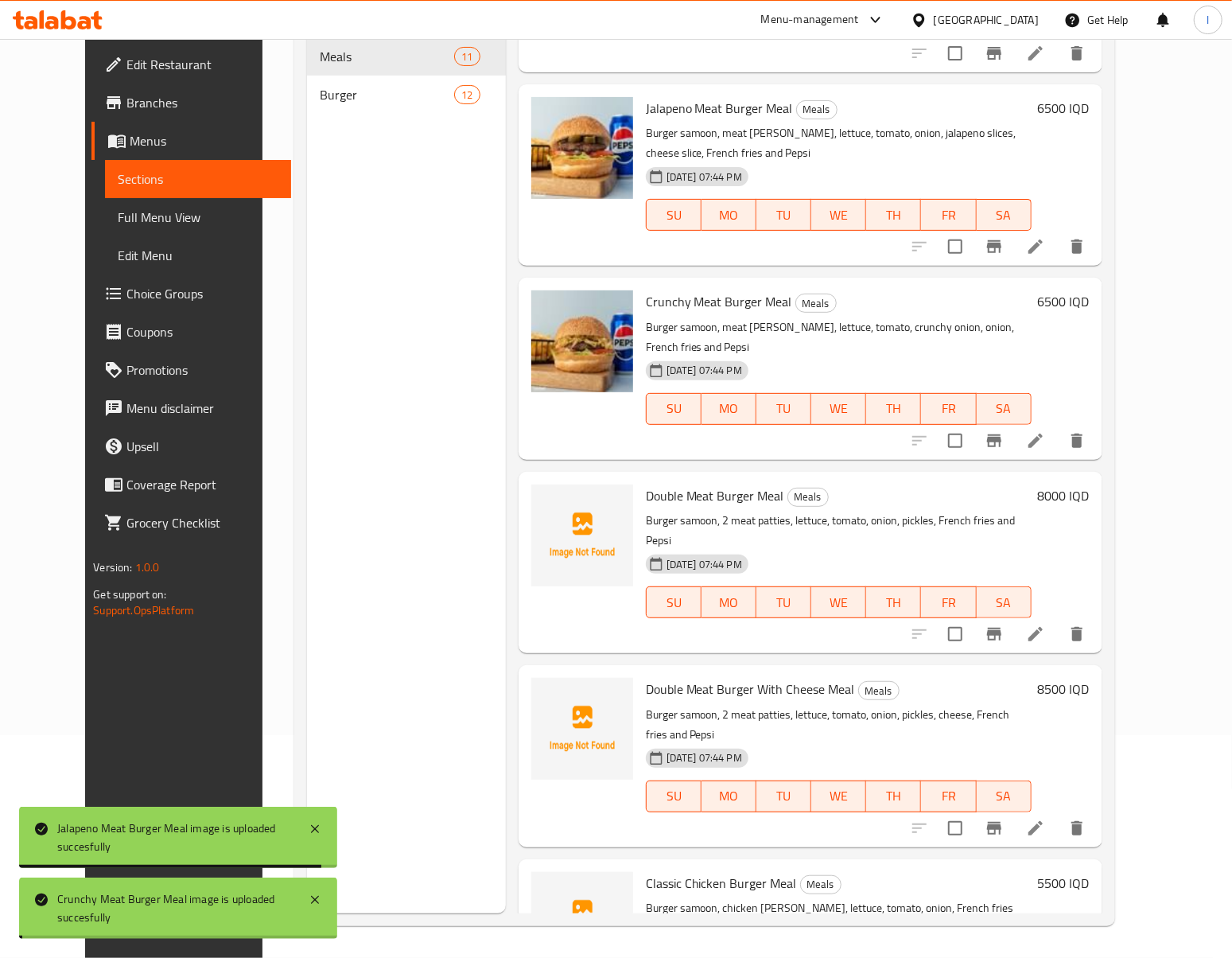
scroll to position [353, 0]
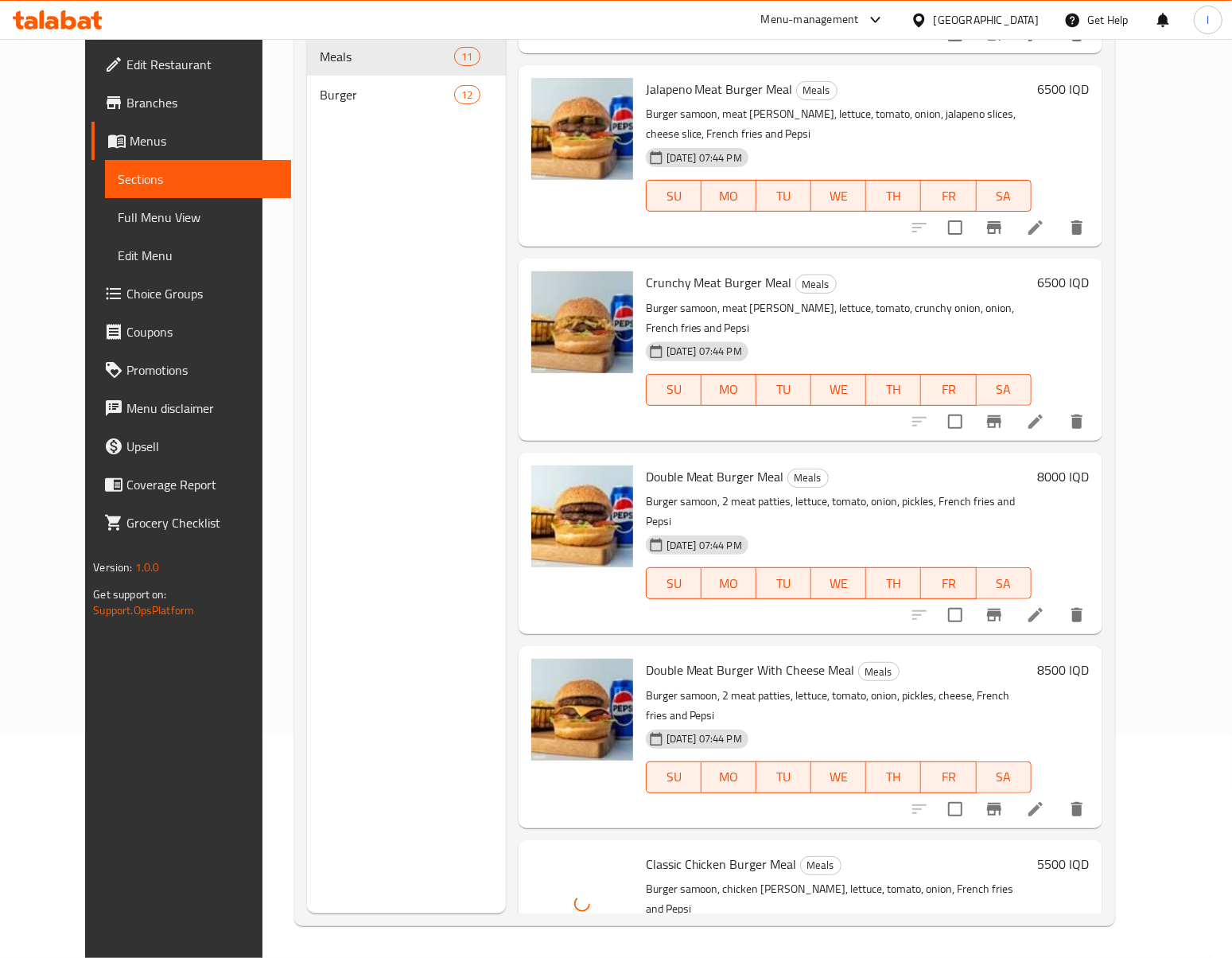
click at [393, 560] on div "Menu sections Meals 11 Burger 12" at bounding box center [405, 434] width 199 height 958
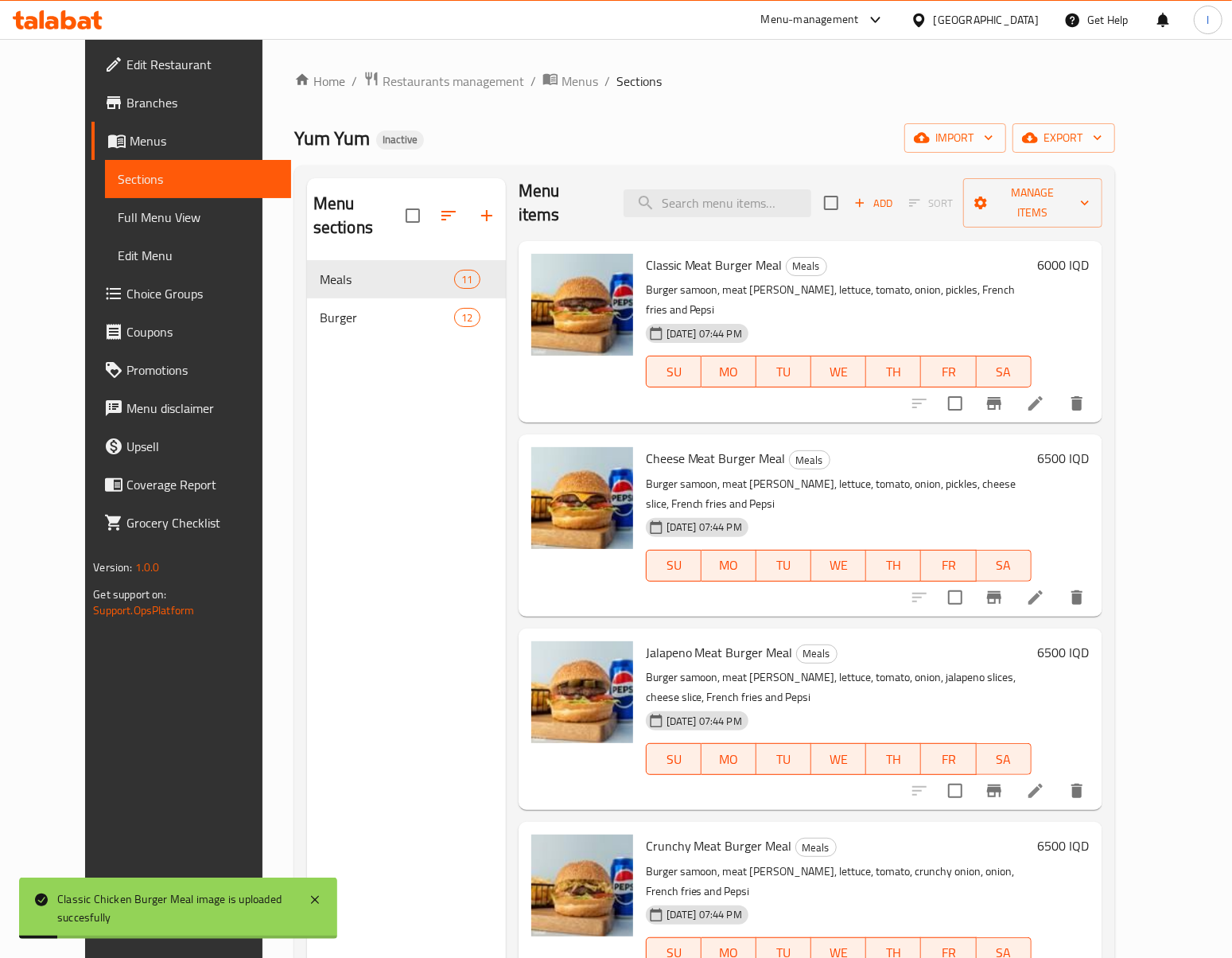
scroll to position [0, 0]
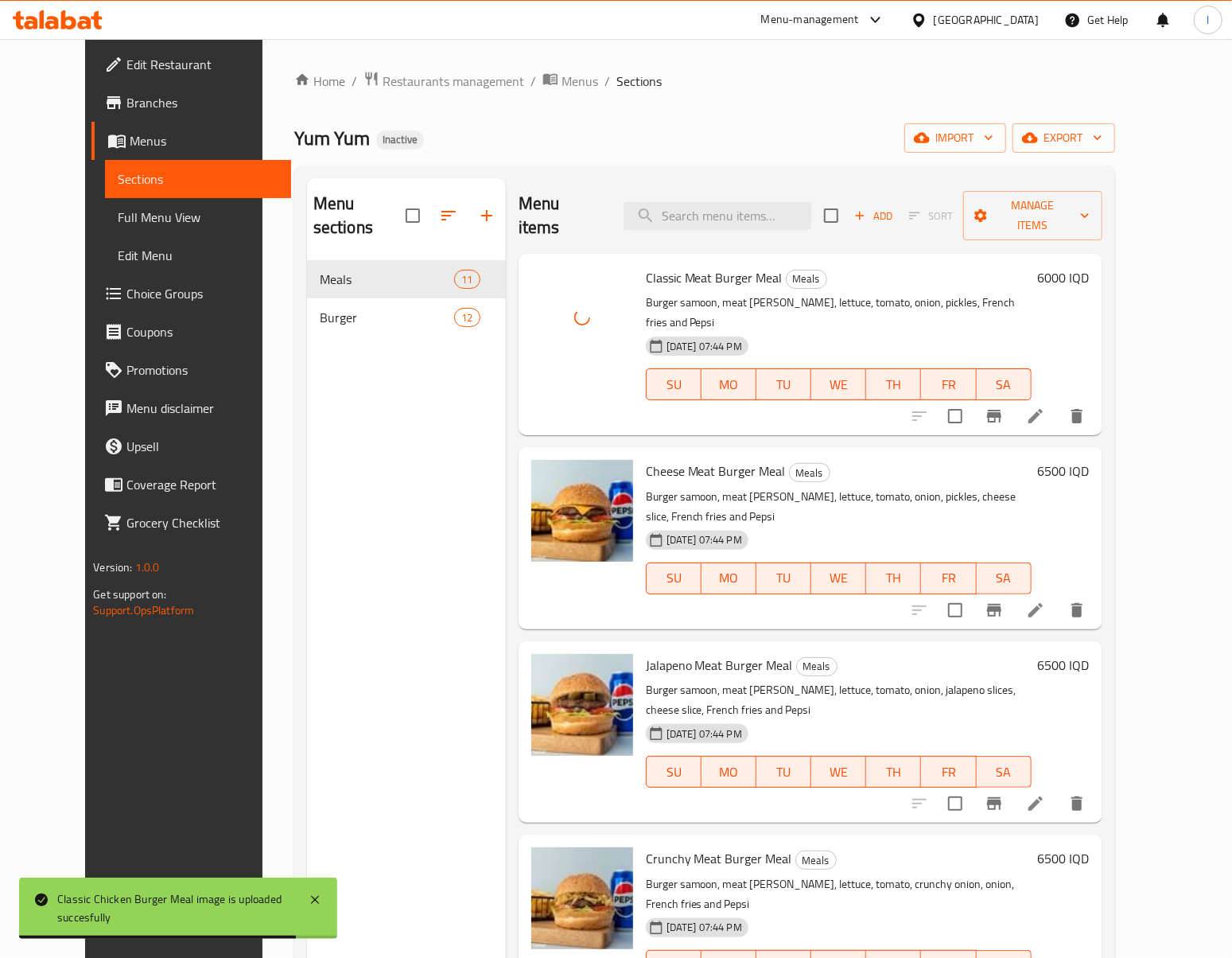
click at [334, 588] on div "Menu sections Meals 11 Burger 12" at bounding box center [405, 657] width 199 height 958
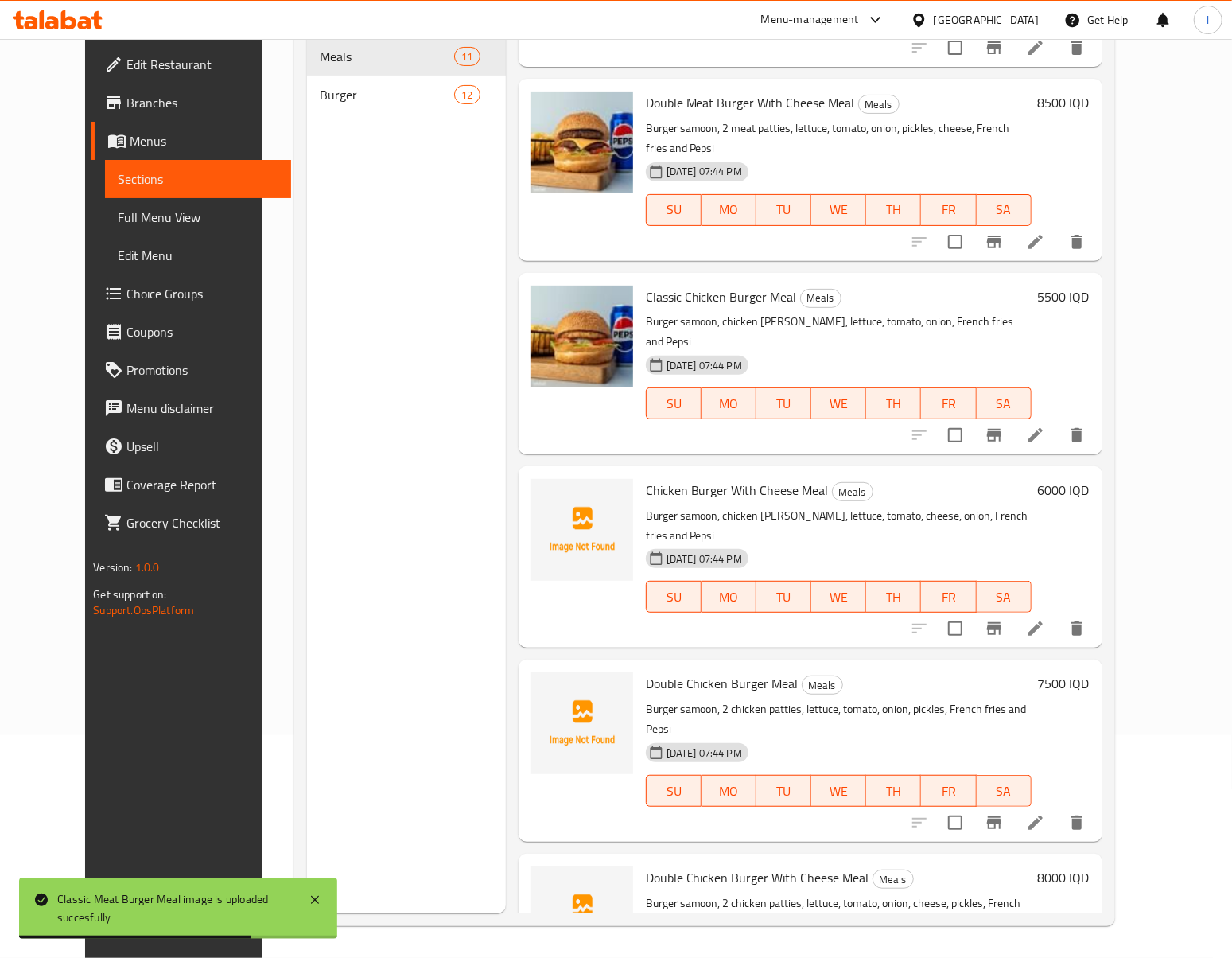
scroll to position [994, 0]
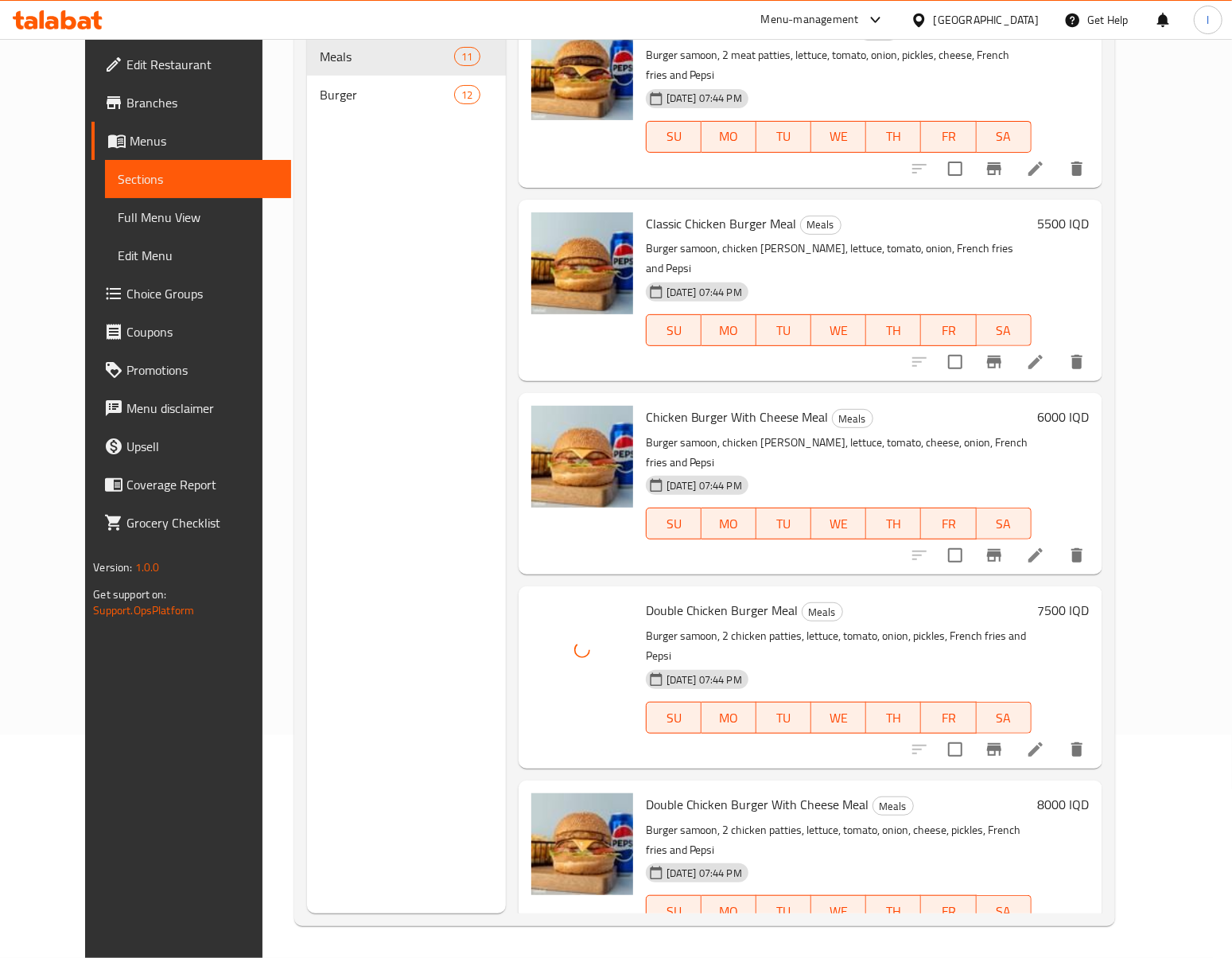
click at [356, 507] on div "Menu sections Meals 11 Burger 12" at bounding box center [405, 434] width 199 height 958
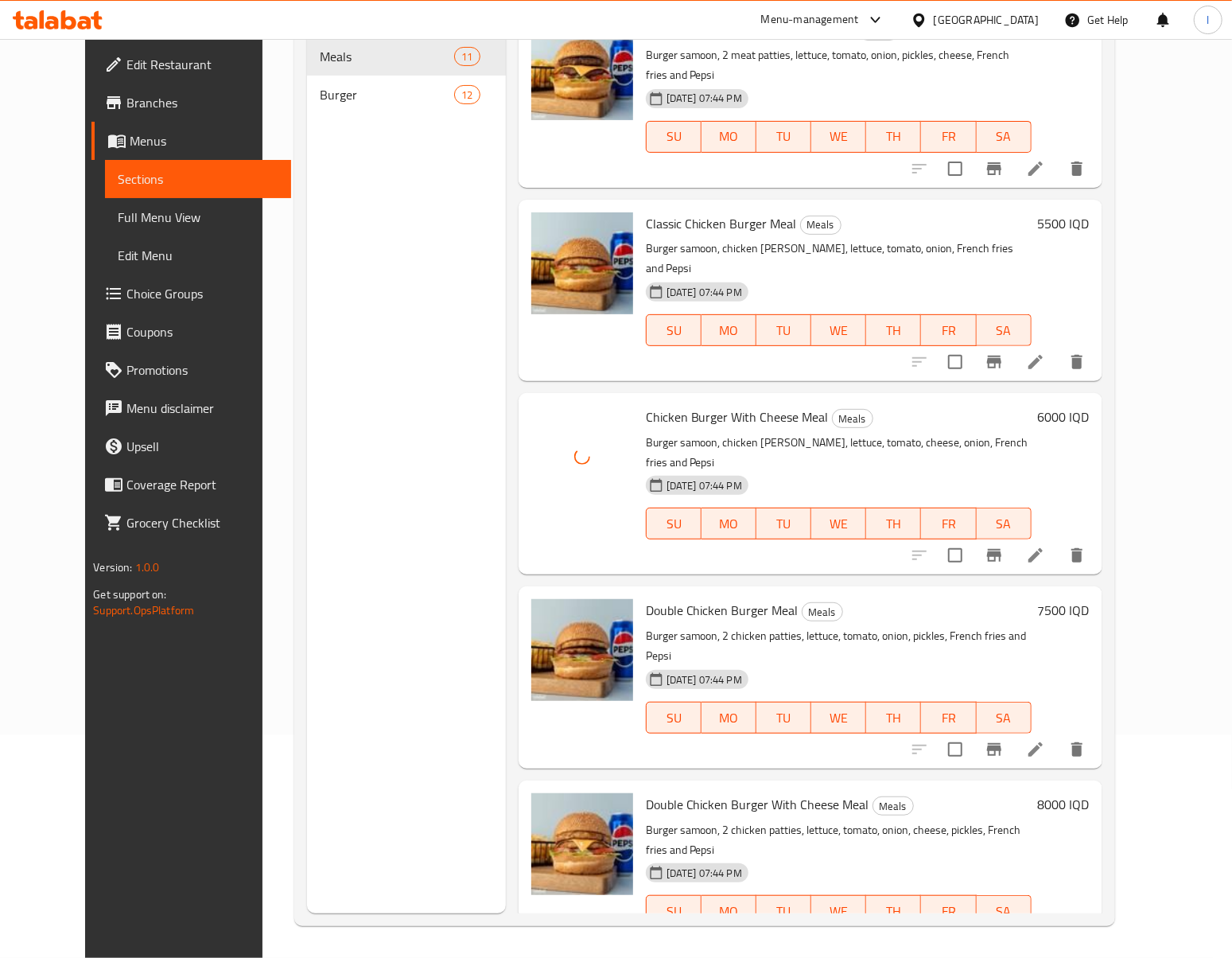
click at [335, 493] on div "Menu sections Meals 11 Burger 12" at bounding box center [405, 434] width 199 height 958
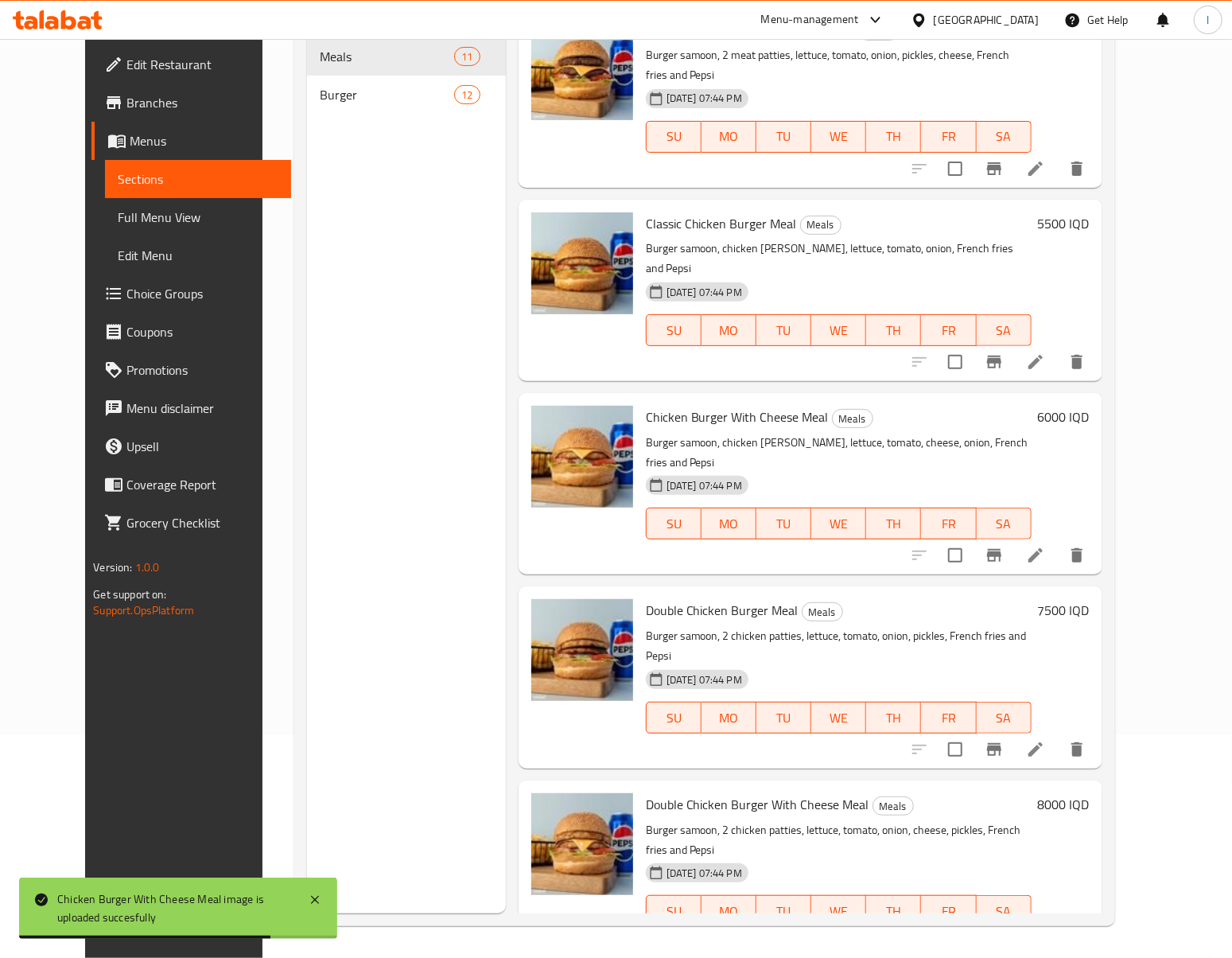
click at [444, 681] on div "Menu sections Meals 11 Burger 12" at bounding box center [405, 434] width 199 height 958
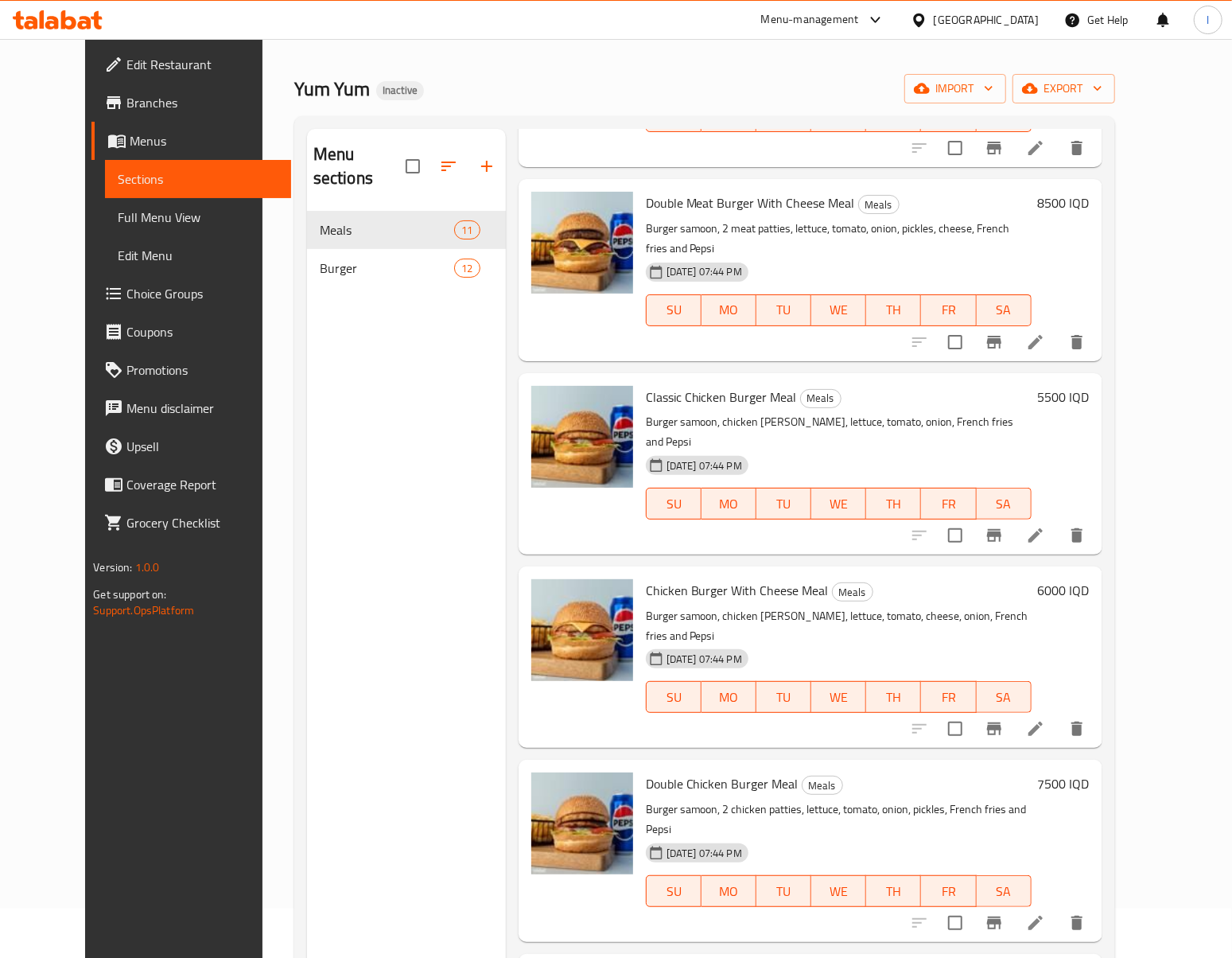
scroll to position [0, 0]
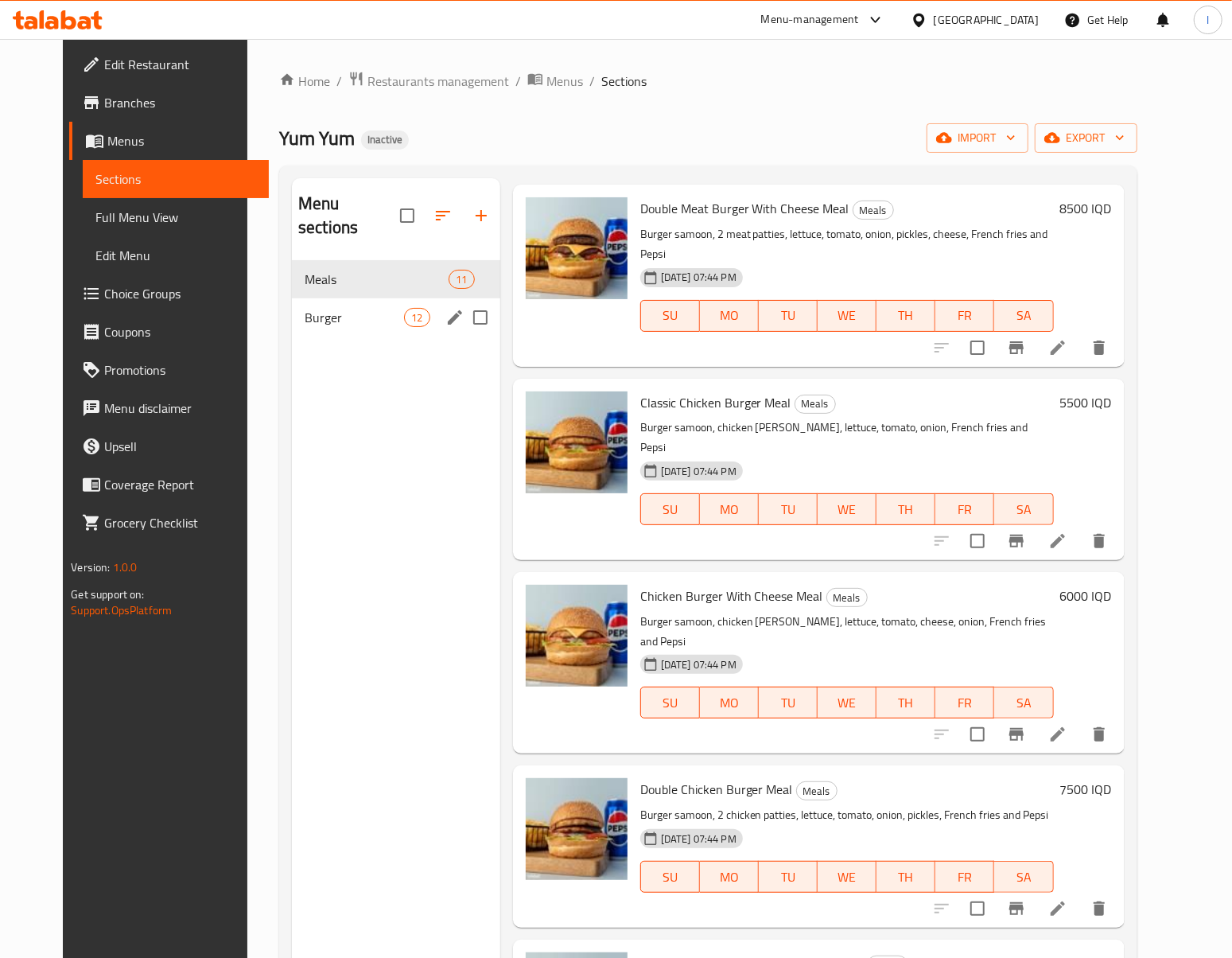
click at [403, 298] on div "Burger 12" at bounding box center [396, 317] width 209 height 38
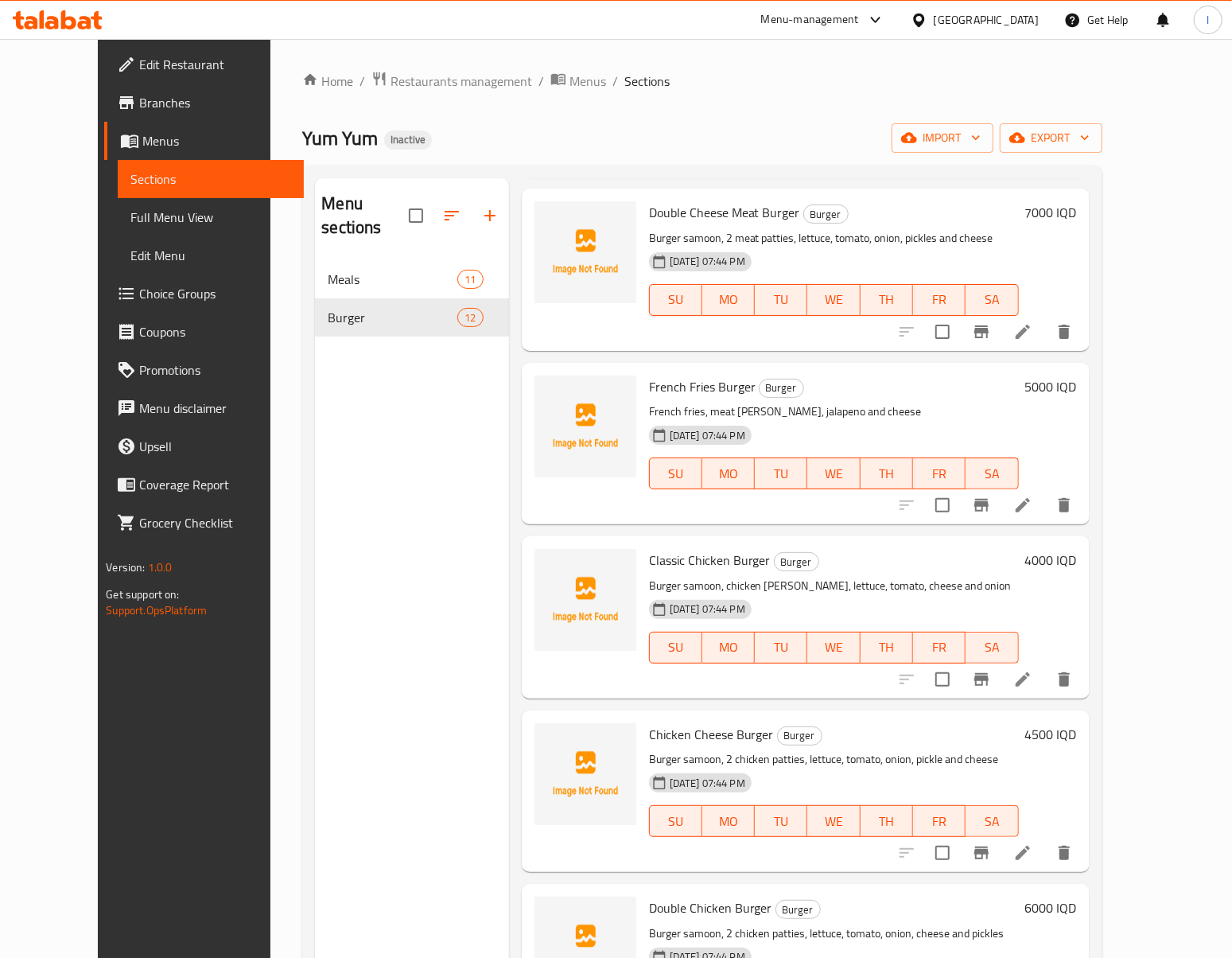
click at [334, 529] on div "Menu sections Meals 11 Burger 12" at bounding box center [411, 657] width 193 height 958
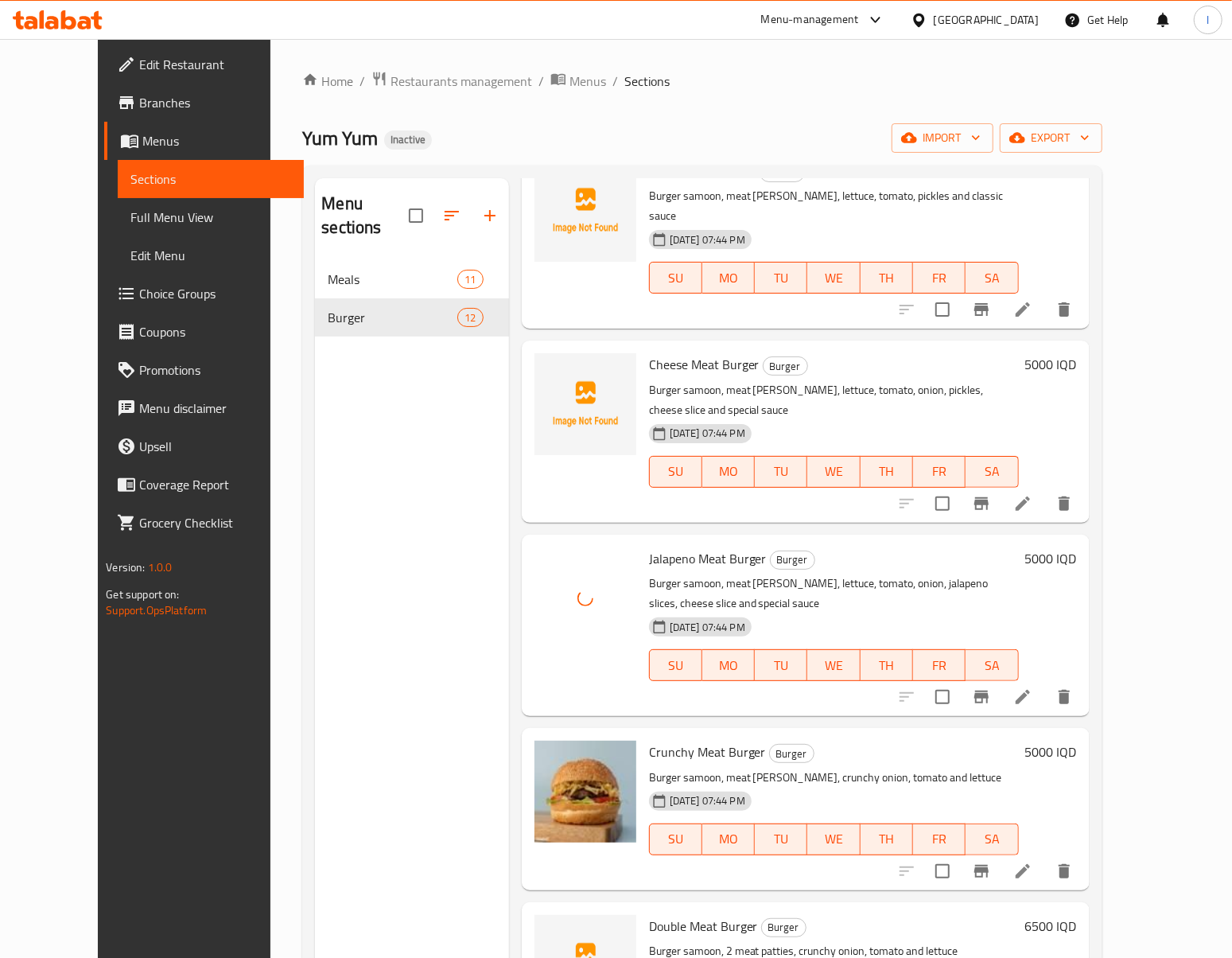
click at [441, 498] on div "Menu sections Meals 11 Burger 12" at bounding box center [411, 657] width 193 height 958
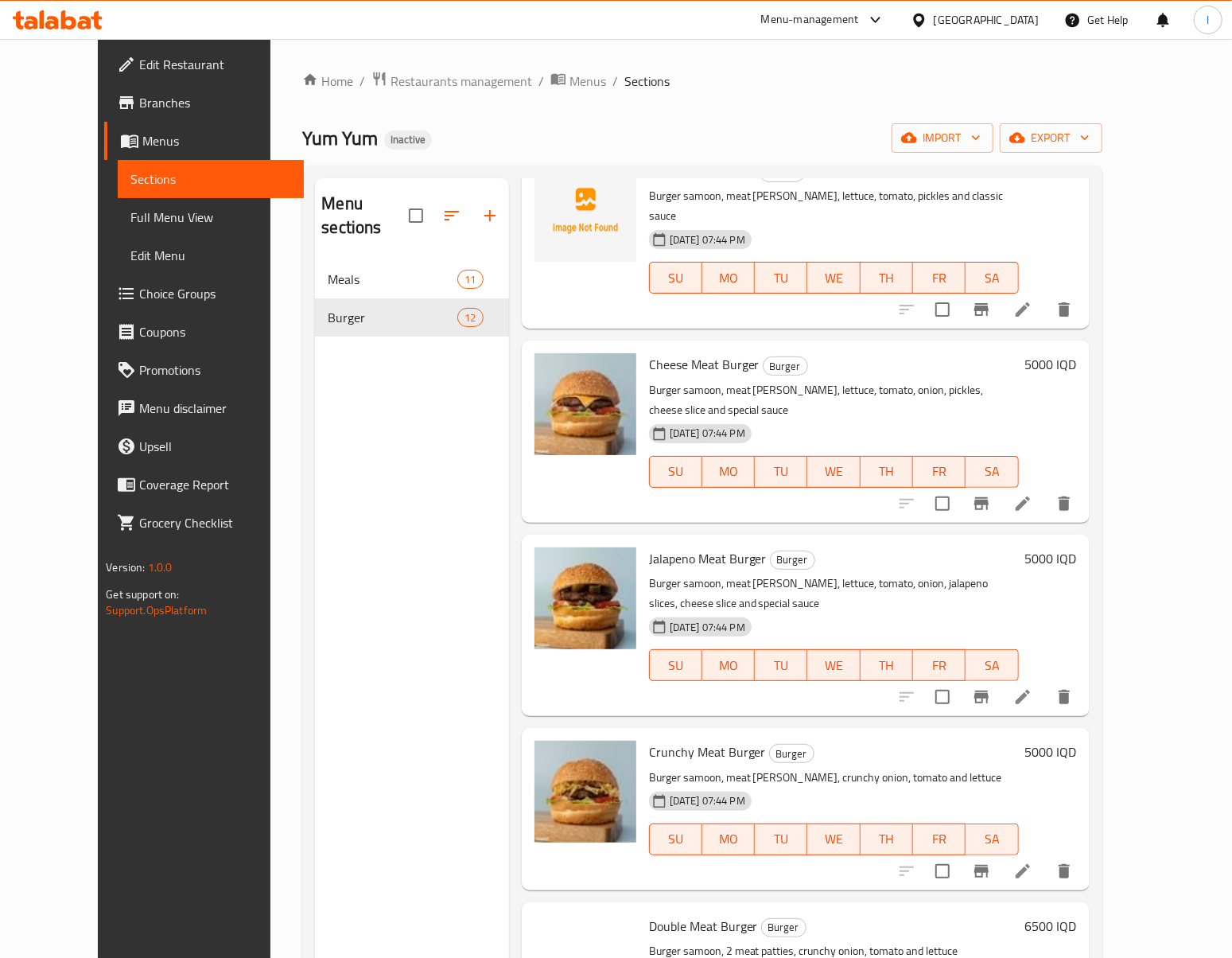
click at [335, 643] on div "Menu sections Meals 11 Burger 12" at bounding box center [411, 657] width 193 height 958
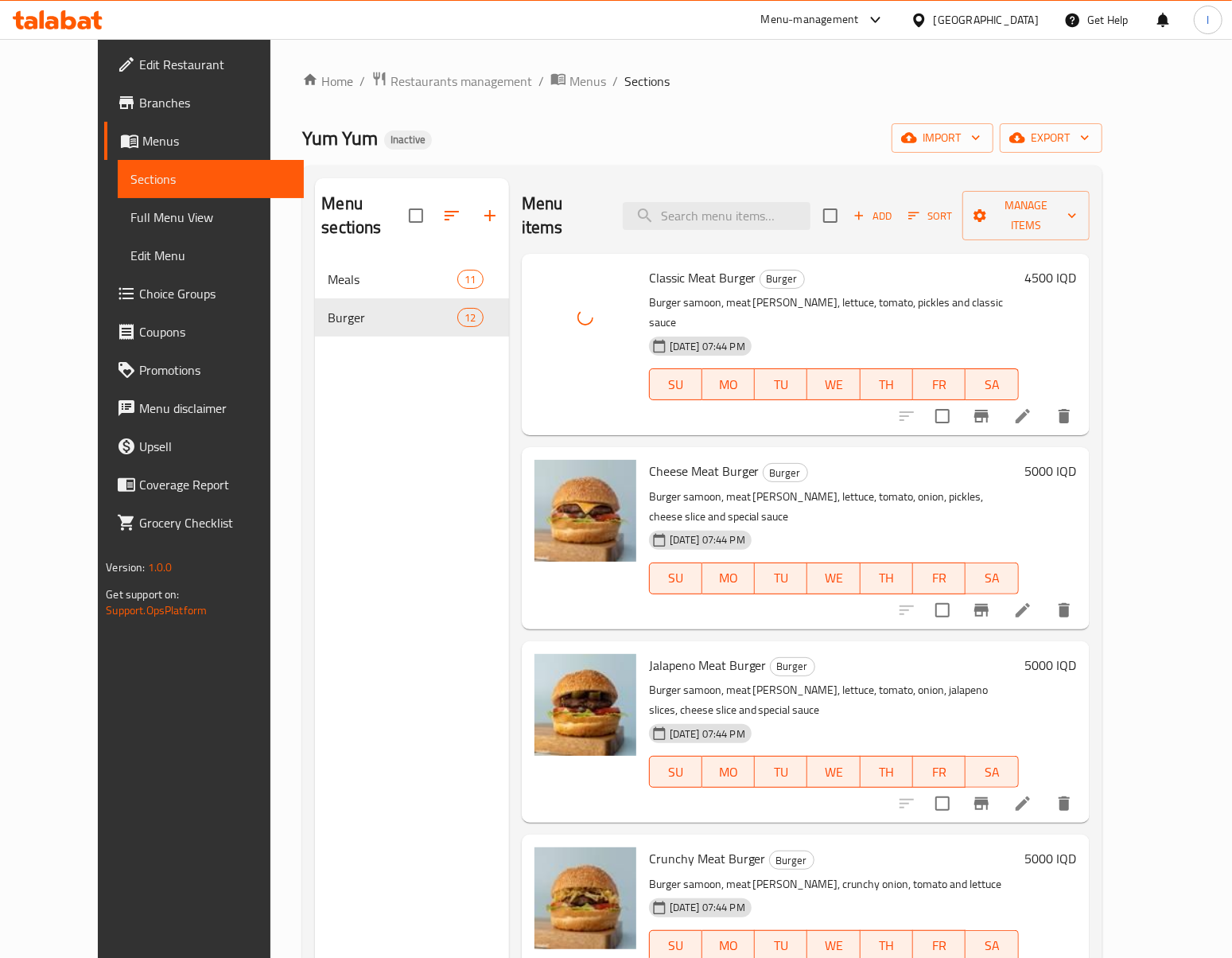
click at [420, 525] on div "Menu sections Meals 11 Burger 12" at bounding box center [411, 657] width 193 height 958
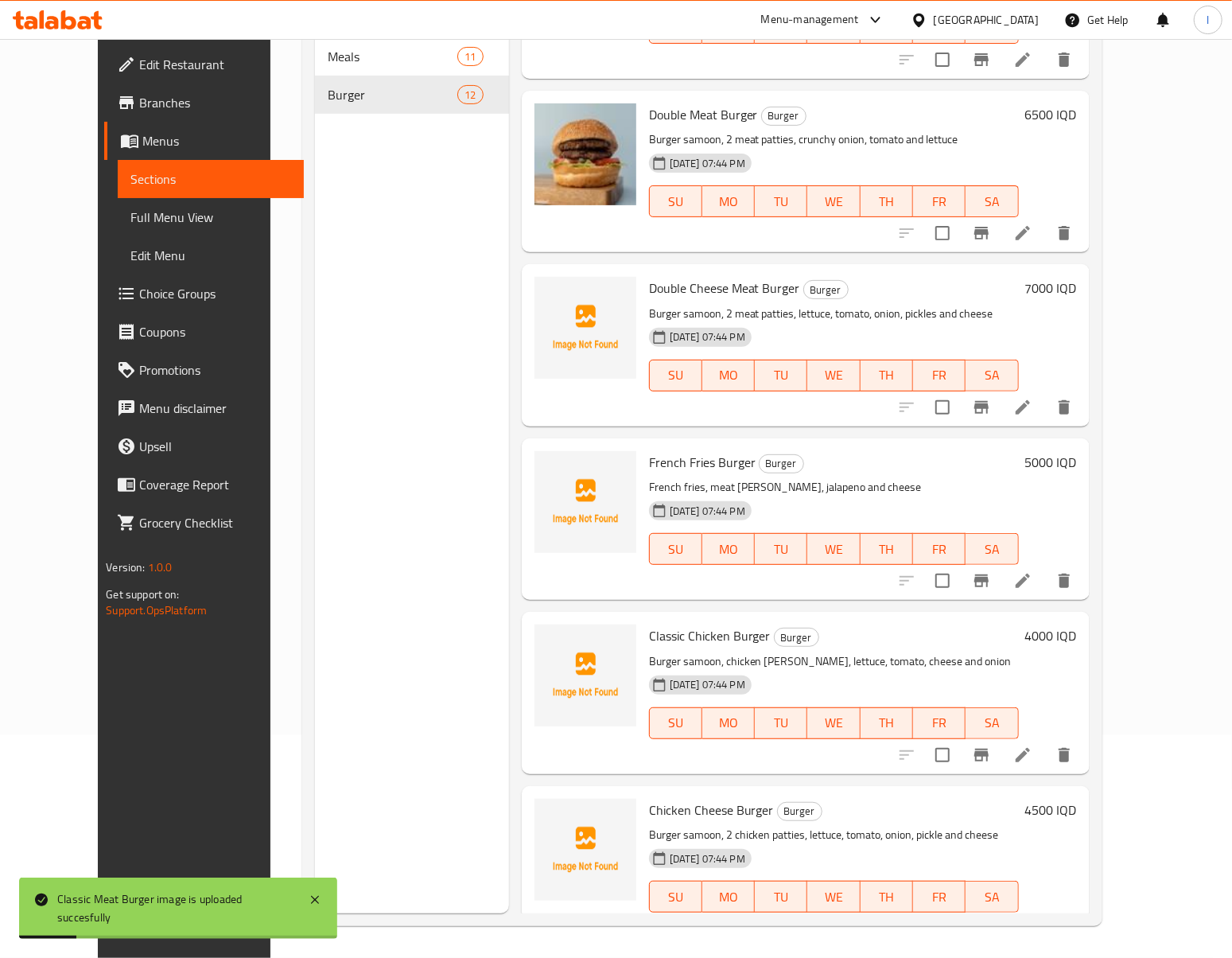
scroll to position [708, 0]
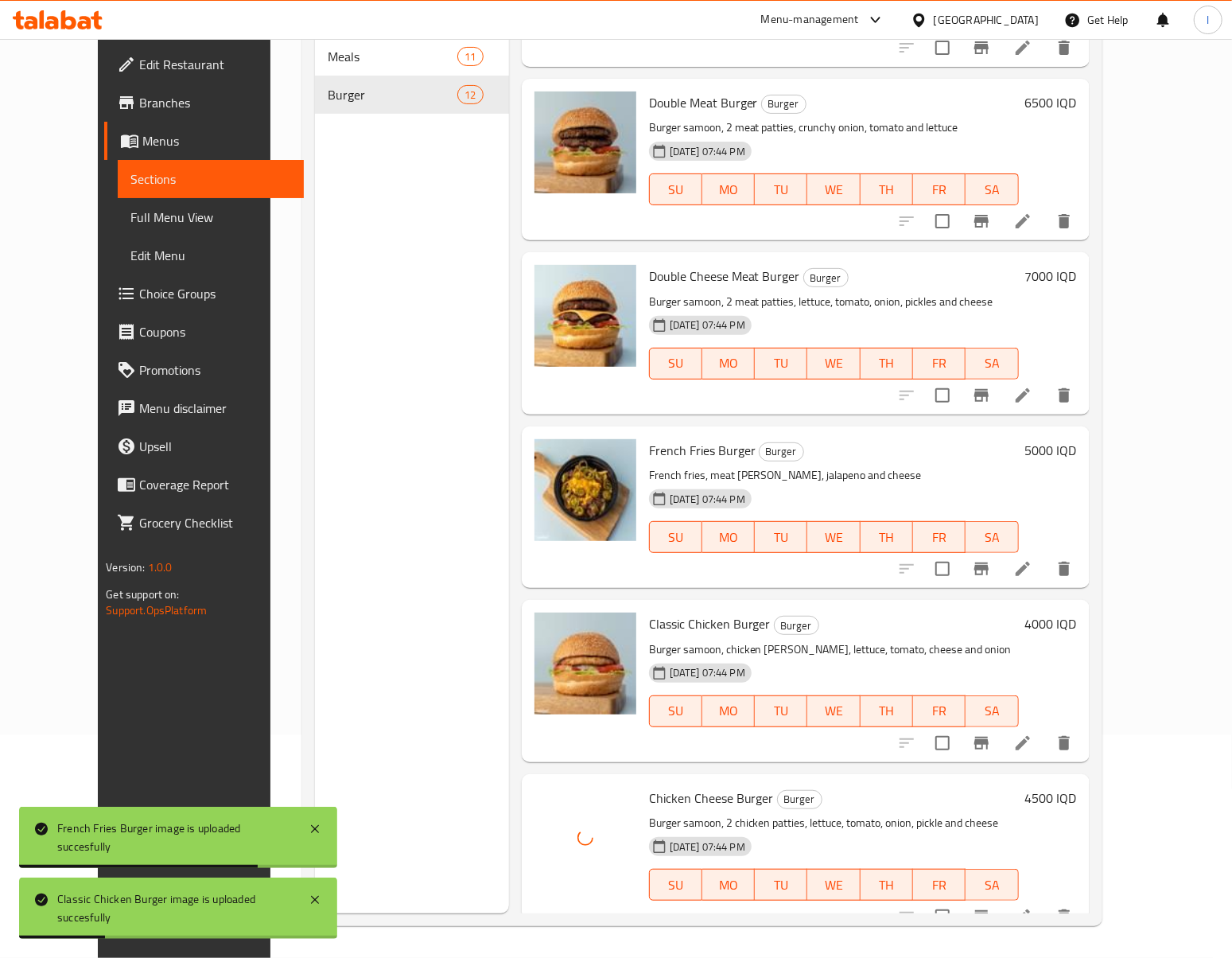
click at [418, 538] on div "Menu sections Meals 11 Burger 12" at bounding box center [411, 434] width 193 height 958
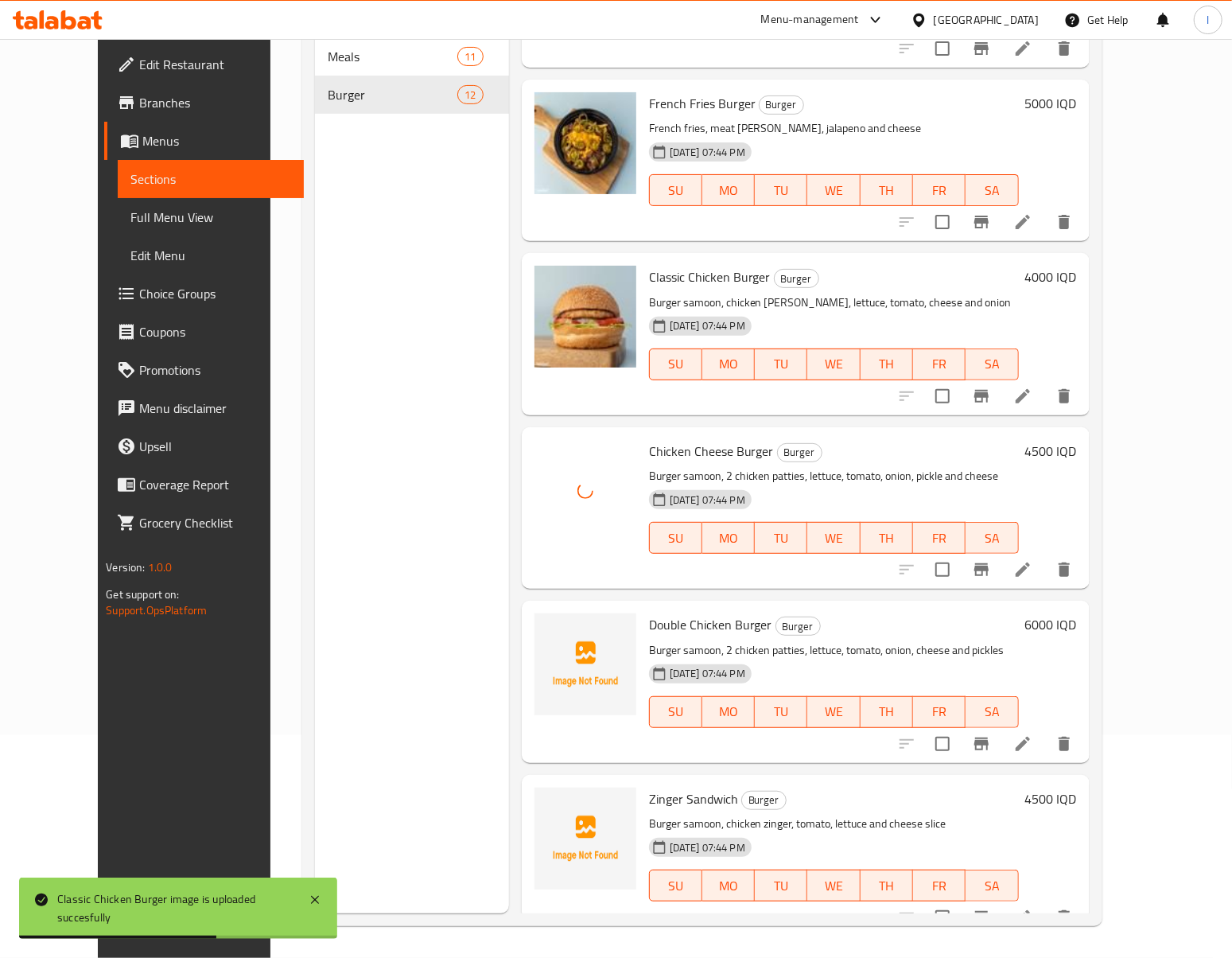
scroll to position [1061, 0]
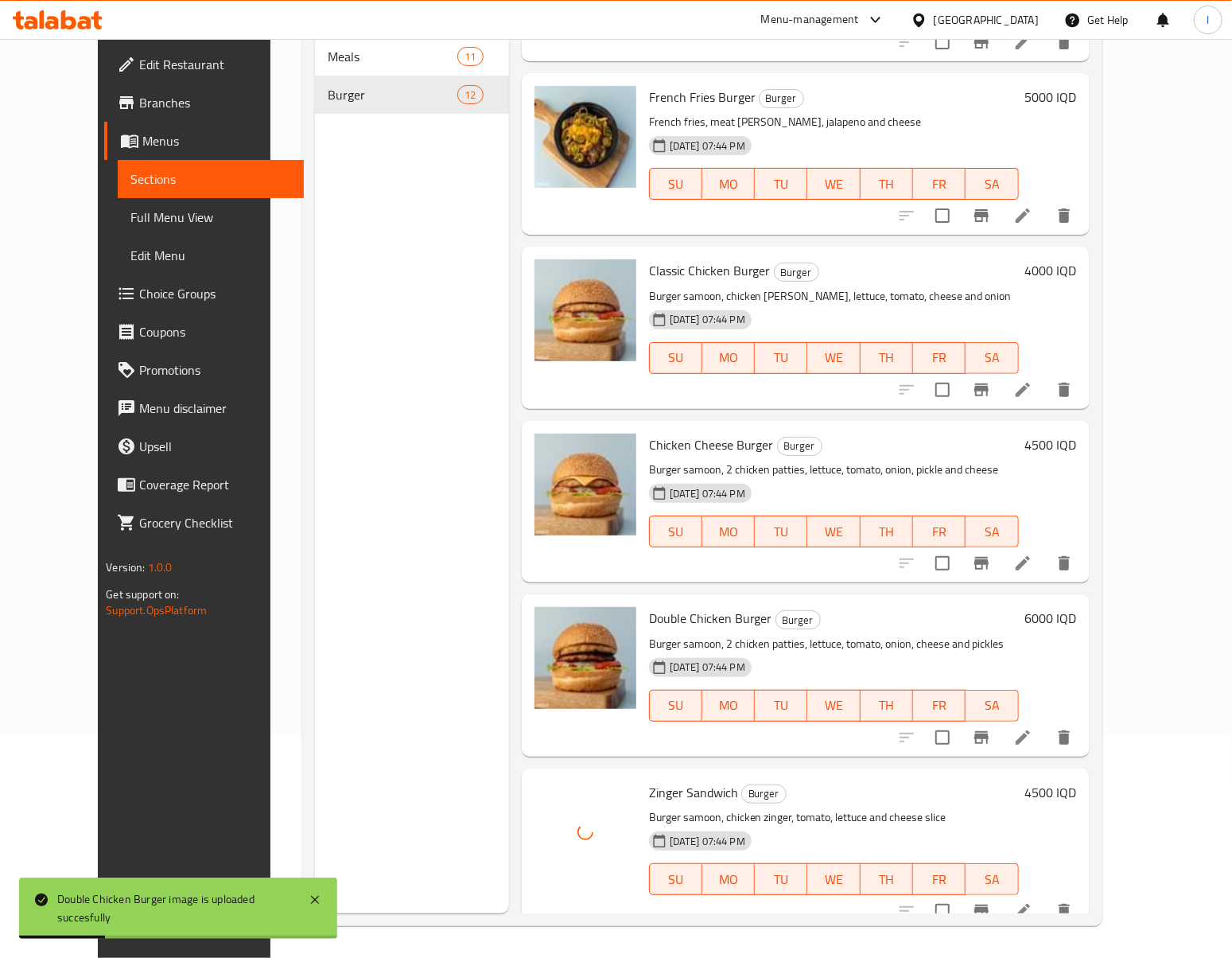
click at [387, 605] on div "Menu sections Meals 11 Burger 12" at bounding box center [411, 434] width 193 height 958
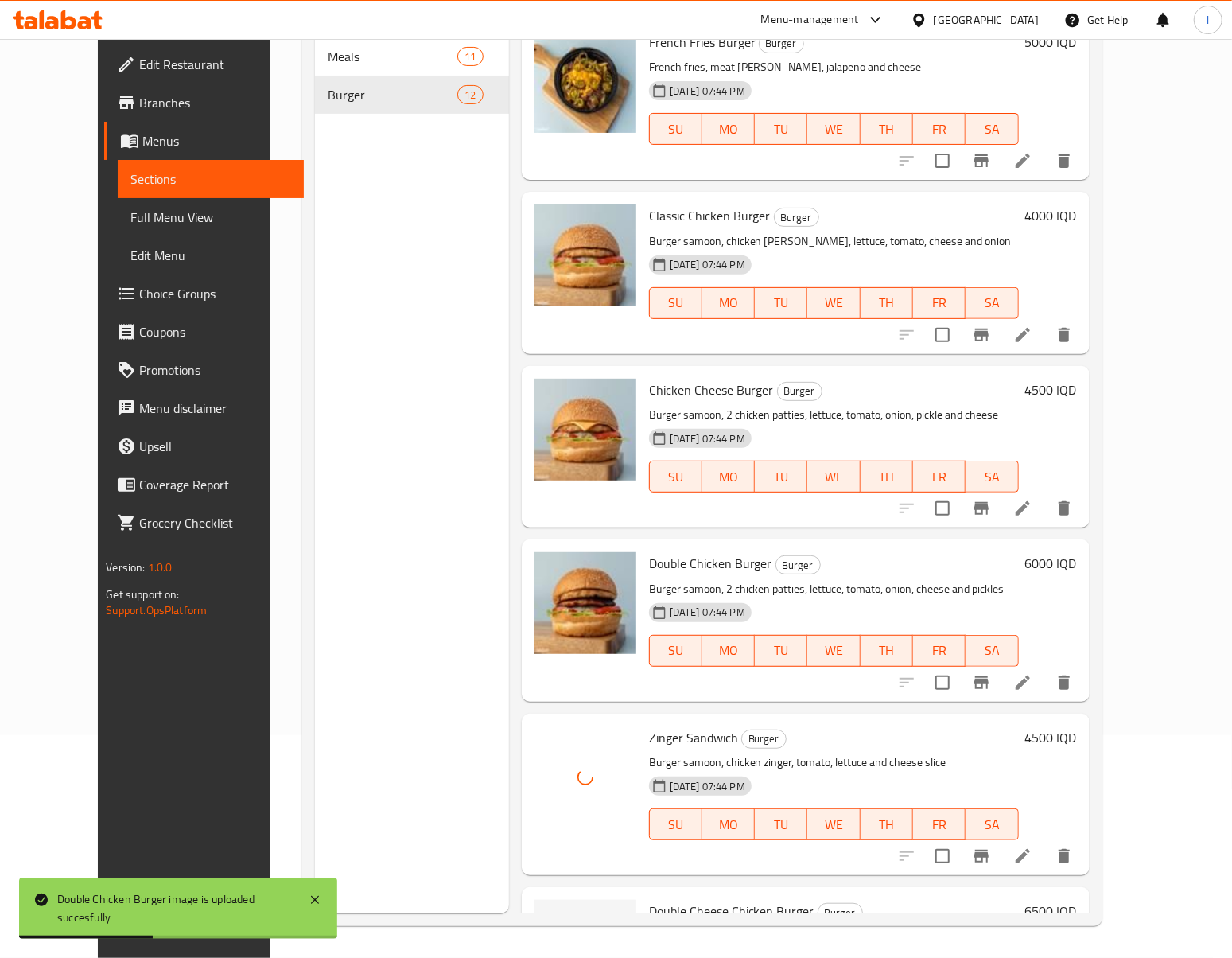
scroll to position [1168, 0]
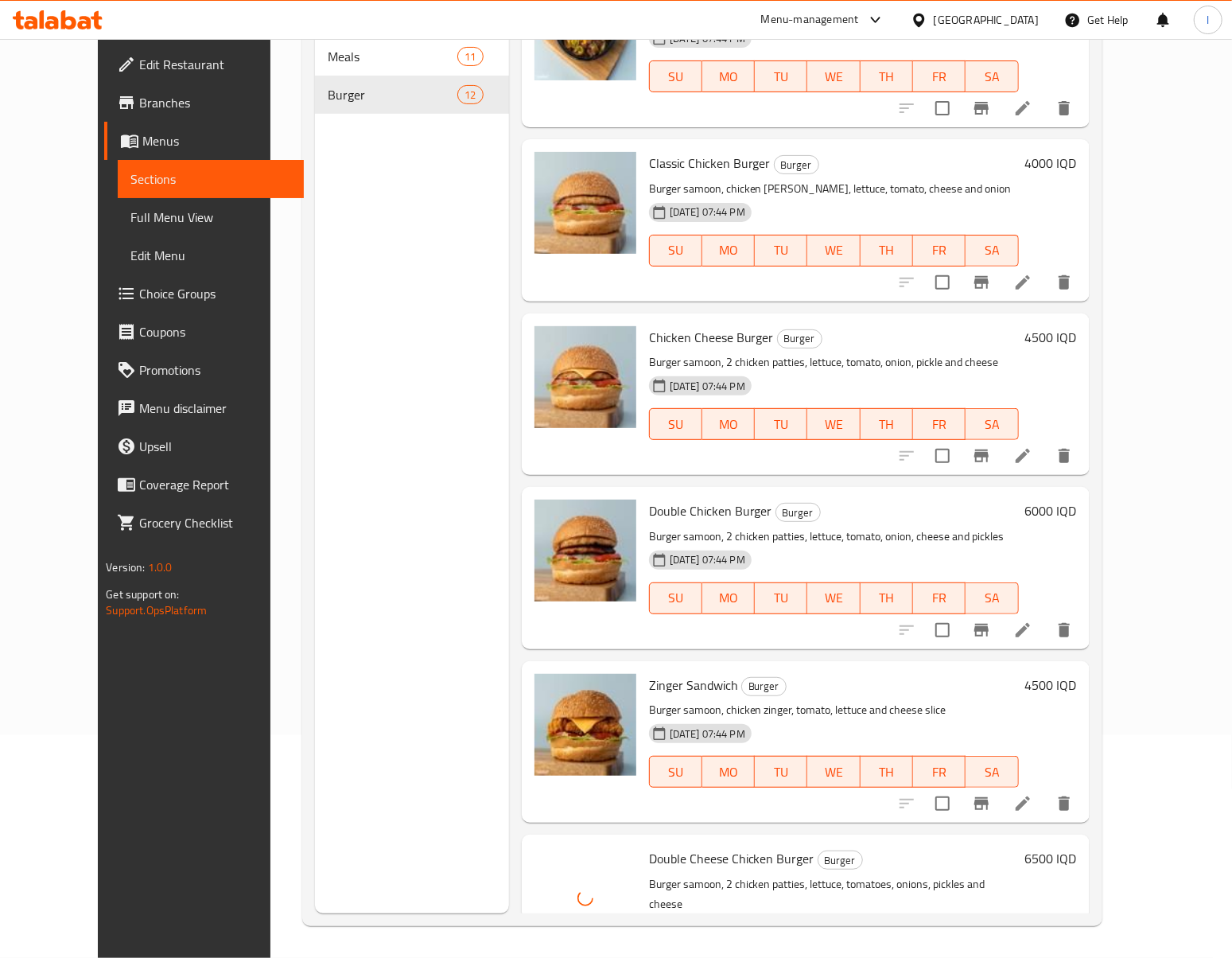
click at [407, 399] on div "Menu sections Meals 11 Burger 12" at bounding box center [411, 434] width 193 height 958
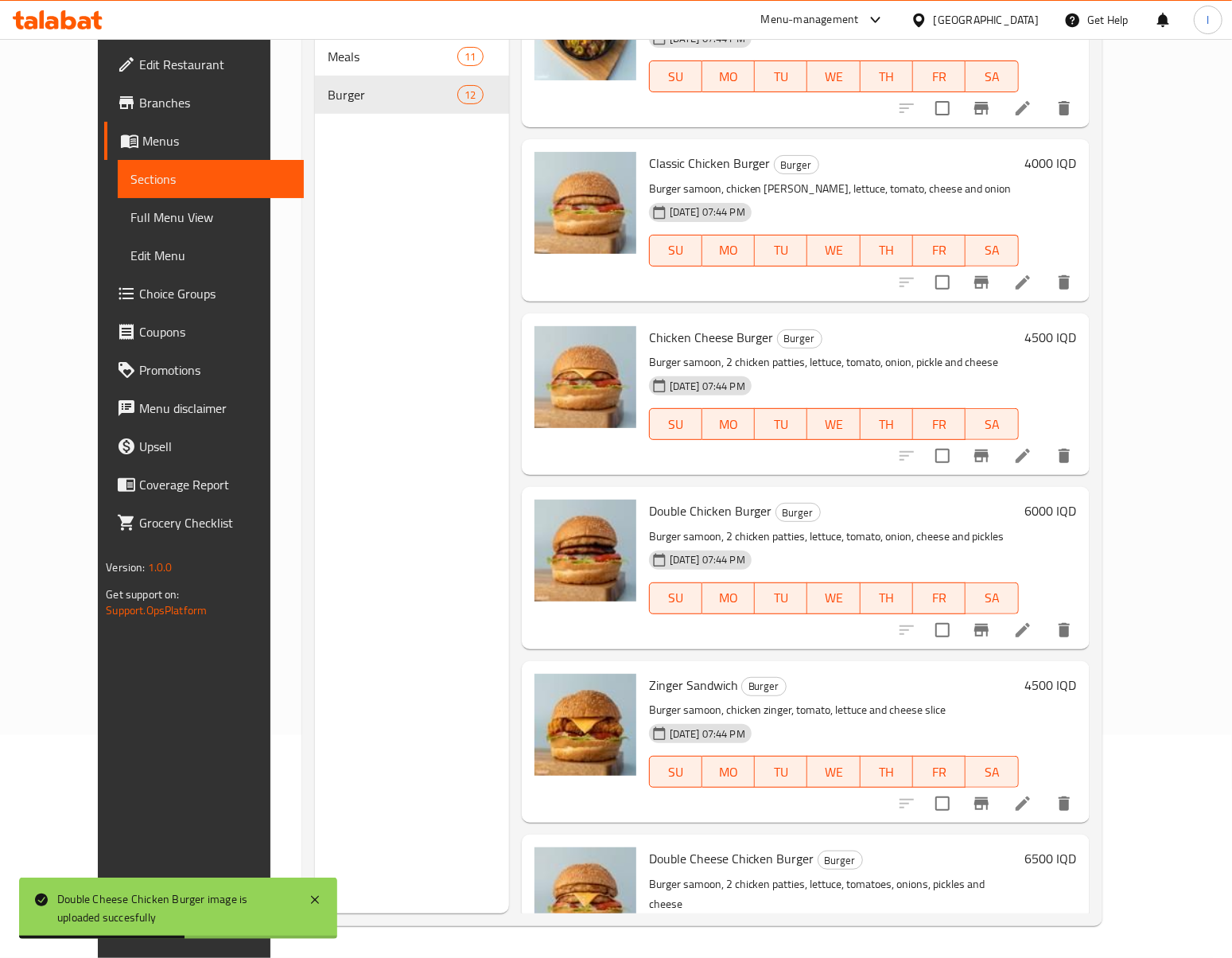
click at [130, 213] on span "Full Menu View" at bounding box center [211, 217] width 161 height 19
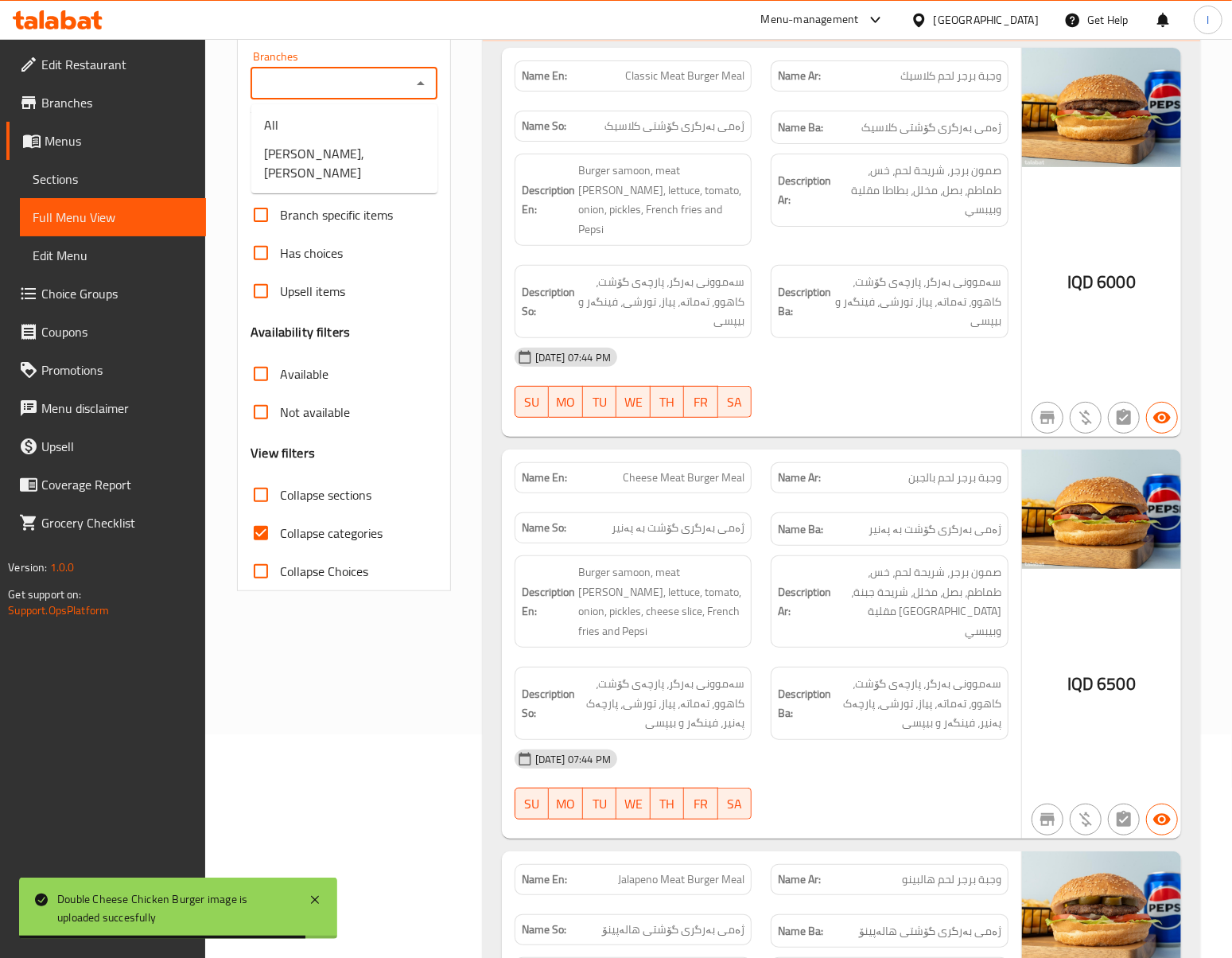
click at [335, 79] on input "Branches" at bounding box center [331, 83] width 151 height 22
click at [335, 145] on span "[PERSON_NAME],[PERSON_NAME]" at bounding box center [344, 163] width 161 height 38
type input "[PERSON_NAME],[PERSON_NAME]"
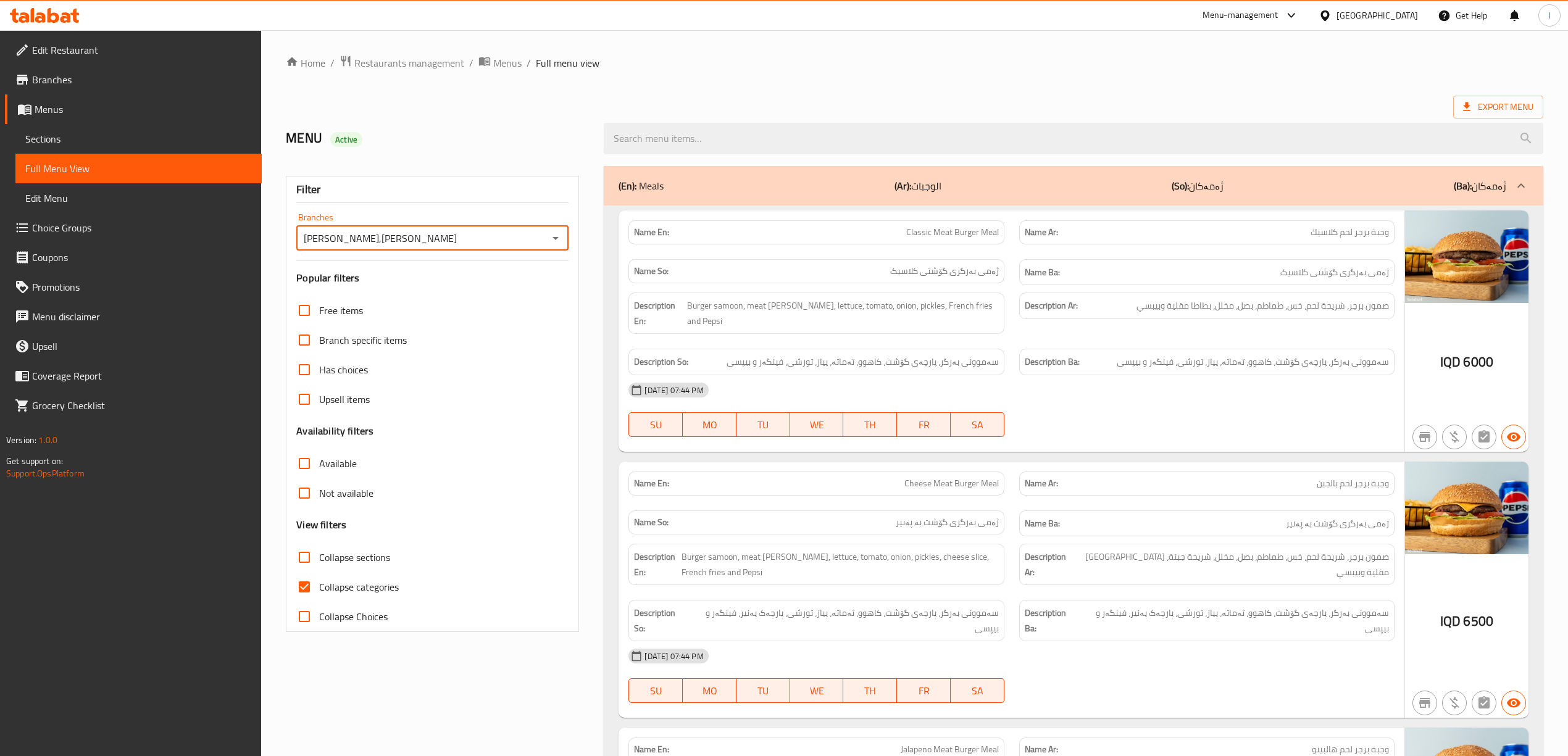
click at [362, 584] on span "Collapse categories" at bounding box center [358, 587] width 80 height 15
click at [319, 584] on input "Collapse categories" at bounding box center [304, 586] width 29 height 29
checkbox input "false"
click at [358, 565] on span "Collapse sections" at bounding box center [354, 557] width 71 height 15
click at [319, 565] on input "Collapse sections" at bounding box center [304, 557] width 29 height 29
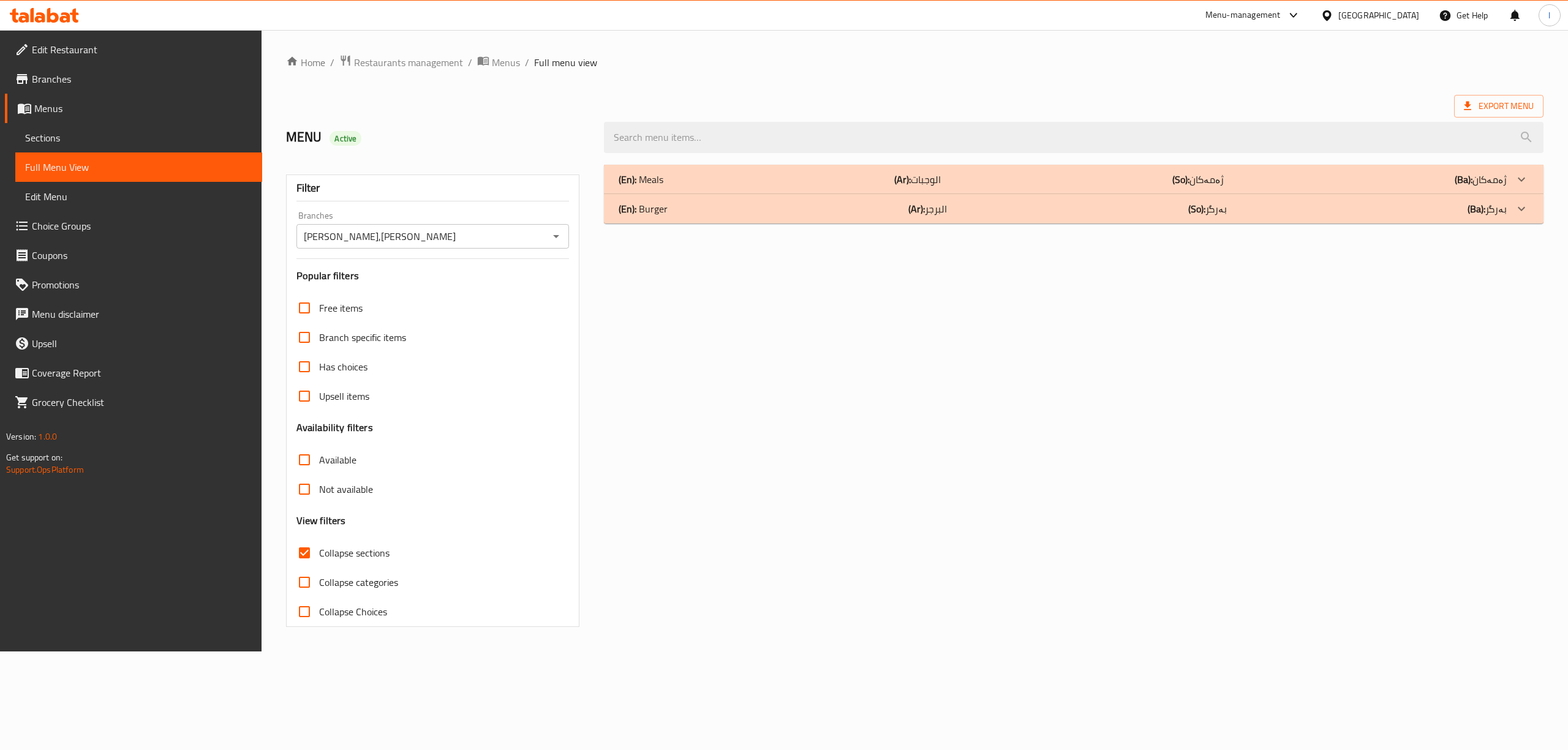
click at [351, 552] on span "Collapse sections" at bounding box center [354, 552] width 70 height 15
click at [319, 552] on input "Collapse sections" at bounding box center [304, 552] width 29 height 29
checkbox input "false"
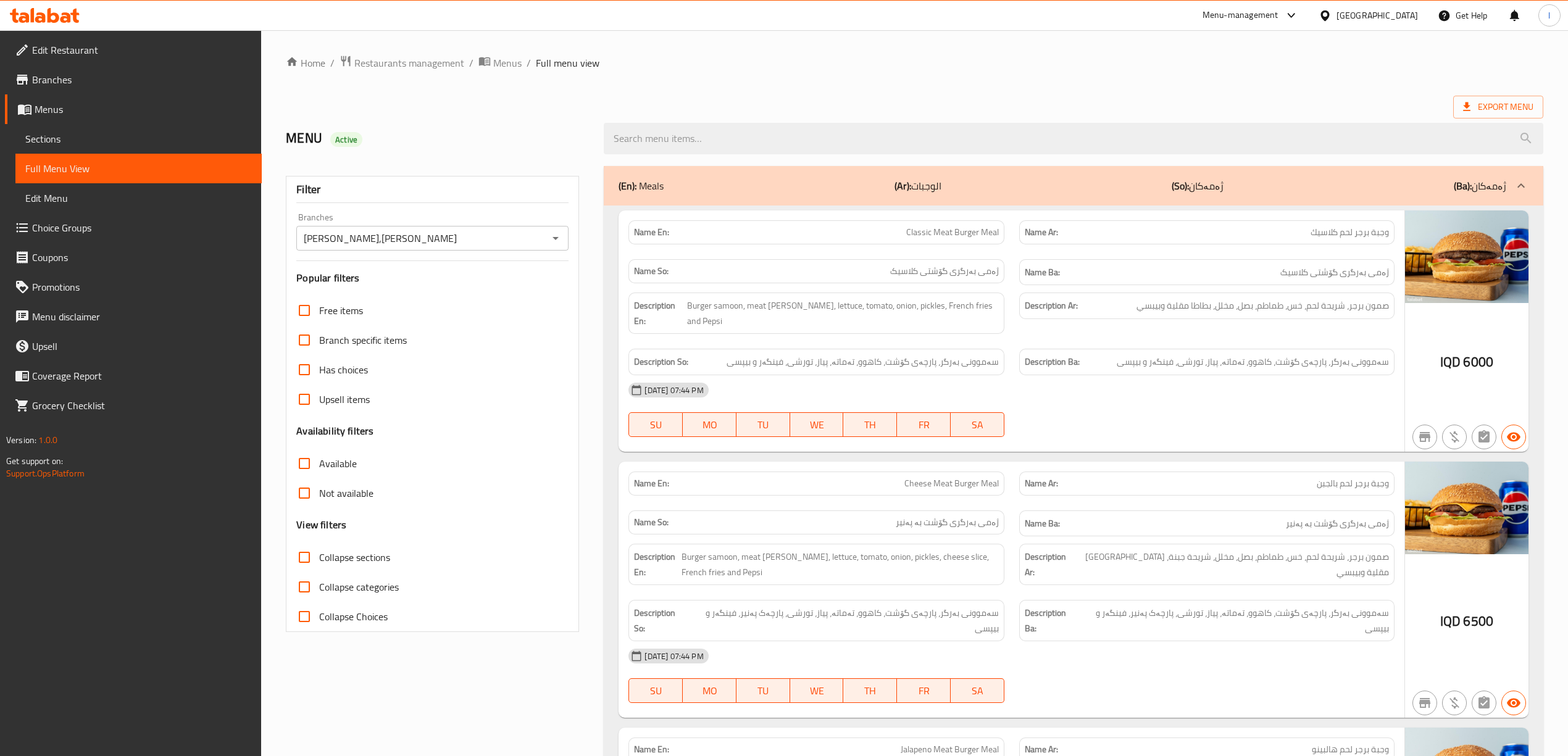
click at [1084, 477] on p "Name Ar: وجبة برجر لحم بالجبن" at bounding box center [1207, 484] width 364 height 13
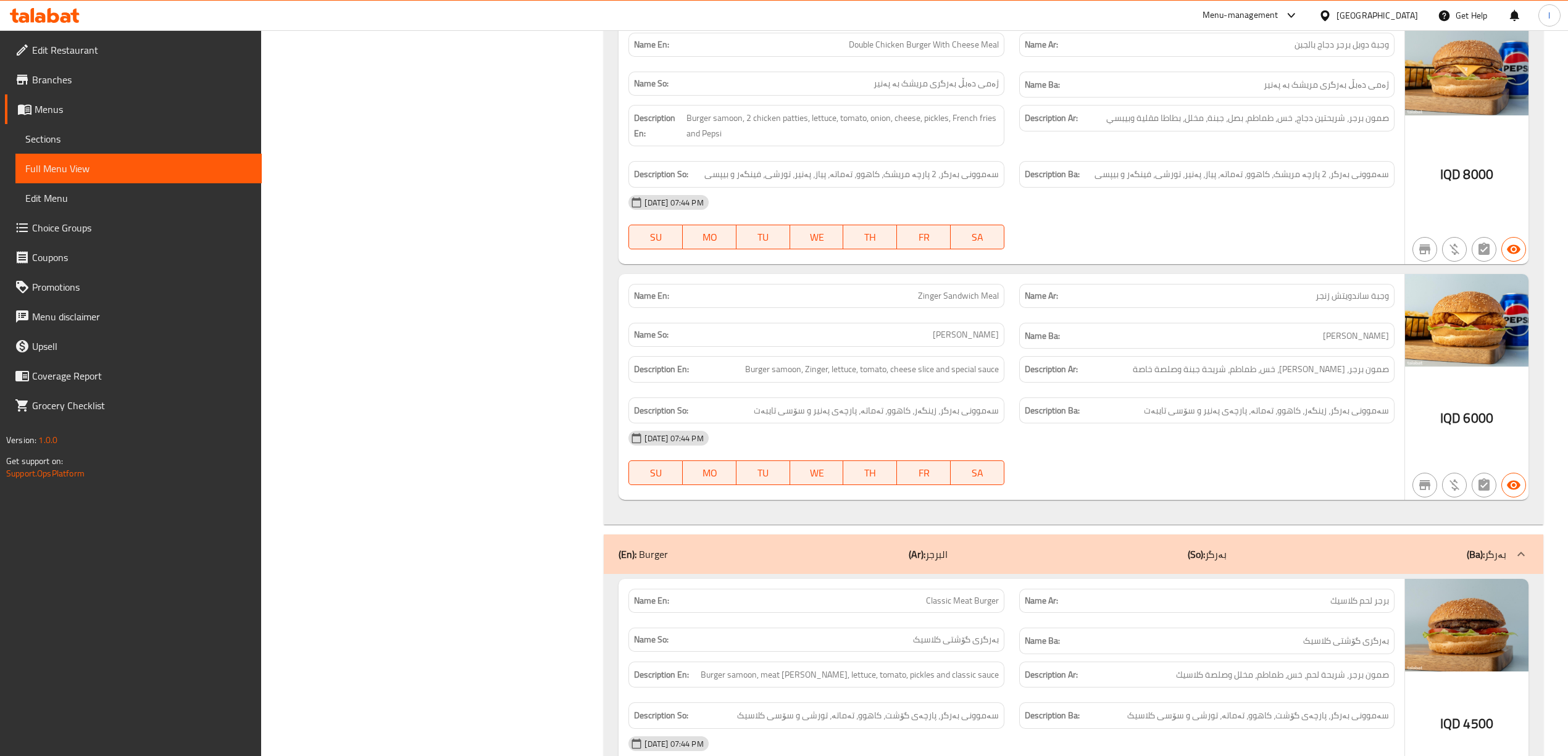
scroll to position [2454, 0]
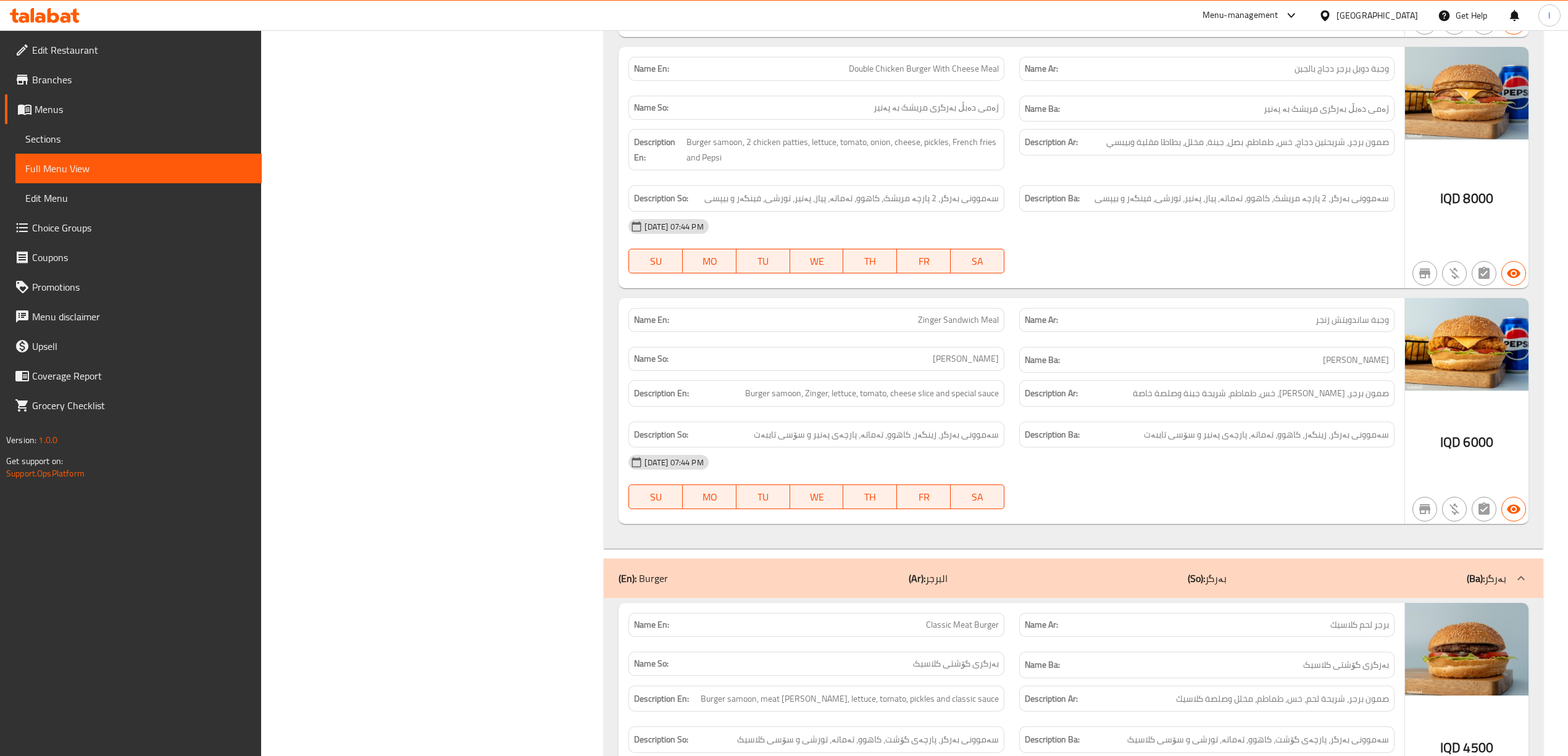
click at [1228, 571] on div "(En): Burger (Ar): البرجر (So): بەرگر (Ba): بەرگر" at bounding box center [1062, 578] width 887 height 15
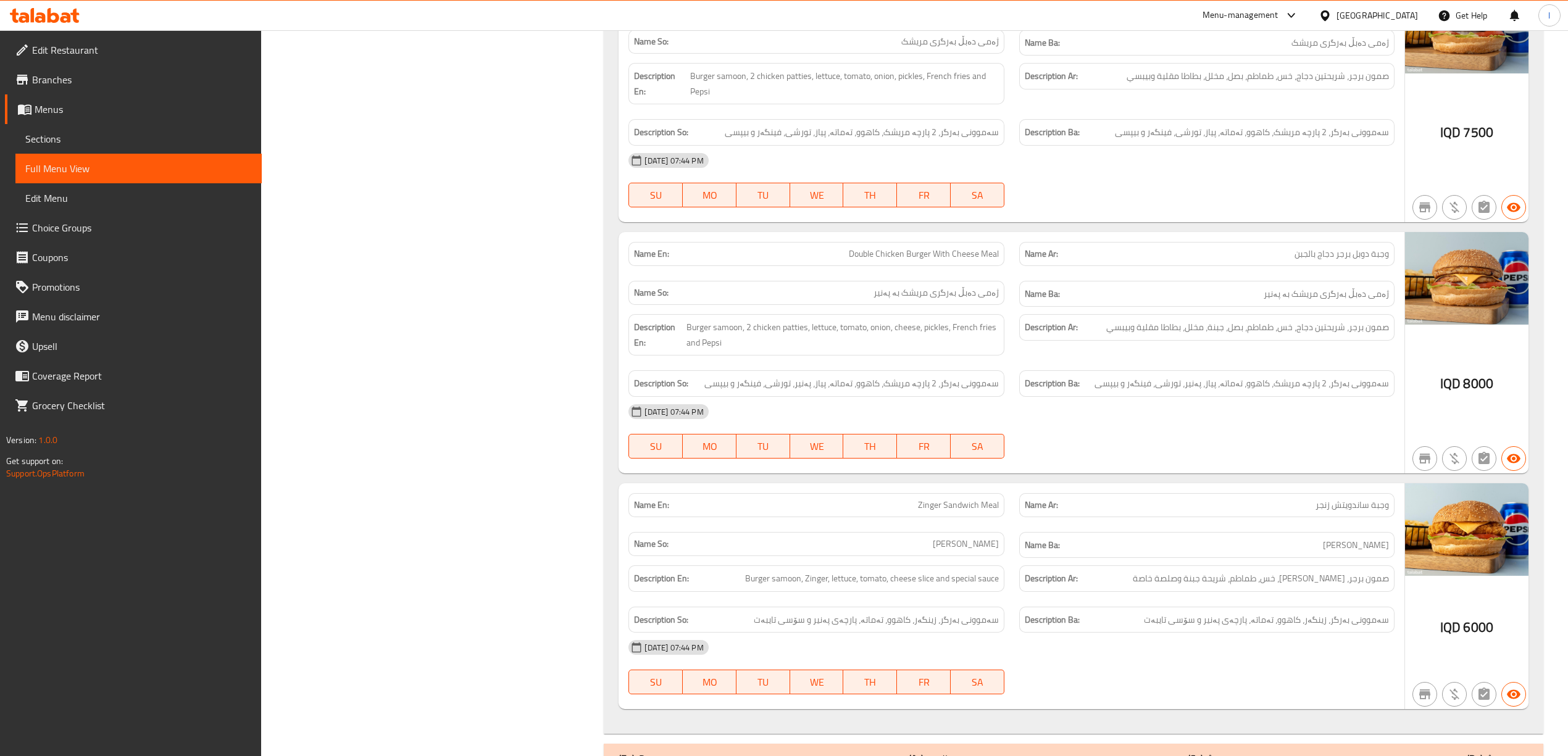
click at [1175, 751] on div "(En): Burger (Ar): البرجر (So): بەرگر (Ba): بەرگر" at bounding box center [1062, 758] width 887 height 15
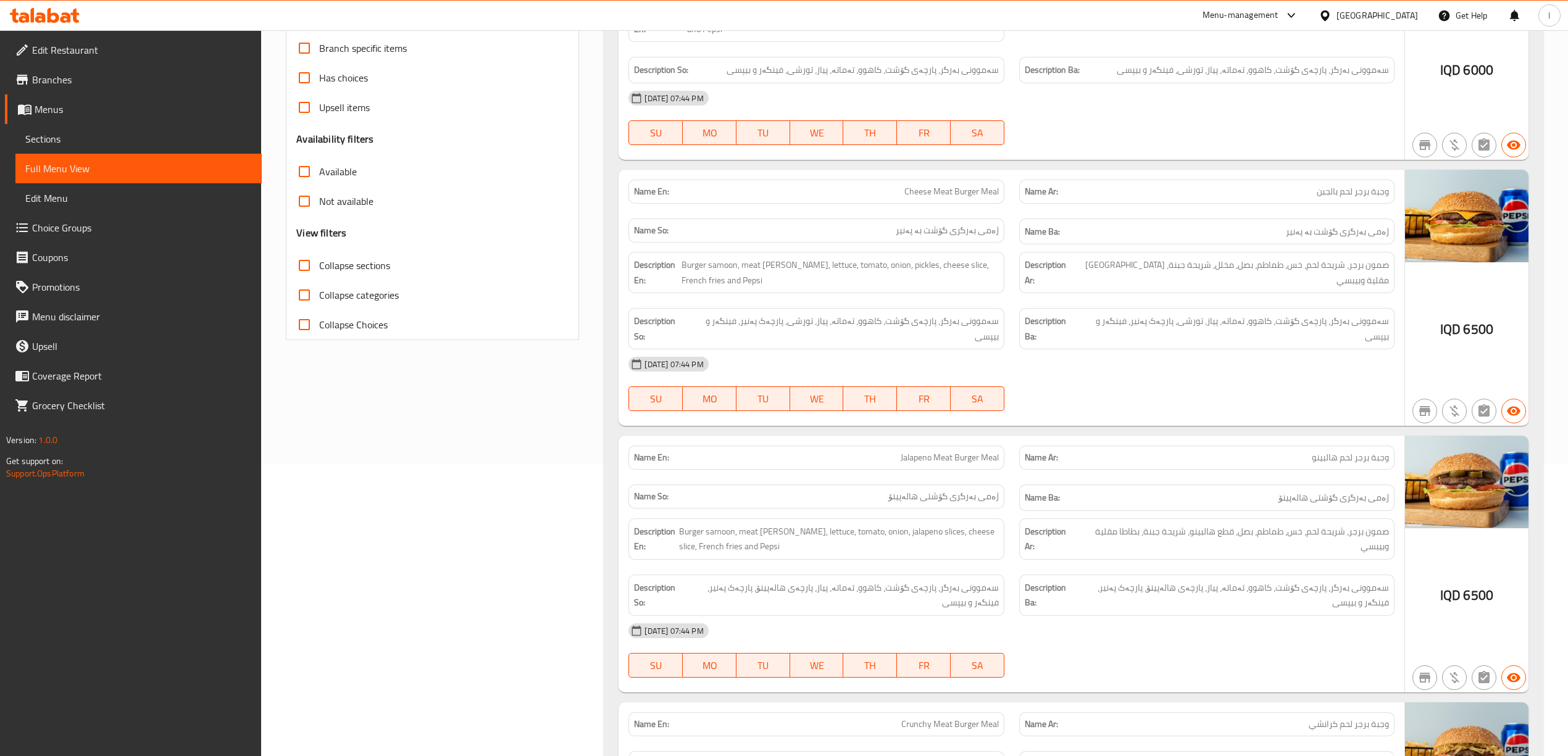
scroll to position [0, 0]
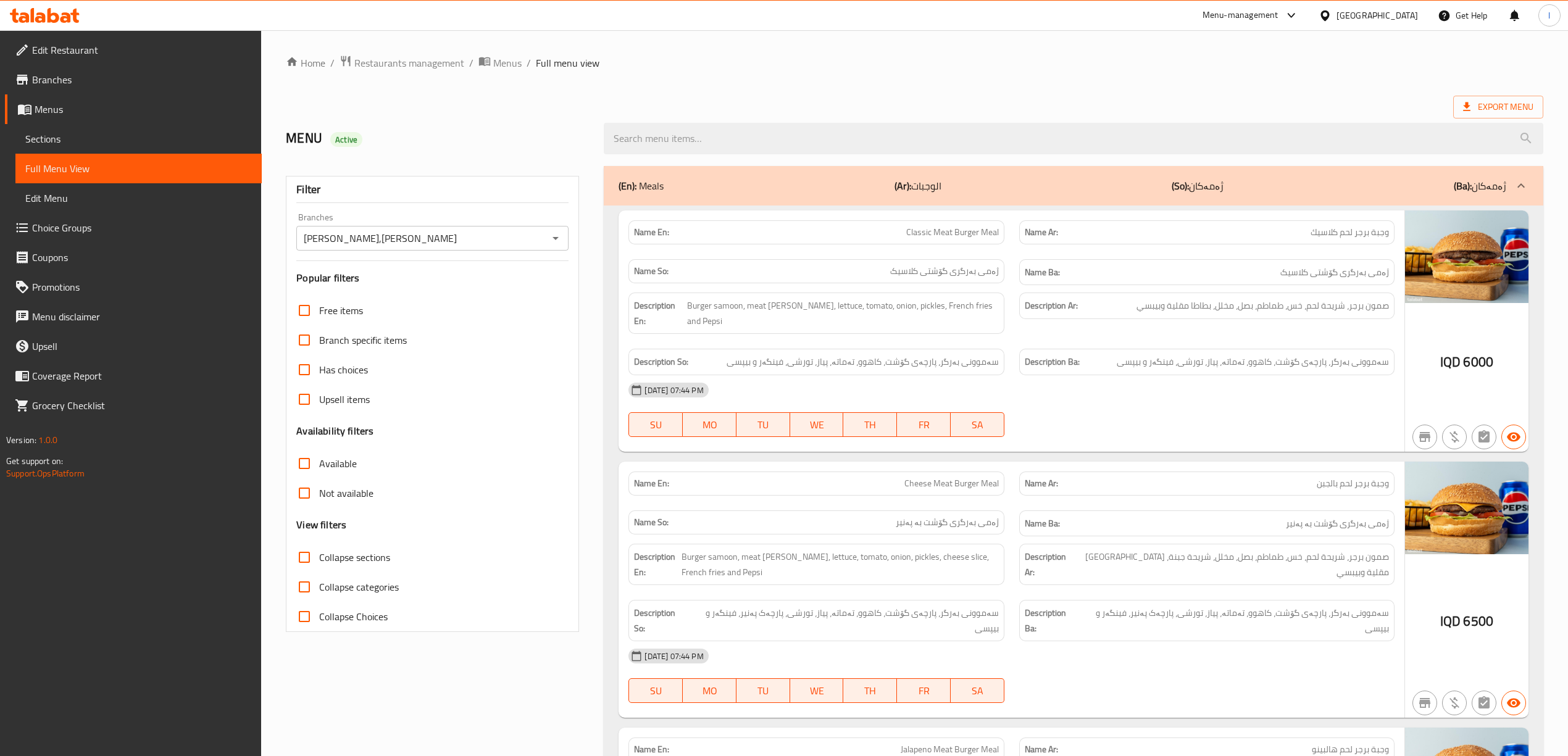
click at [1215, 183] on p "(So): ژەمەکان" at bounding box center [1197, 186] width 52 height 15
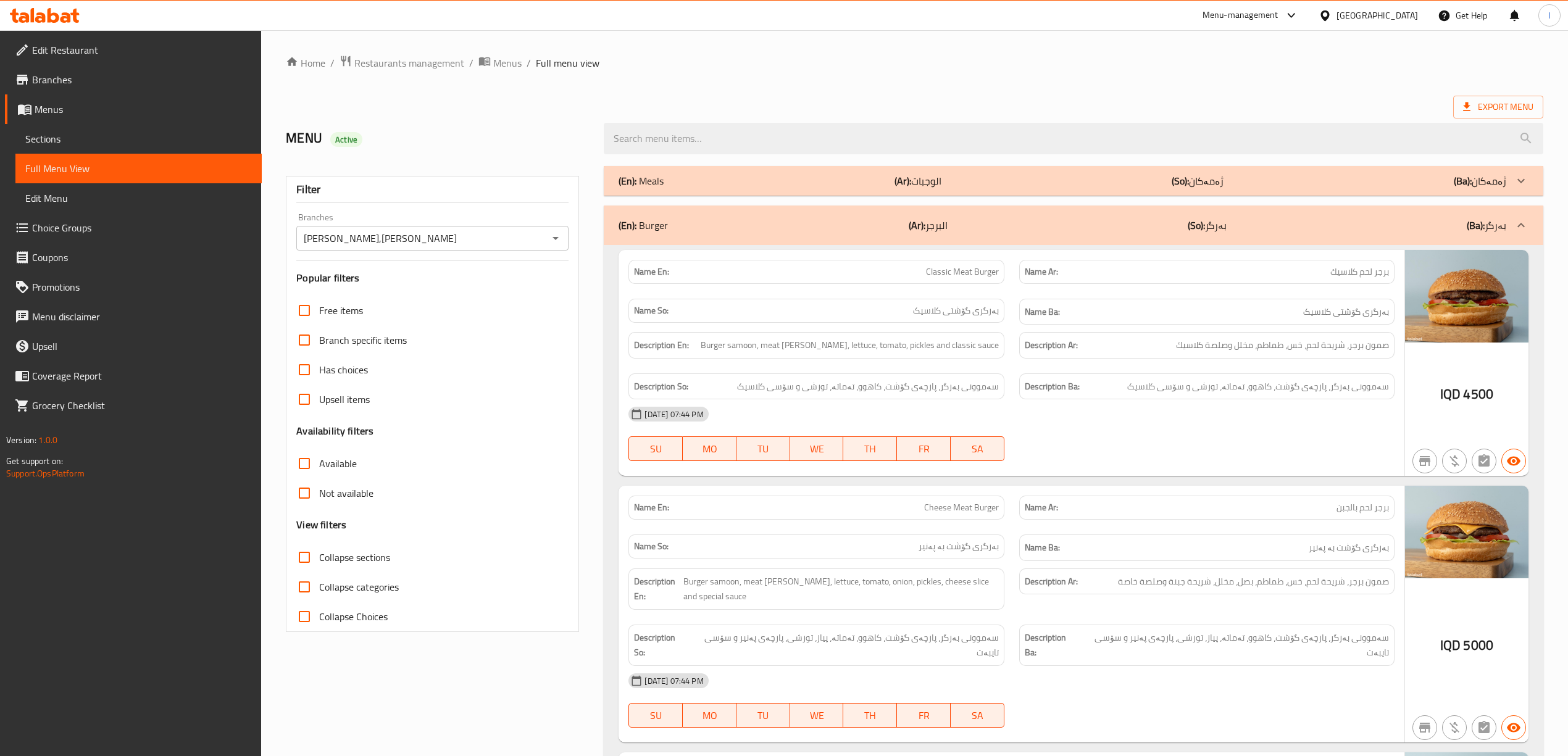
click at [1215, 183] on p "(So): ژەمەکان" at bounding box center [1197, 181] width 52 height 15
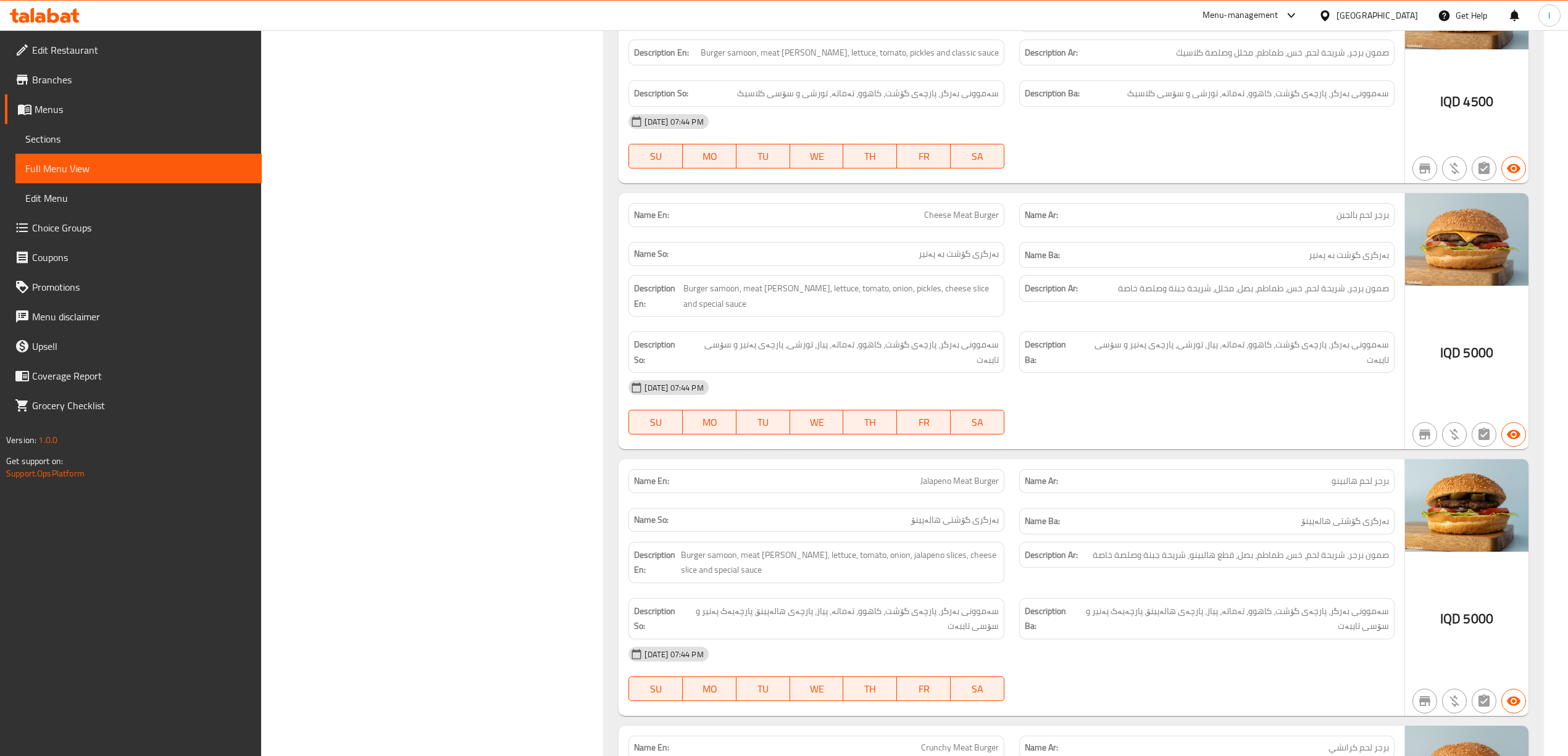
scroll to position [3018, 0]
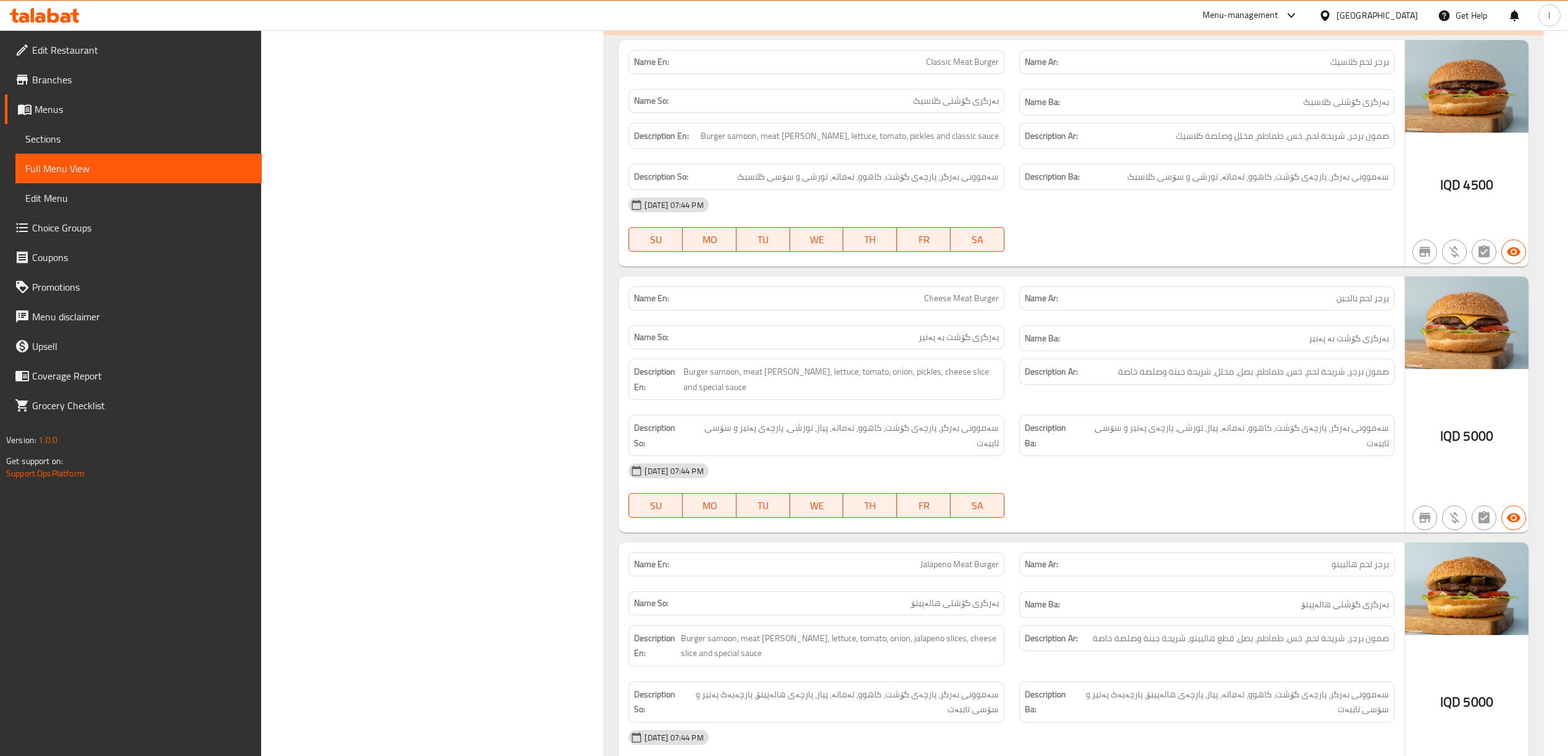
click at [1304, 415] on div "Description Ba: سەموونی بەرگر، پارچەی گۆشت، کاهوو، تەماتە، پیاز، تورشی، پارچەی …" at bounding box center [1207, 436] width 376 height 42
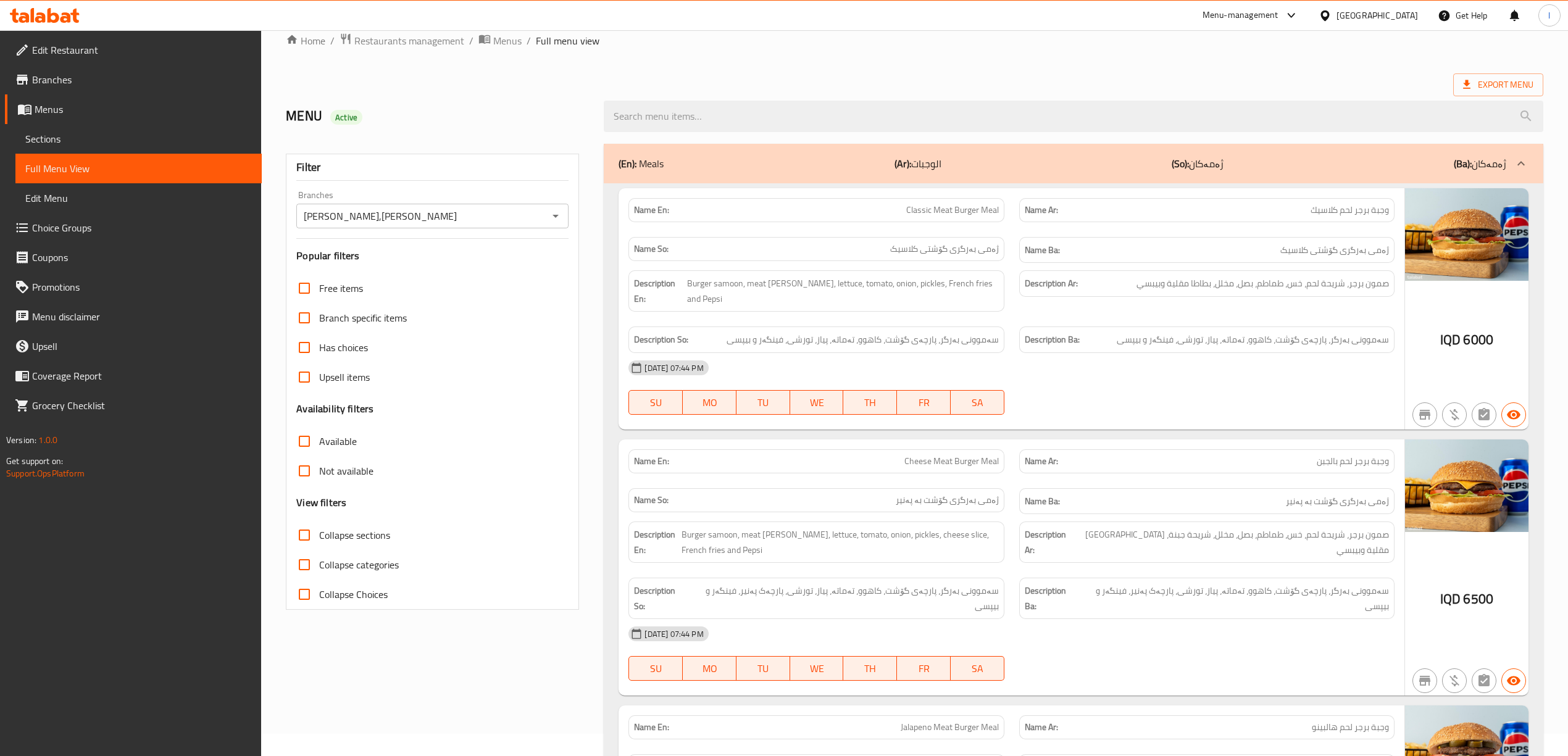
scroll to position [0, 0]
